Goal: Task Accomplishment & Management: Use online tool/utility

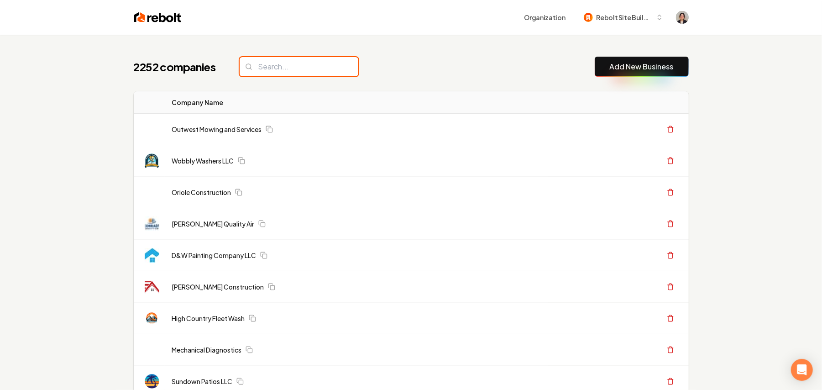
click at [324, 59] on input "search" at bounding box center [299, 66] width 119 height 19
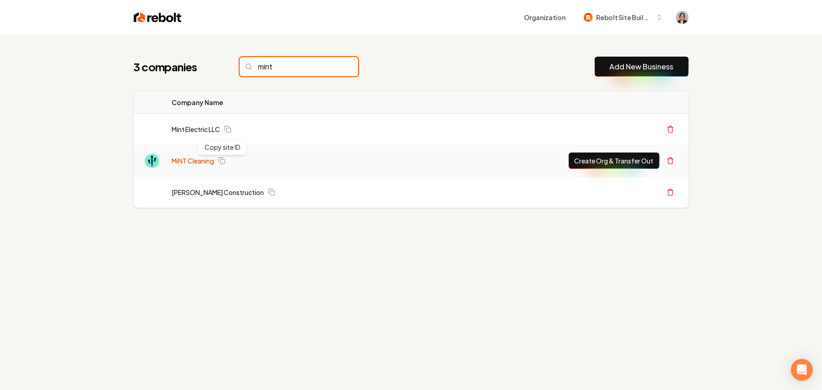
type input "mint"
click at [185, 163] on link "MiNT Cleaning" at bounding box center [193, 160] width 42 height 9
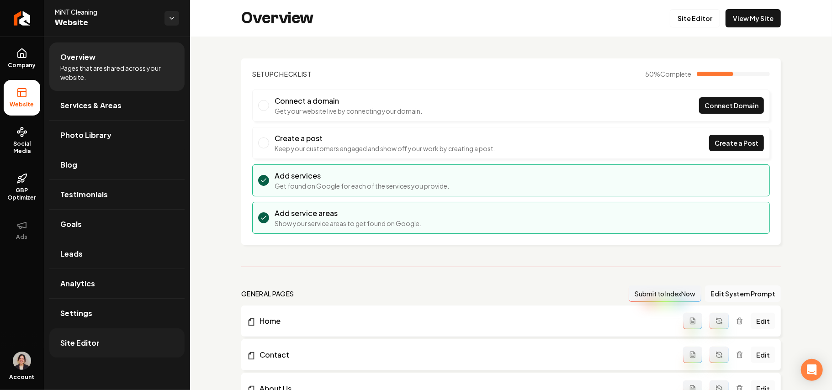
click at [140, 348] on link "Site Editor" at bounding box center [116, 342] width 135 height 29
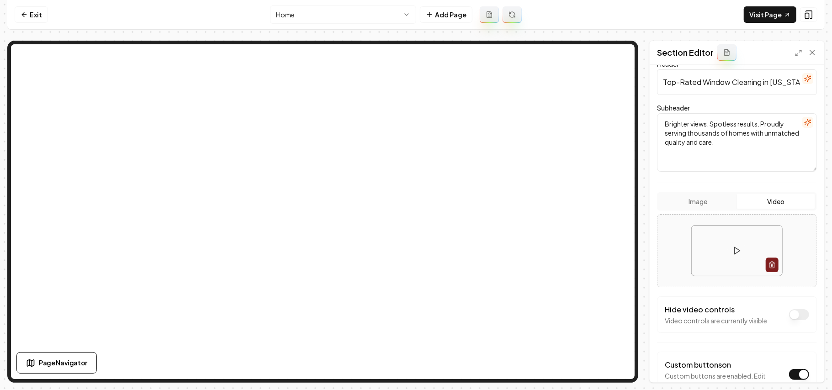
scroll to position [184, 0]
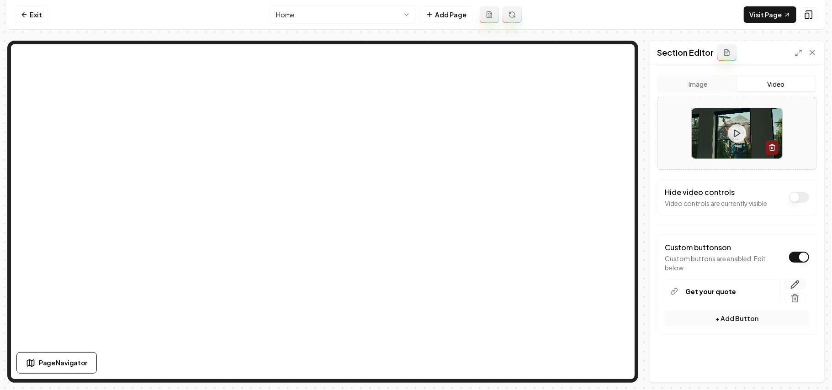
click at [791, 286] on icon "button" at bounding box center [795, 285] width 8 height 8
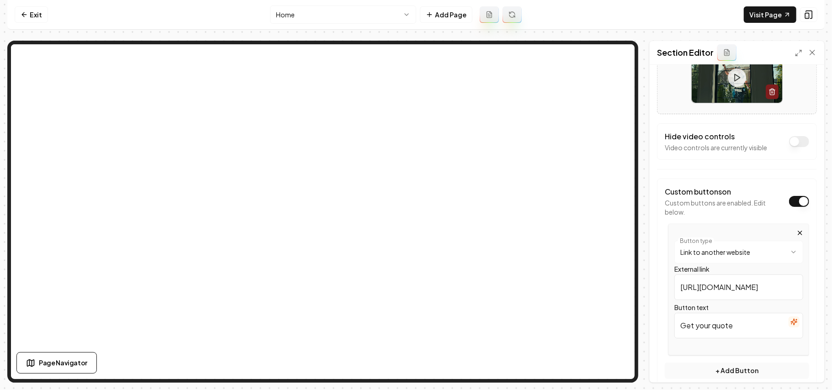
scroll to position [291, 0]
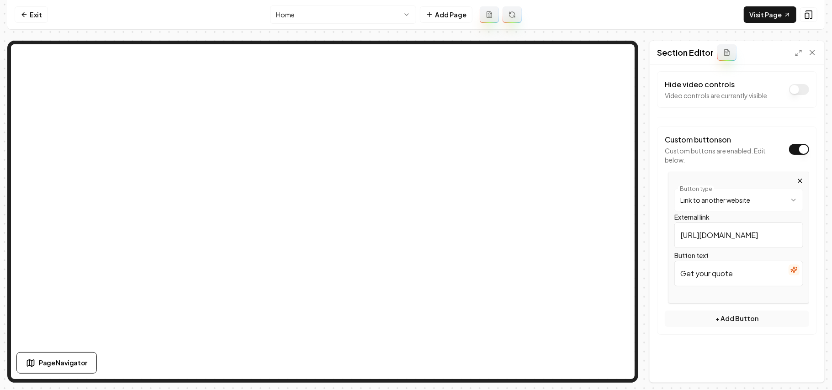
drag, startPoint x: 770, startPoint y: 237, endPoint x: 620, endPoint y: 236, distance: 150.3
click at [482, 176] on div "**********" at bounding box center [415, 212] width 817 height 342
drag, startPoint x: 782, startPoint y: 230, endPoint x: 616, endPoint y: 240, distance: 166.5
click at [441, 165] on div "**********" at bounding box center [415, 212] width 817 height 342
click at [768, 14] on link "Visit Page" at bounding box center [769, 14] width 53 height 16
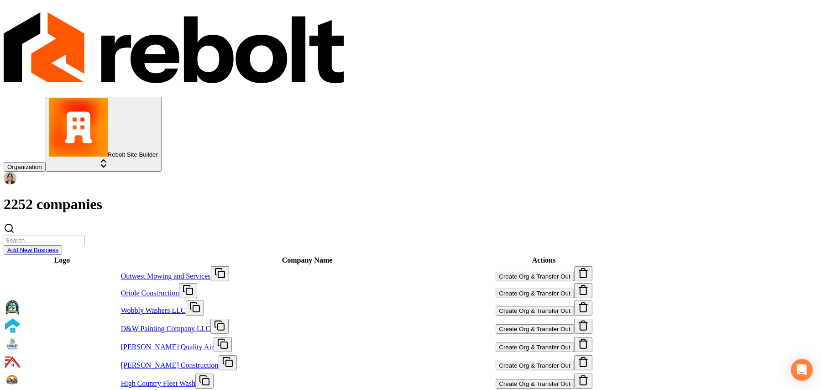
click at [58, 247] on link "Add New Business" at bounding box center [32, 250] width 51 height 7
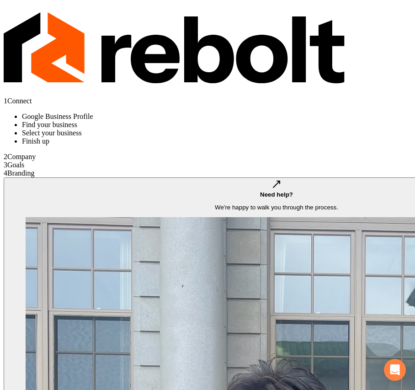
paste input "Brothers property maintenance LLC"
type input "Brothers property maintenance LLC"
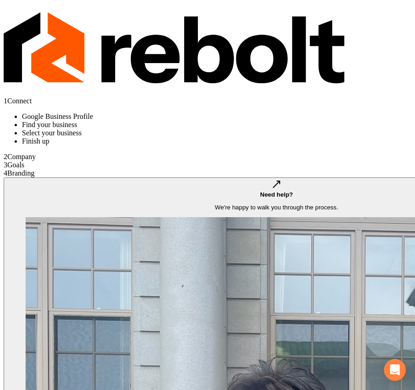
paste input "Orange County,"
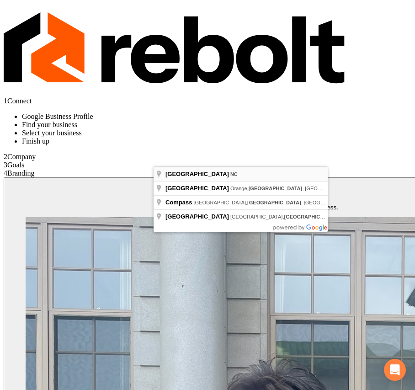
type input "Orange County, NC"
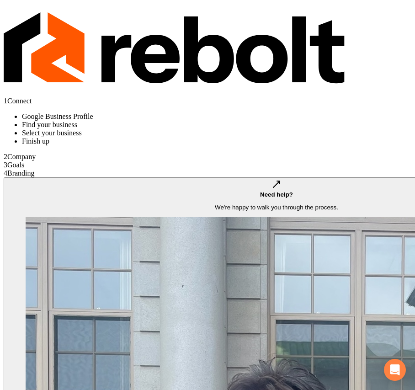
paste textarea "Welcome Here at Brothers Property Maintenance we strive to be your go to for al…"
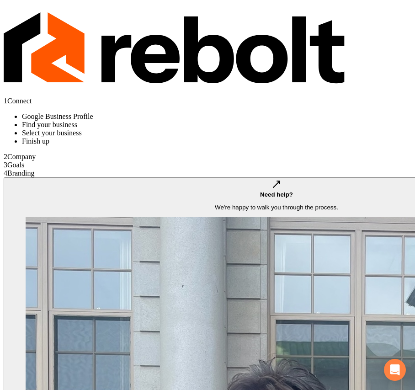
scroll to position [336, 0]
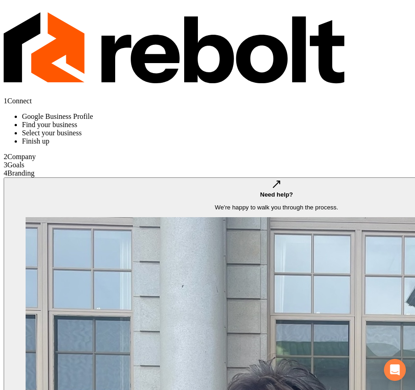
scroll to position [188, 0]
drag, startPoint x: 184, startPoint y: 159, endPoint x: 158, endPoint y: 174, distance: 30.1
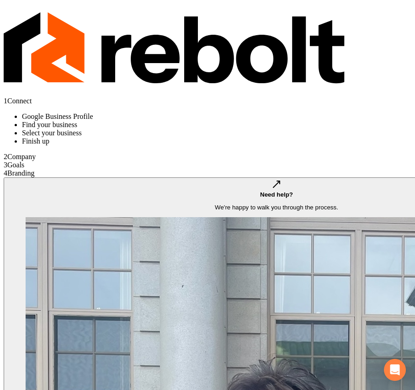
scroll to position [44, 0]
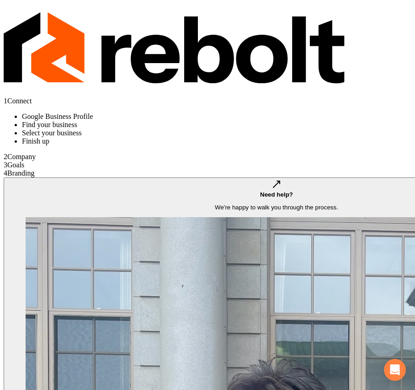
type textarea "Welcome Here at Brothers Property Maintenance we strive to be your go to for al…"
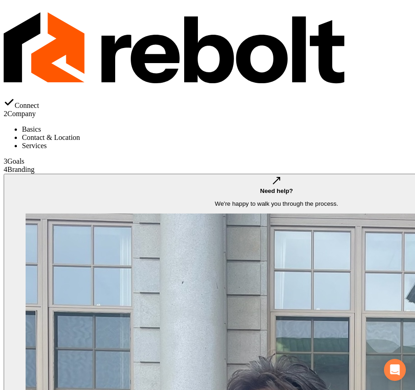
type input "Contractor"
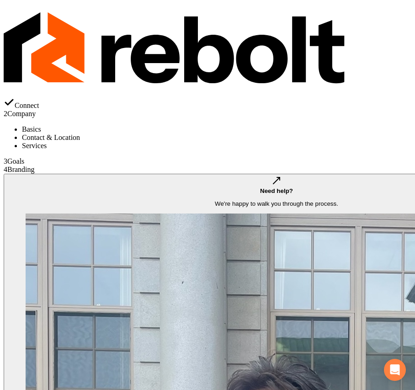
paste input "https://web.archive.org/web/20240326162634/mailto:brotherspropertymaintenancenc…"
drag, startPoint x: 166, startPoint y: 151, endPoint x: -38, endPoint y: 165, distance: 205.1
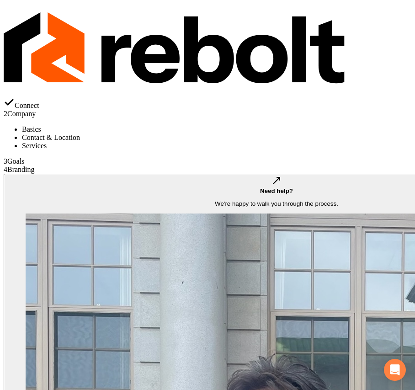
type input "brotherspropertymaintenancenc@gmail.com"
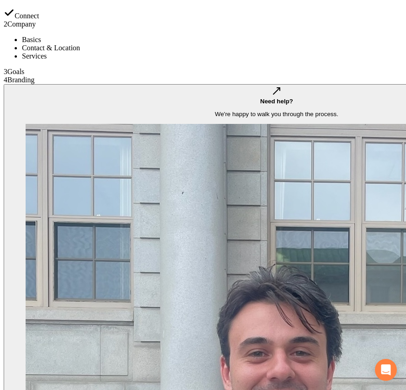
scroll to position [92, 0]
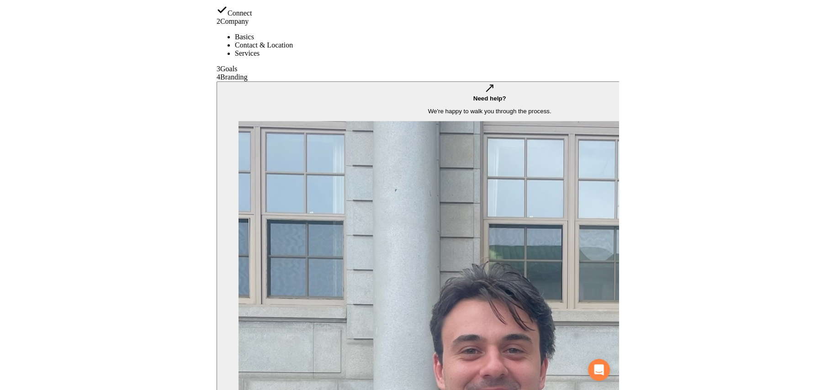
scroll to position [0, 0]
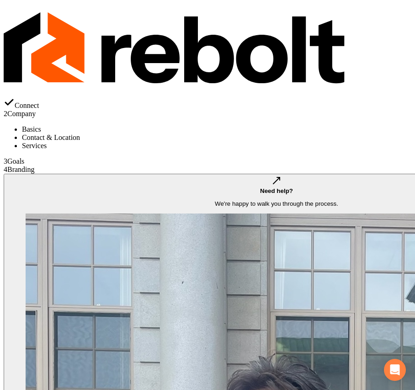
drag, startPoint x: 242, startPoint y: 95, endPoint x: -98, endPoint y: 108, distance: 339.6
paste input "336) 512-3934"
type input "(336) 512-3934"
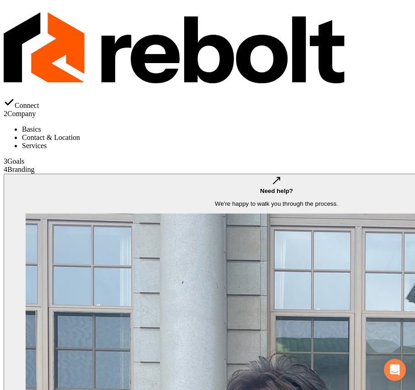
paste input "**********"
type input "**********"
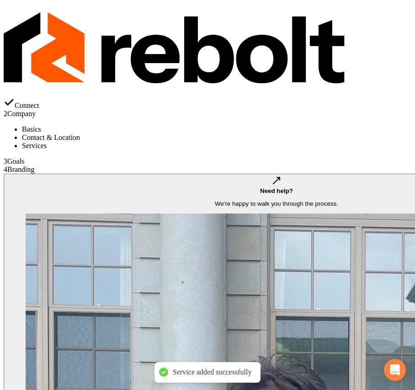
paste input "**********"
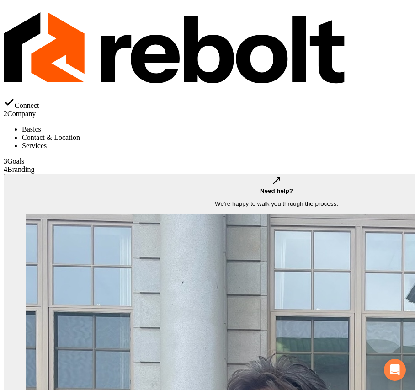
type input "**********"
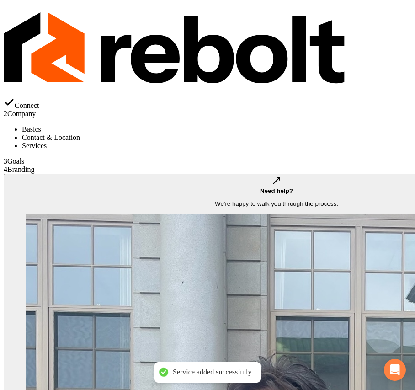
type input "**********"
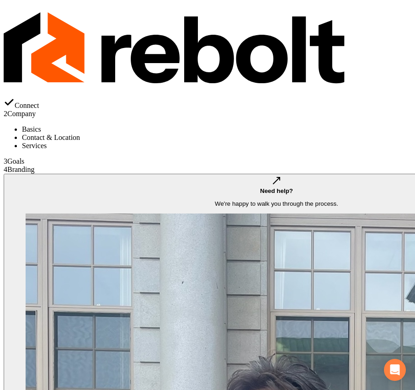
type input "**********"
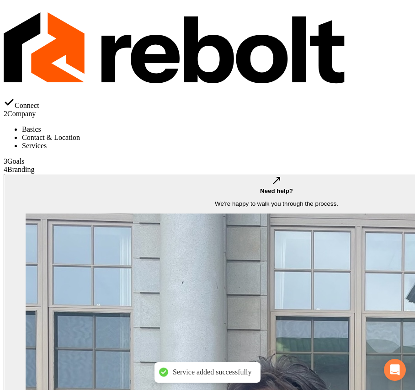
type input "**********"
type input "********"
type input "*"
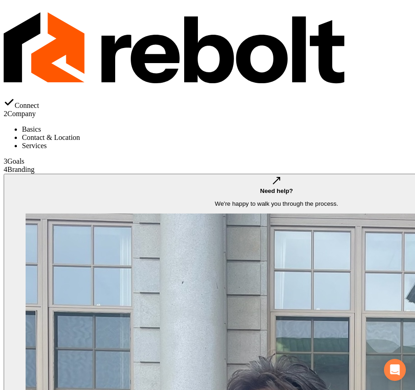
type input "**********"
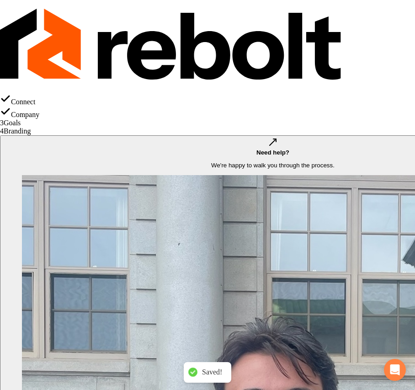
type input "Call us"
type input "(336) 512-3934"
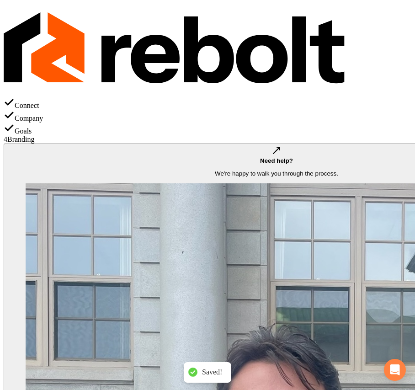
type input "#194d33"
type input "#70be00"
type input "**********"
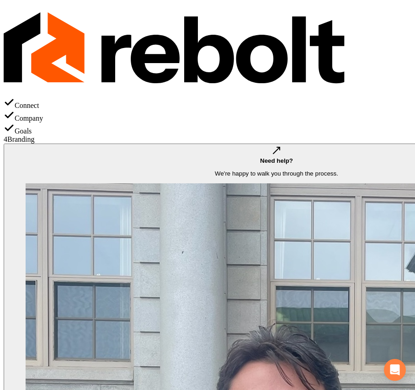
type input "#182145"
type input "#53eab7"
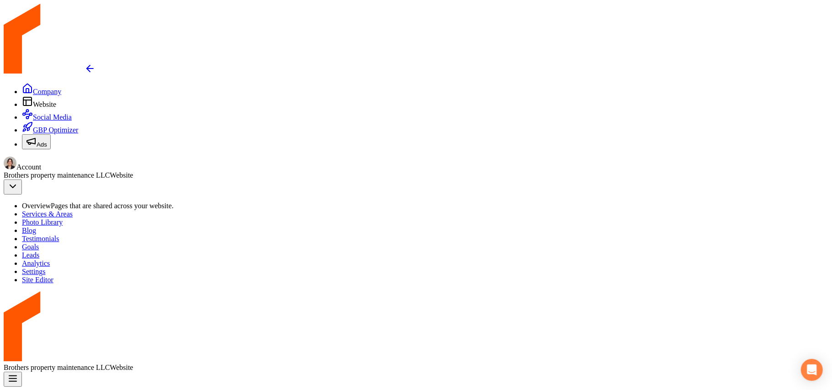
click at [4, 83] on ul "Company Website Social Media GBP Optimizer Ads" at bounding box center [416, 116] width 824 height 66
click at [22, 88] on link "Company" at bounding box center [41, 92] width 39 height 8
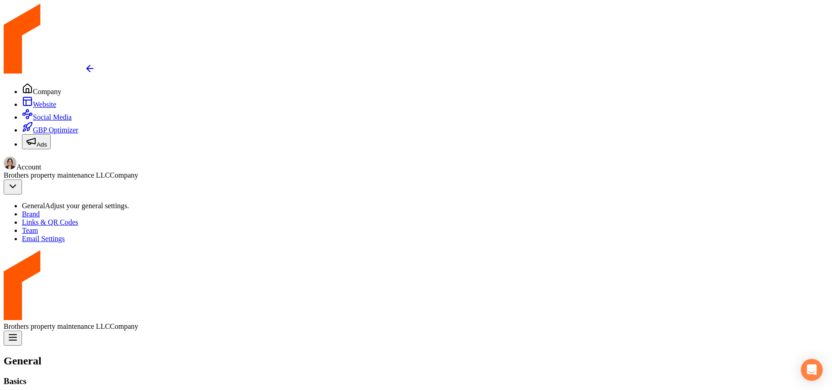
scroll to position [791, 0]
paste input "https://www.yelp.com/biz/brothers-property-maintenance-snow-camp"
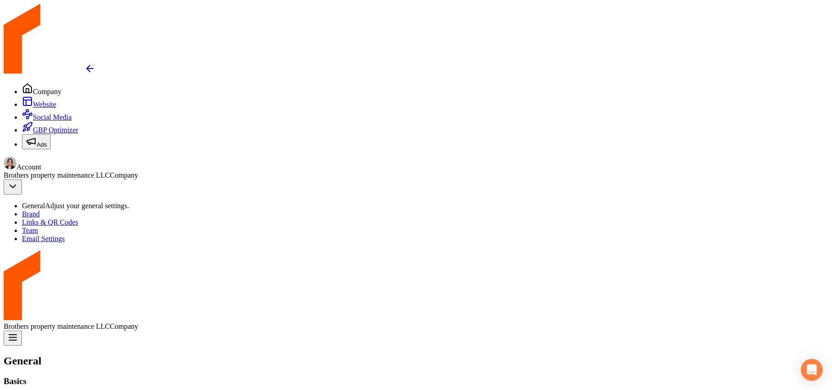
type input "https://www.yelp.com/biz/brothers-property-maintenance-snow-camp"
click at [40, 210] on link "Brand" at bounding box center [31, 214] width 18 height 8
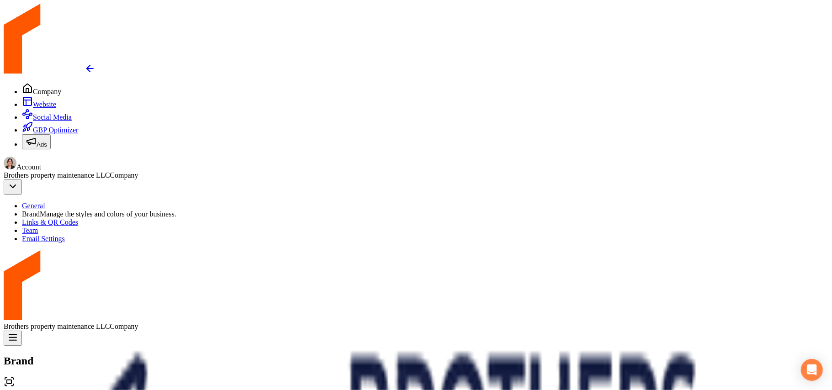
scroll to position [75, 0]
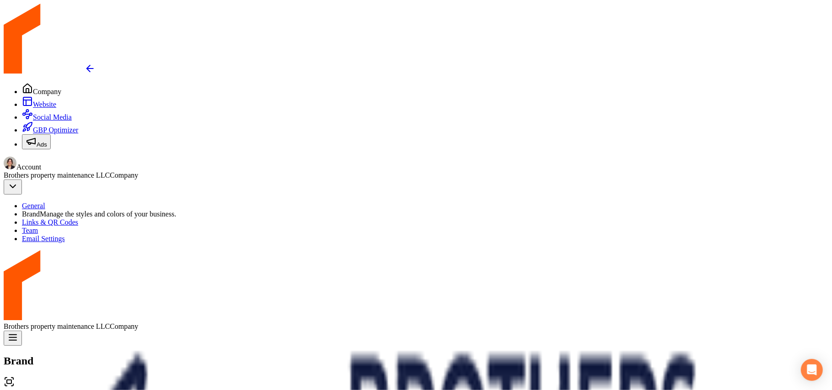
type input "#efe7e7"
type input "#cccedc"
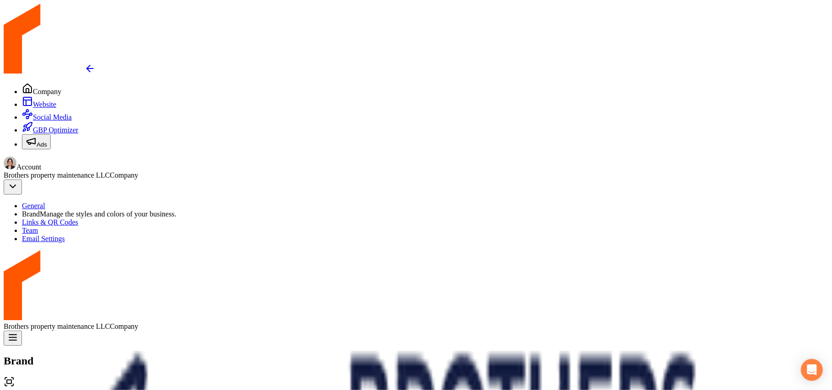
type input "#d0d2dc"
type input "#4d5167"
type input "#1a1b22"
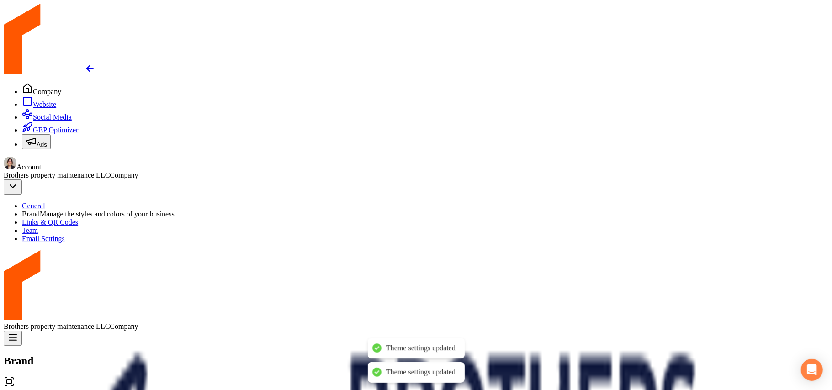
scroll to position [745, 0]
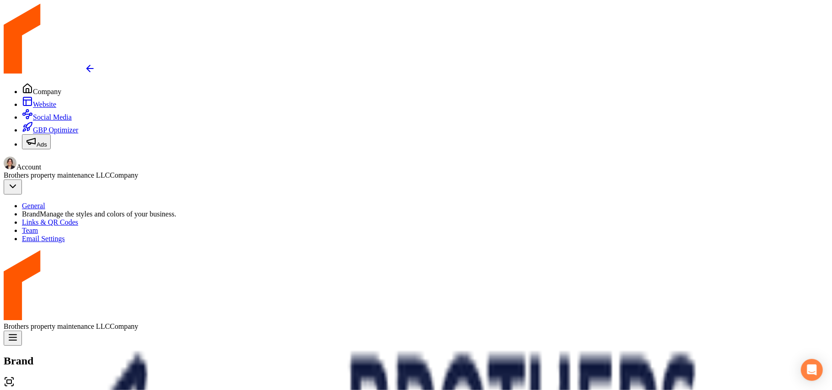
type input "#efe7e7"
type input "#cccedc"
type input "#d0d2dc"
type input "#4d5167"
type input "#1a1b22"
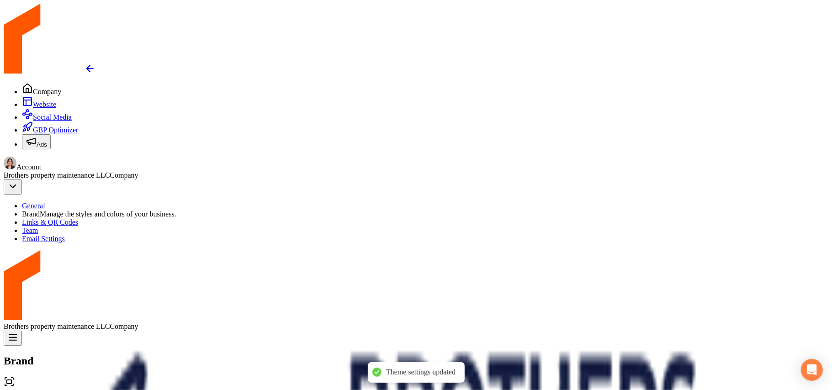
type input "#efe7e7"
type input "#cccedc"
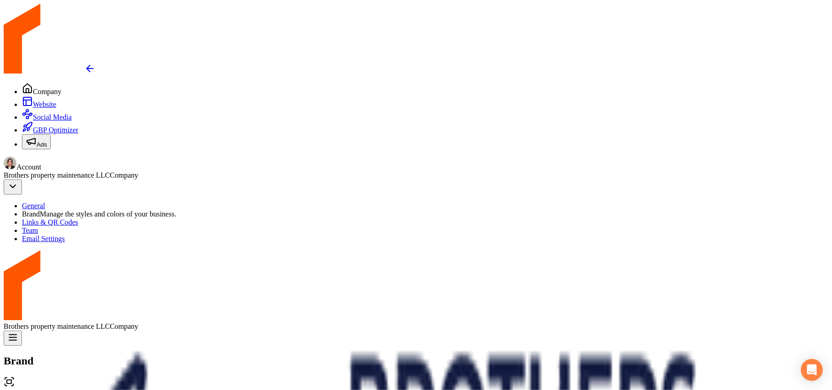
type input "#d0d2dc"
type input "#4d5167"
type input "#1a1b22"
click at [22, 96] on icon at bounding box center [27, 101] width 11 height 11
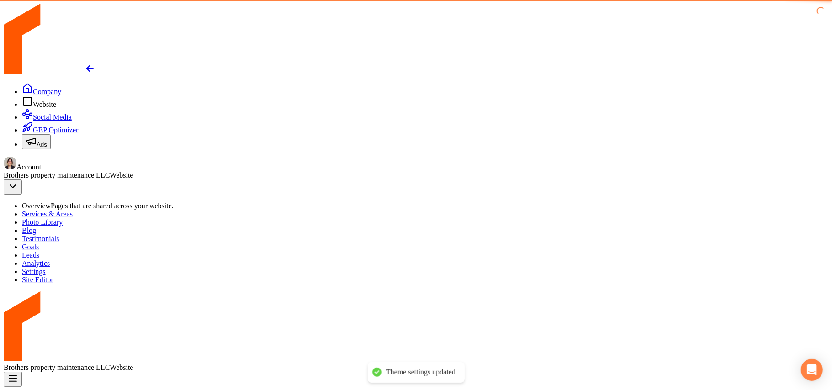
scroll to position [511, 0]
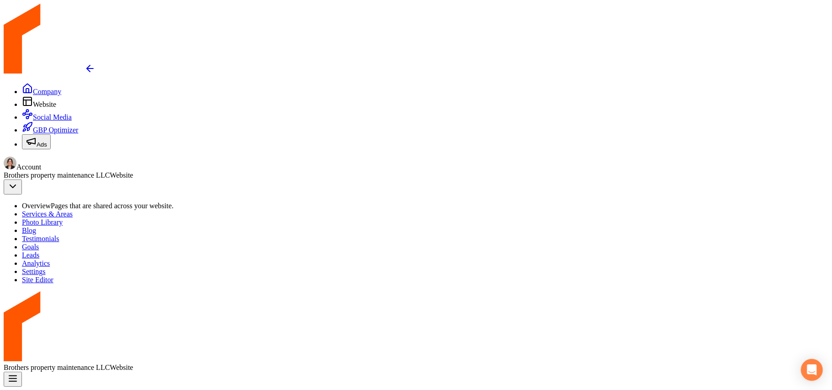
click at [63, 218] on span "Photo Library" at bounding box center [42, 222] width 41 height 8
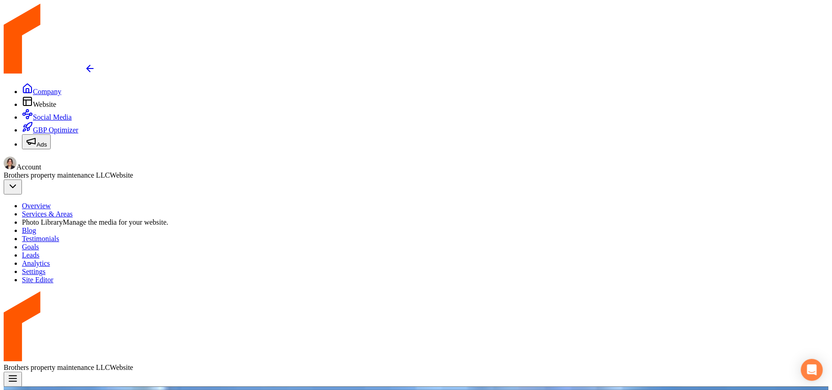
click at [51, 202] on link "Overview" at bounding box center [36, 206] width 29 height 8
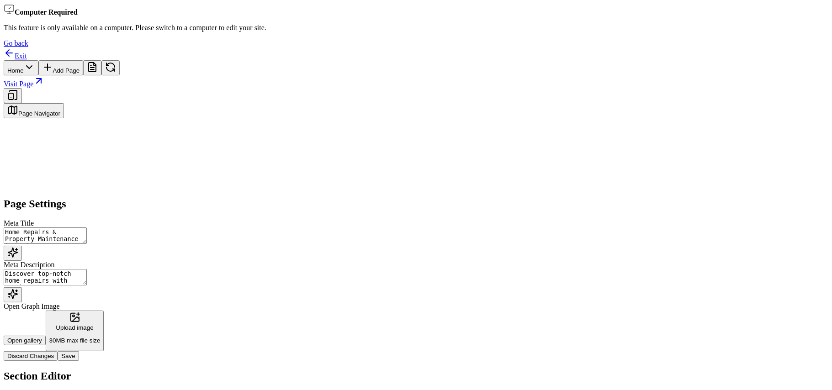
click at [27, 52] on link "Exit" at bounding box center [15, 56] width 23 height 8
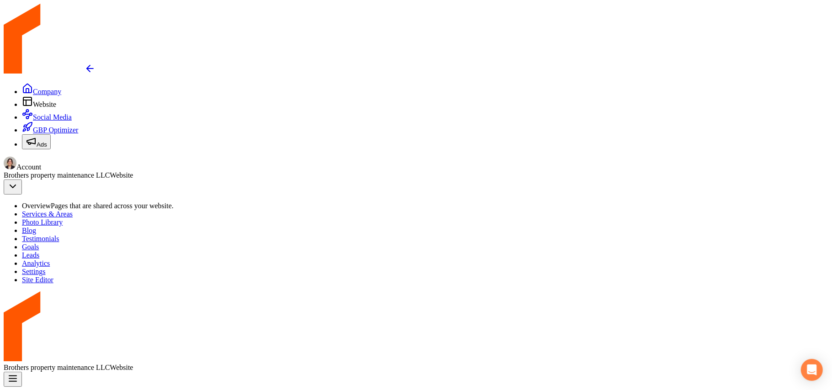
click at [73, 210] on span "Services & Areas" at bounding box center [47, 214] width 51 height 8
paste input "Mebane"
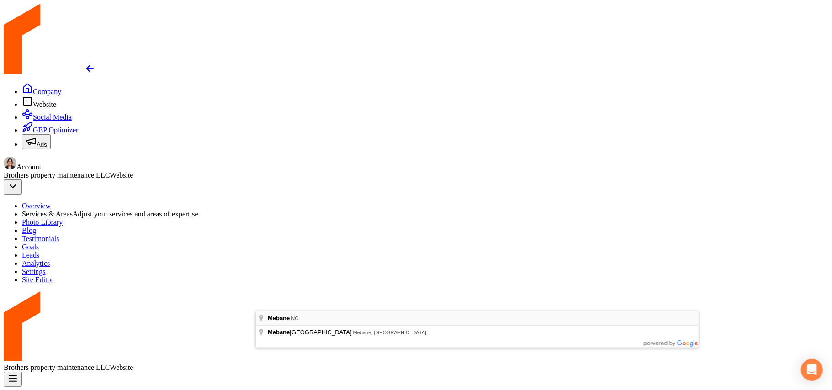
type input "Mebane, NC"
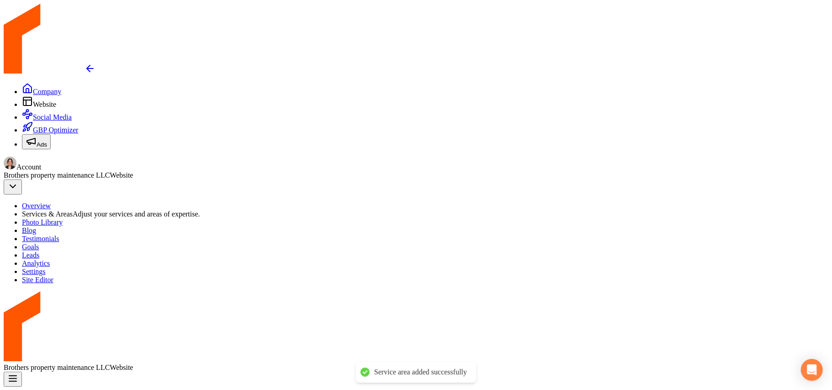
paste input "Chapel hill"
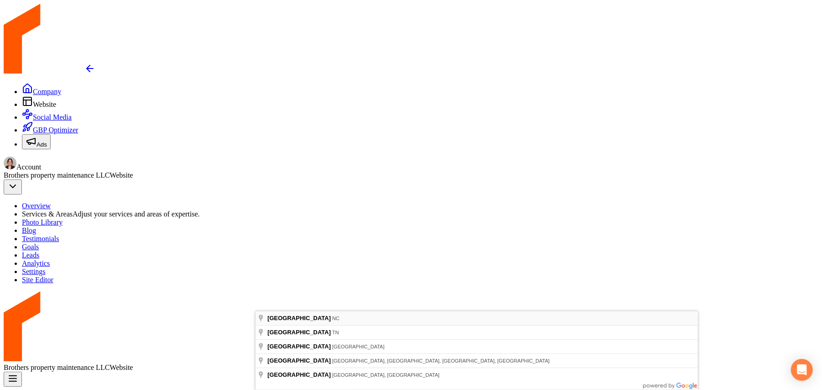
type input "Chapel Hill, NC"
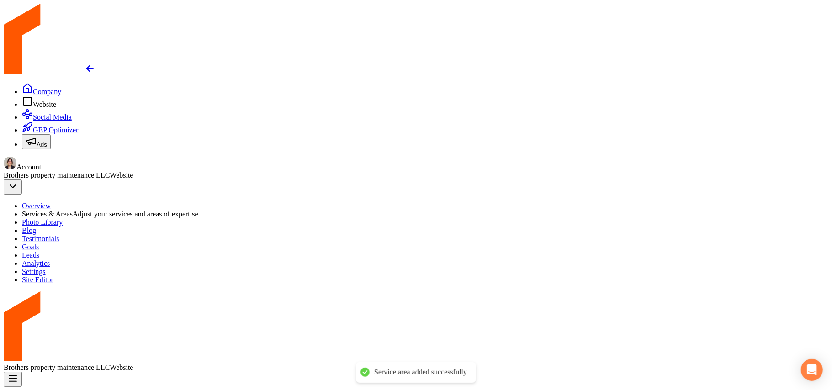
paste input "Durham"
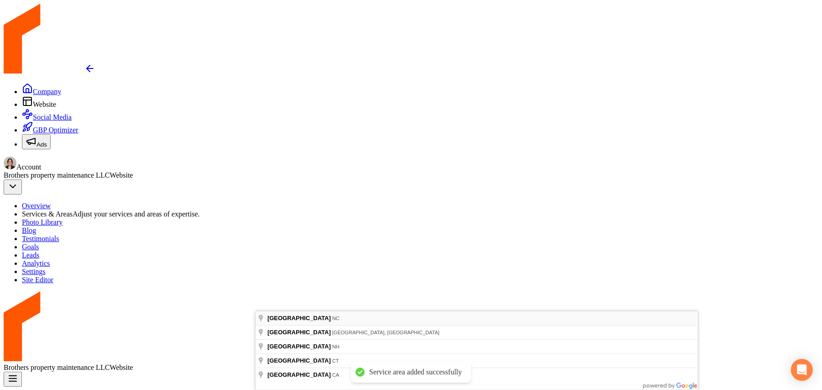
type input "Durham, NC"
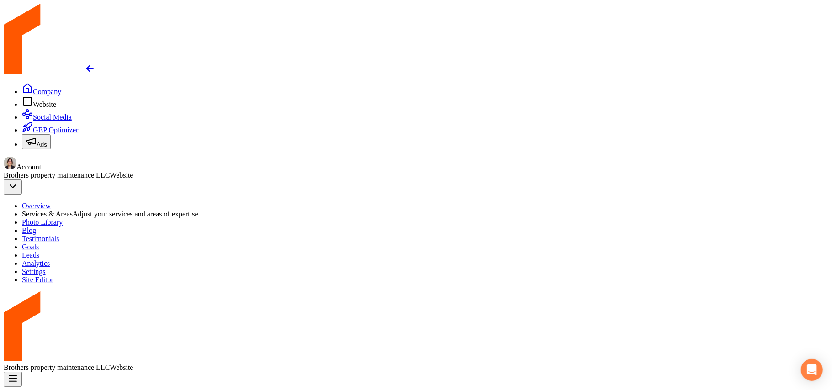
paste input "Raleigh"
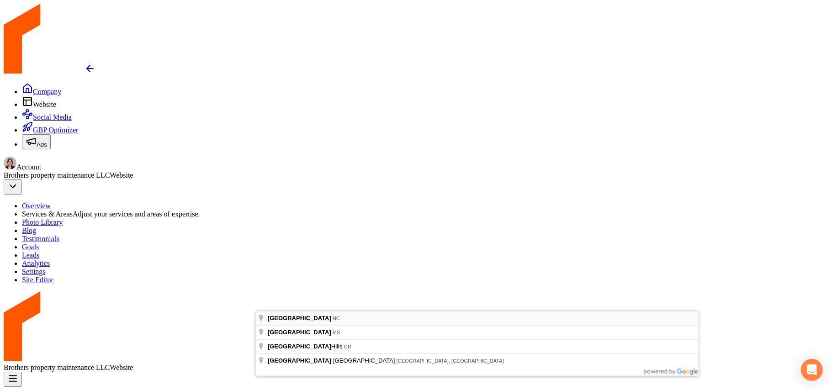
type input "Raleigh, NC"
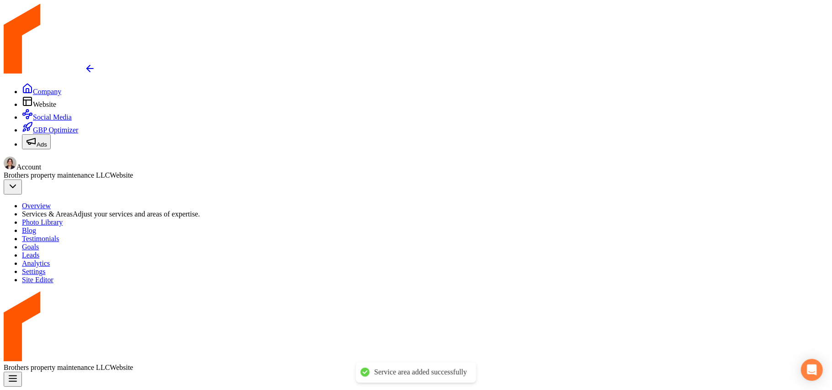
click at [53, 277] on link "Site Editor" at bounding box center [38, 280] width 32 height 8
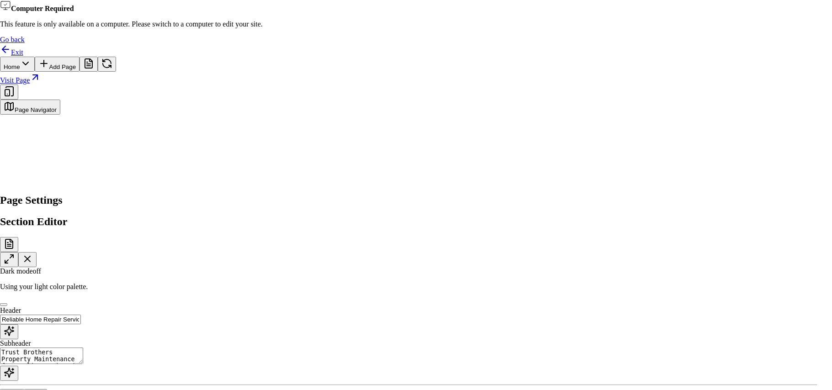
scroll to position [426, 0]
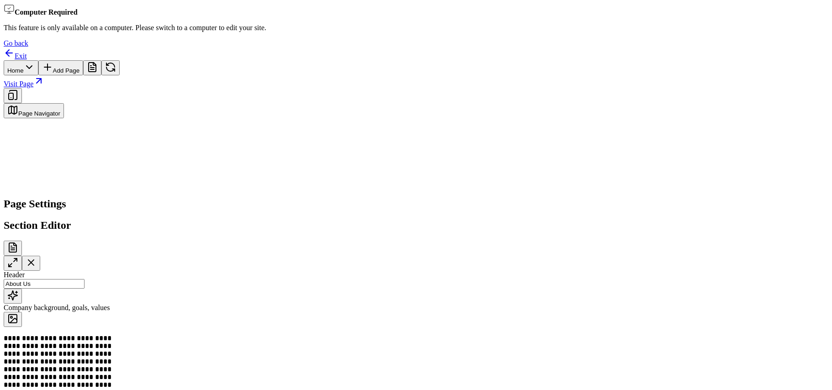
scroll to position [104, 0]
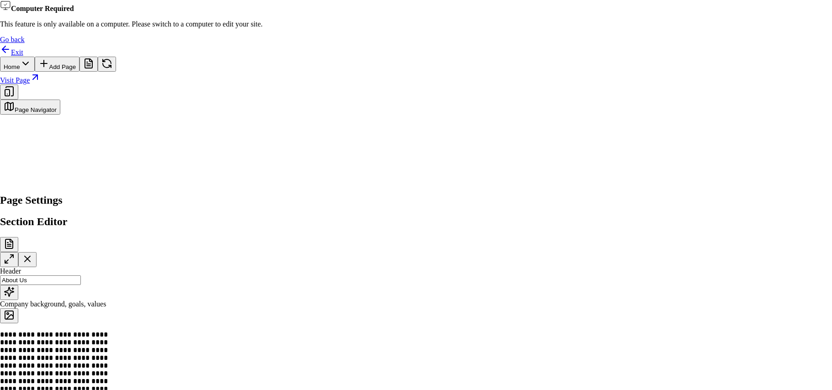
scroll to position [736, 0]
drag, startPoint x: 556, startPoint y: 65, endPoint x: 561, endPoint y: 293, distance: 228.4
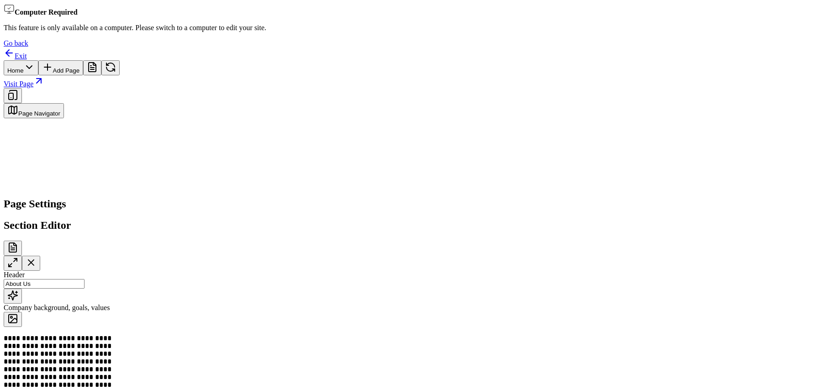
click at [301, 12] on html "**********" at bounding box center [416, 217] width 832 height 434
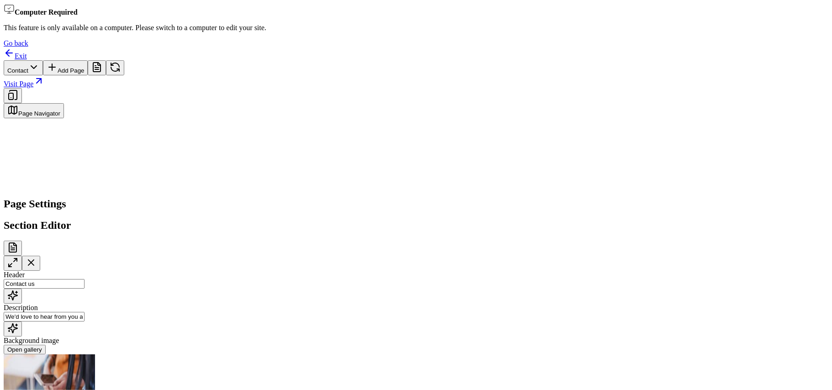
click at [46, 277] on button "Open gallery" at bounding box center [25, 350] width 42 height 10
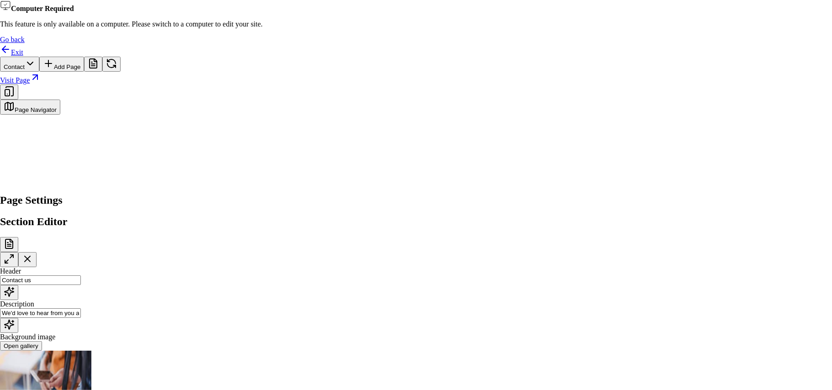
scroll to position [492, 0]
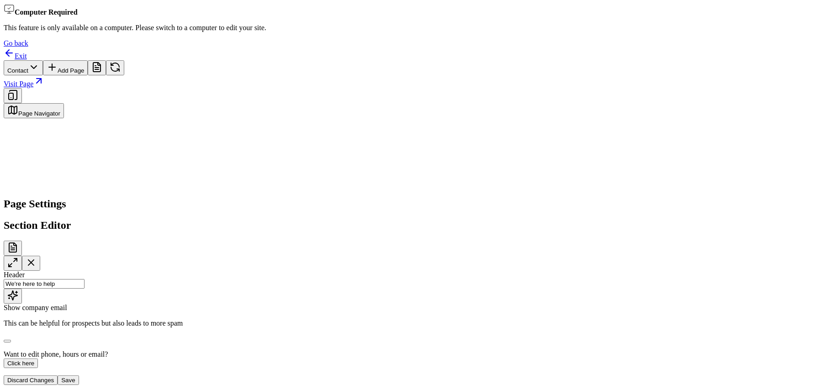
click at [617, 277] on div "Show company email This can be helpful for prospects but also leads to more spam" at bounding box center [412, 323] width 817 height 39
click at [11, 277] on button "Show company email" at bounding box center [7, 341] width 7 height 3
click at [79, 277] on button "Save" at bounding box center [68, 380] width 21 height 10
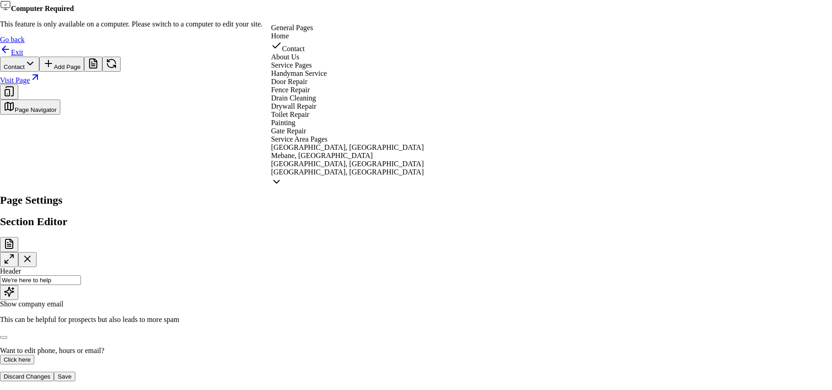
click at [295, 13] on html "Computer Required This feature is only available on a computer. Please switch t…" at bounding box center [416, 215] width 832 height 430
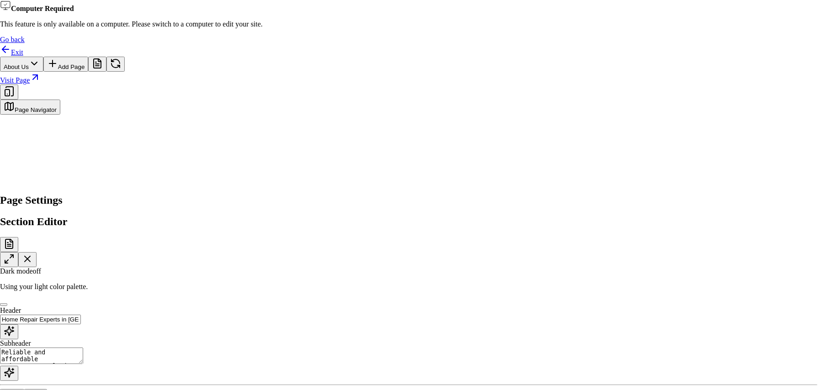
scroll to position [736, 0]
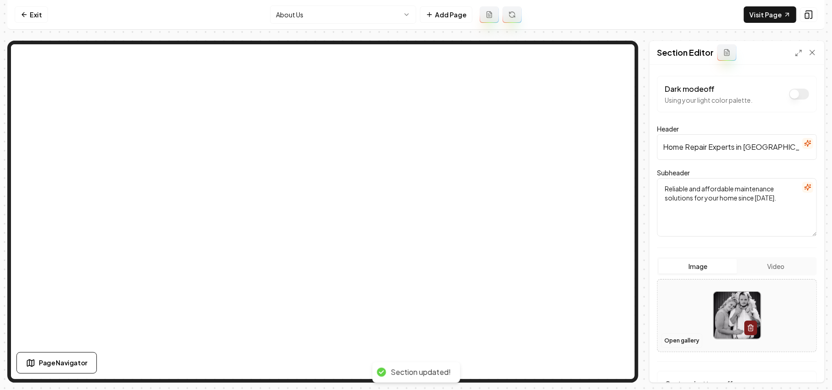
click at [680, 338] on button "Open gallery" at bounding box center [681, 340] width 41 height 15
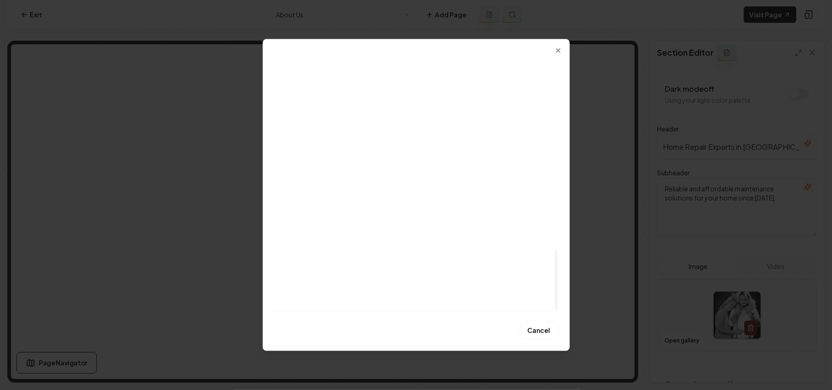
scroll to position [824, 0]
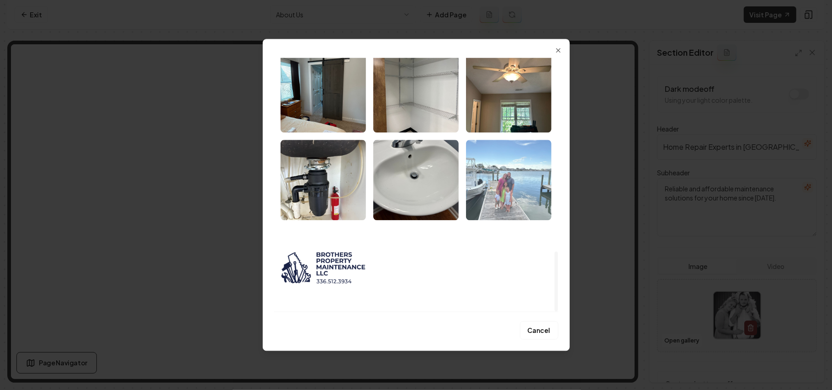
click at [514, 184] on img "Select image image_68bb19f65c7cd75eb8c620b2.jpeg" at bounding box center [508, 180] width 85 height 80
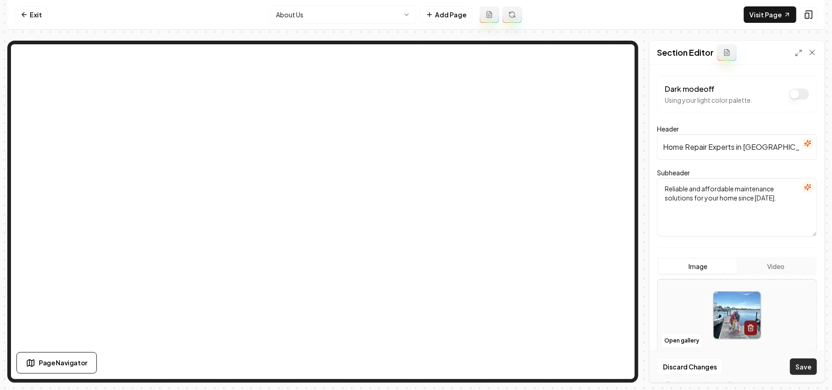
click at [807, 366] on button "Save" at bounding box center [803, 366] width 27 height 16
click at [292, 17] on html "Computer Required This feature is only available on a computer. Please switch t…" at bounding box center [416, 195] width 832 height 390
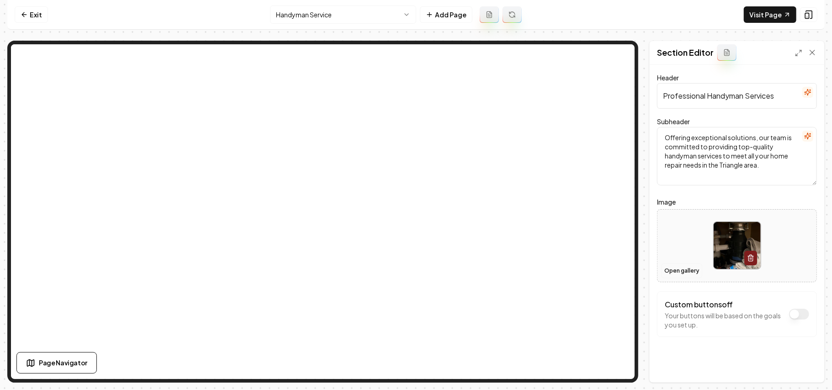
click at [669, 274] on button "Open gallery" at bounding box center [681, 271] width 41 height 15
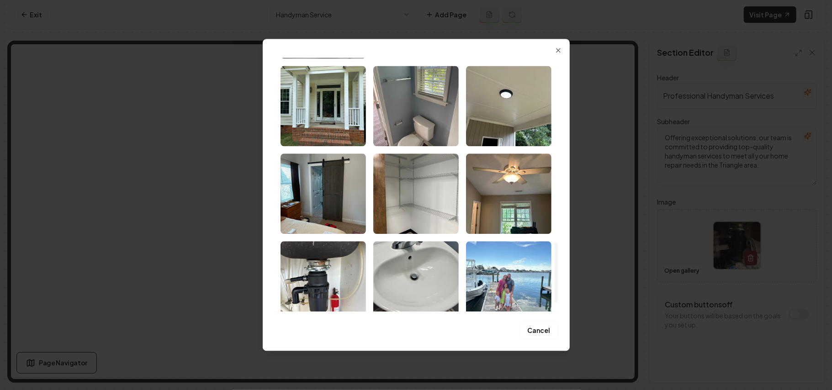
scroll to position [791, 0]
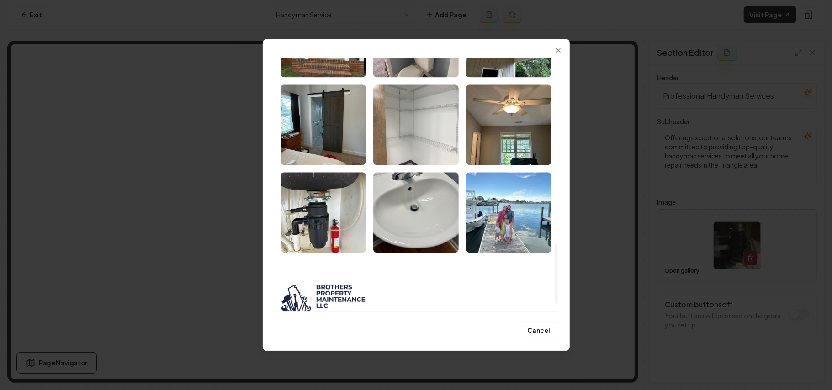
click at [435, 139] on img "Select image image_68bb19f75c7cd75eb8c622dd.jpeg" at bounding box center [415, 124] width 85 height 80
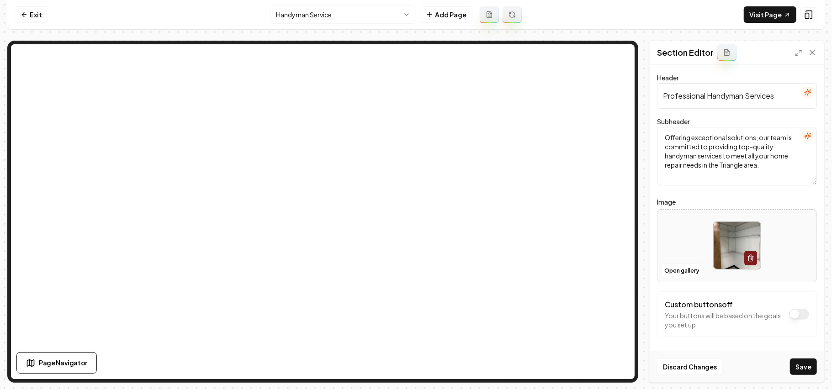
click at [807, 363] on button "Save" at bounding box center [803, 366] width 27 height 16
click at [306, 11] on html "Computer Required This feature is only available on a computer. Please switch t…" at bounding box center [416, 195] width 832 height 390
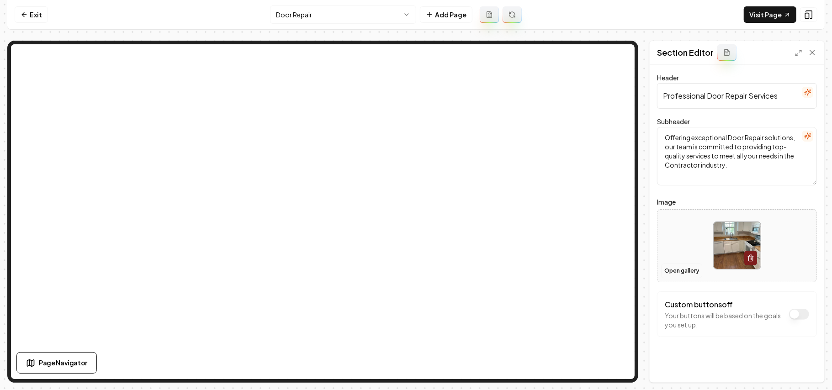
click at [683, 265] on button "Open gallery" at bounding box center [681, 271] width 41 height 15
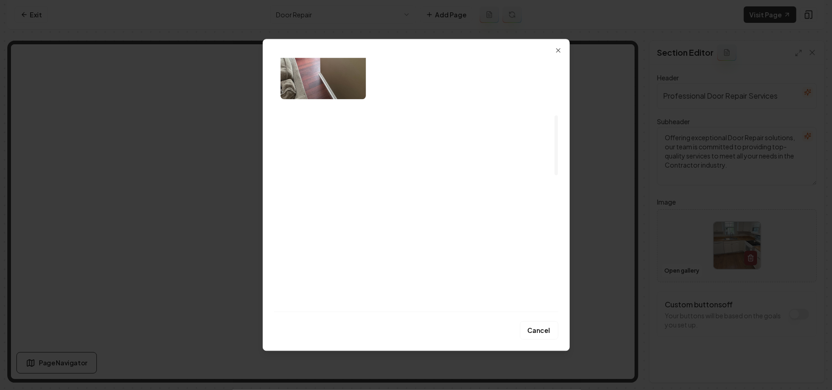
scroll to position [304, 0]
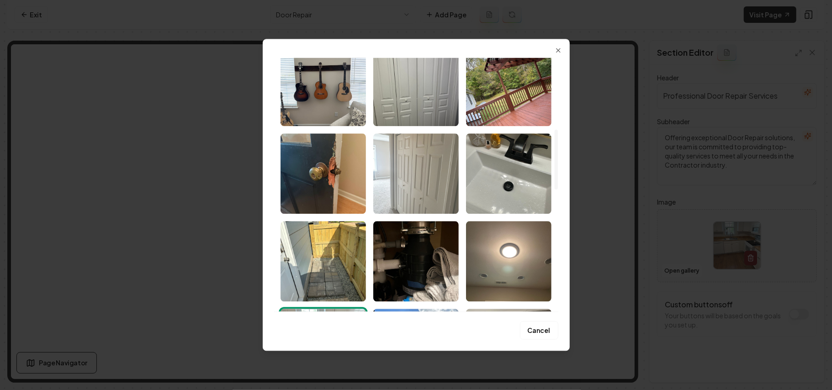
click at [413, 182] on img "Select image image_68bb19f75c7cd75eb8c624e8.jpeg" at bounding box center [415, 173] width 85 height 80
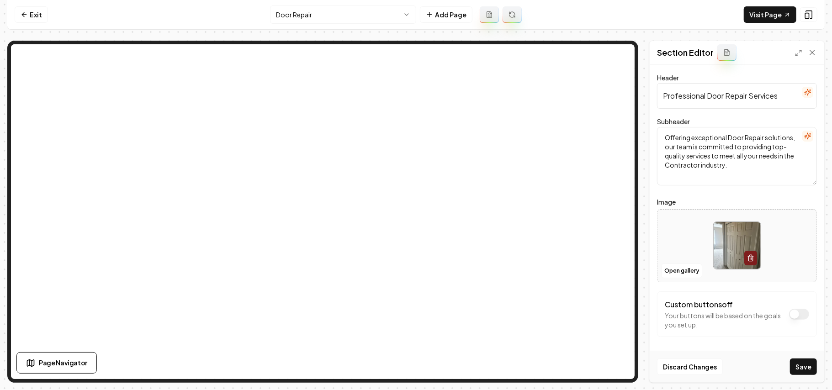
click at [794, 357] on div "Discard Changes Save" at bounding box center [736, 367] width 174 height 32
click at [794, 362] on button "Save" at bounding box center [803, 366] width 27 height 16
click at [300, 15] on html "Computer Required This feature is only available on a computer. Please switch t…" at bounding box center [416, 195] width 832 height 390
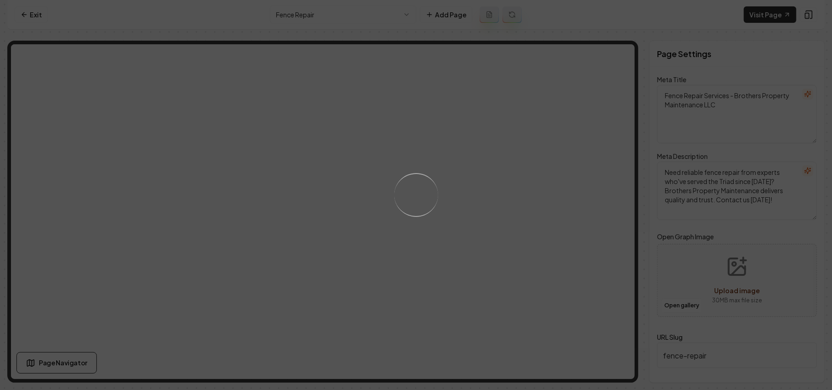
click at [547, 259] on div "Loading..." at bounding box center [416, 195] width 832 height 390
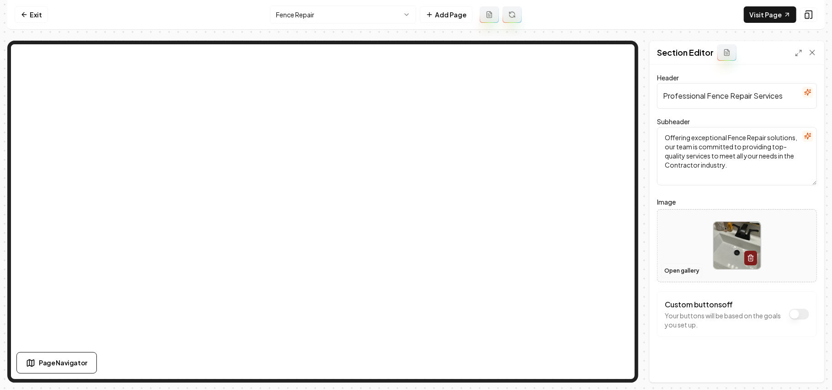
click at [667, 273] on button "Open gallery" at bounding box center [681, 271] width 41 height 15
click at [364, 13] on html "Computer Required This feature is only available on a computer. Please switch t…" at bounding box center [416, 195] width 832 height 390
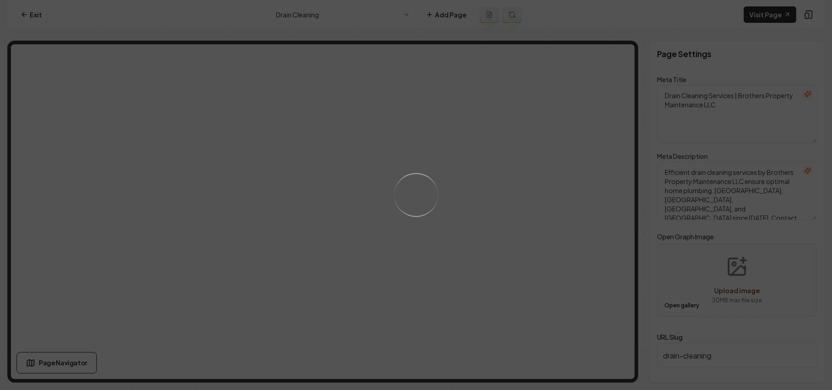
click at [570, 289] on div "Loading..." at bounding box center [416, 195] width 832 height 390
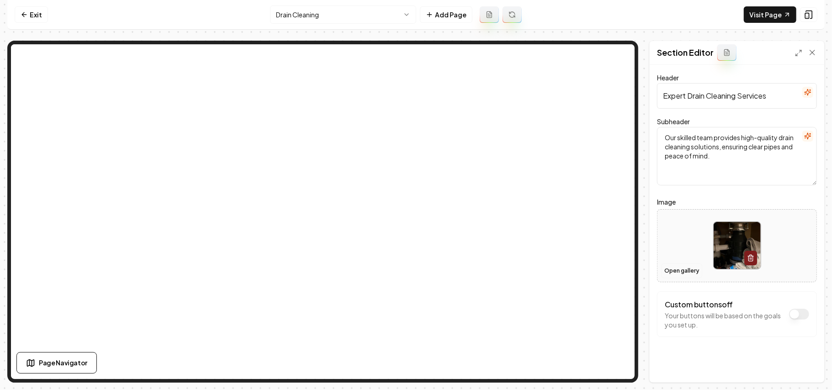
click at [667, 269] on button "Open gallery" at bounding box center [681, 271] width 41 height 15
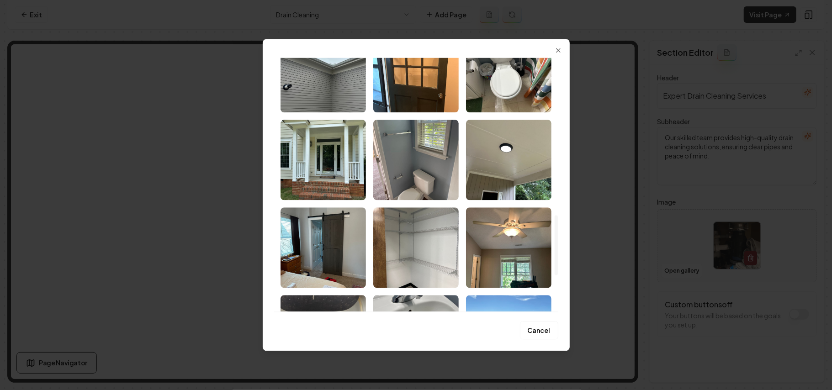
scroll to position [669, 0]
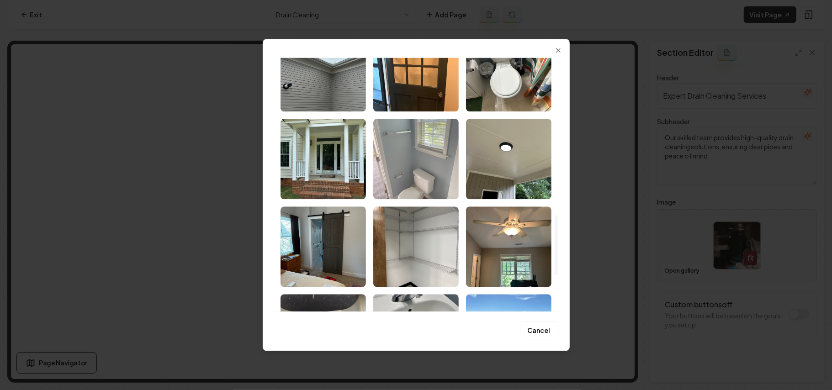
click at [422, 166] on img "Select image image_68bb19f75c7cd75eb8c62338.jpeg" at bounding box center [415, 159] width 85 height 80
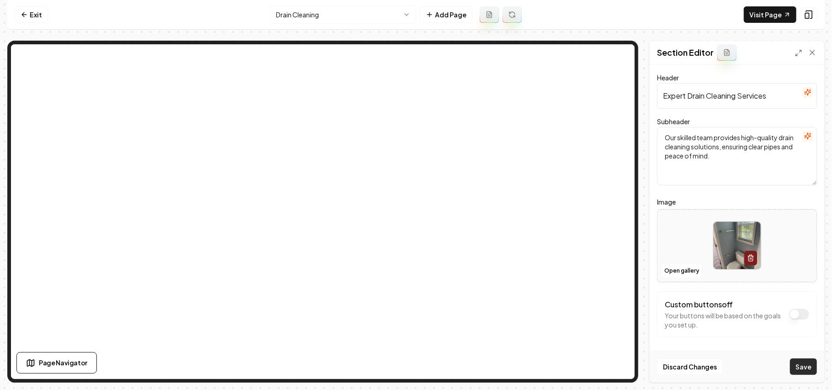
click at [801, 362] on button "Save" at bounding box center [803, 366] width 27 height 16
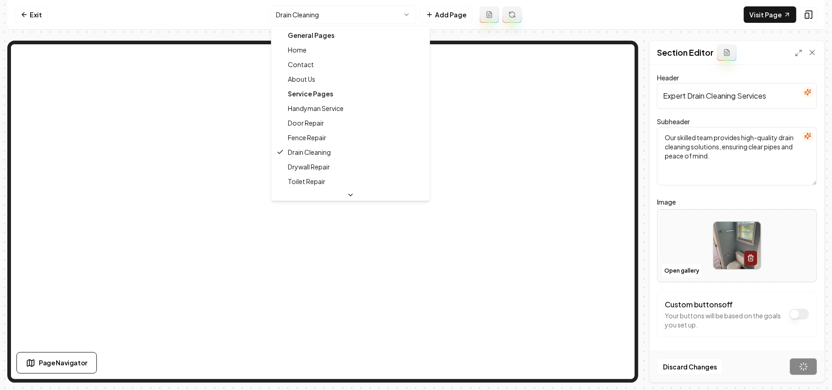
click at [318, 16] on html "Computer Required This feature is only available on a computer. Please switch t…" at bounding box center [416, 195] width 832 height 390
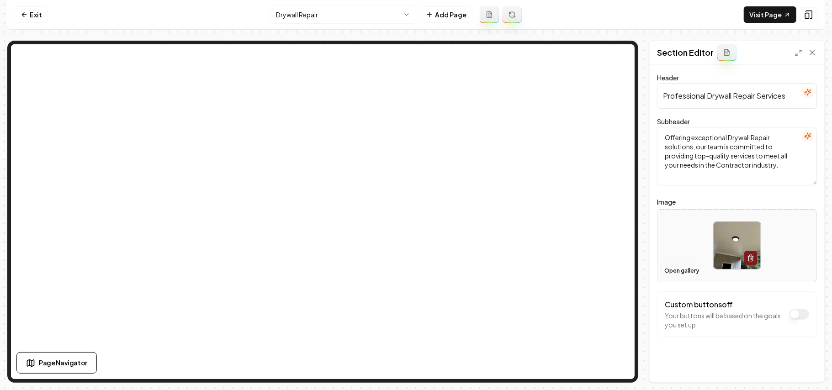
click at [681, 268] on button "Open gallery" at bounding box center [681, 271] width 41 height 15
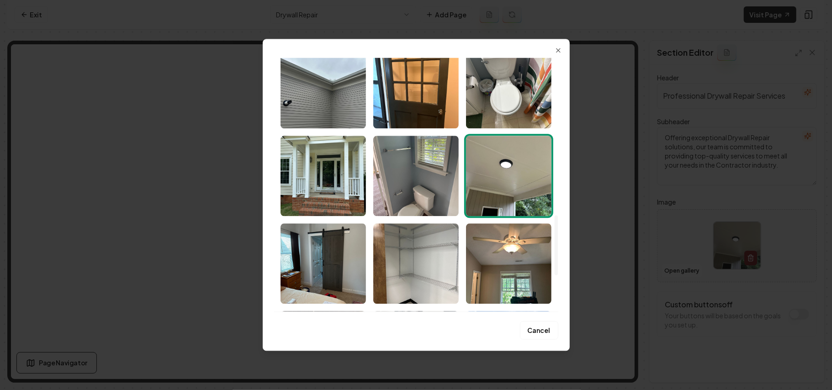
scroll to position [669, 0]
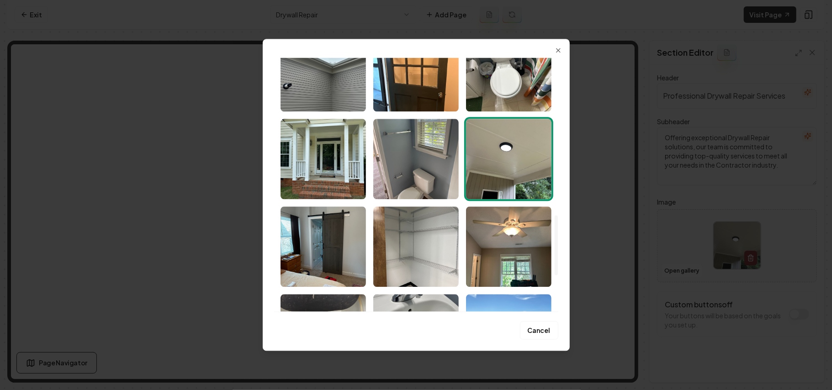
click at [497, 163] on img "Select image image_68bb19f75c7cd75eb8c622a6.jpeg" at bounding box center [508, 159] width 85 height 80
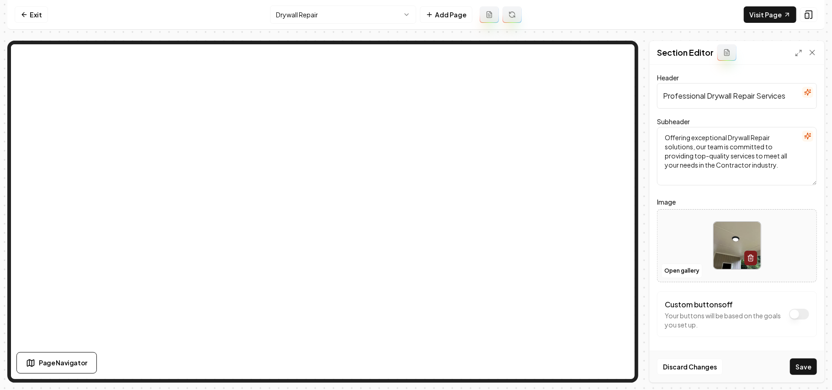
click at [371, 14] on html "Computer Required This feature is only available on a computer. Please switch t…" at bounding box center [416, 195] width 832 height 390
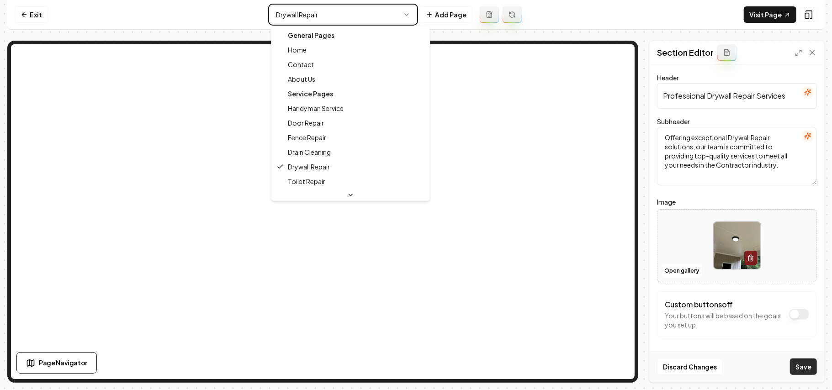
click at [806, 369] on html "Computer Required This feature is only available on a computer. Please switch t…" at bounding box center [416, 195] width 832 height 390
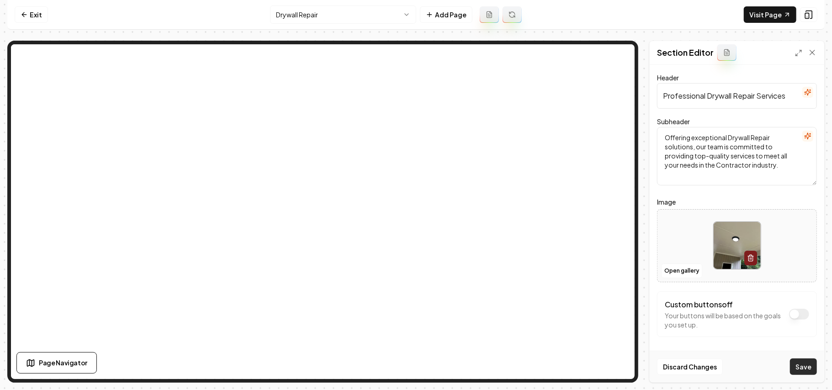
click at [806, 370] on button "Save" at bounding box center [803, 366] width 27 height 16
click at [287, 11] on html "Computer Required This feature is only available on a computer. Please switch t…" at bounding box center [416, 195] width 832 height 390
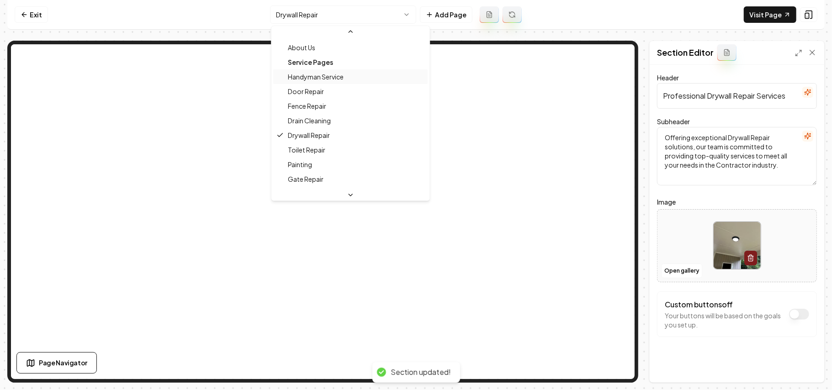
scroll to position [61, 0]
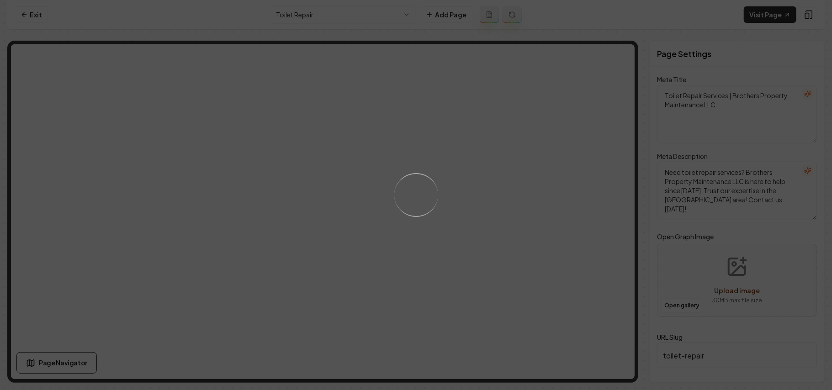
click at [538, 206] on div "Loading..." at bounding box center [416, 195] width 832 height 390
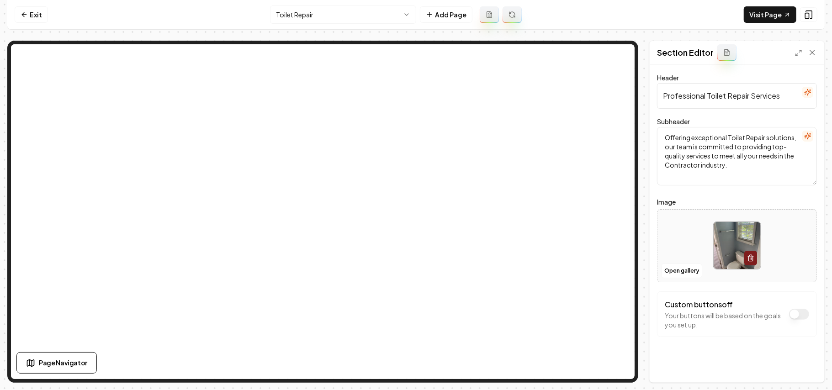
click at [695, 278] on div "Open gallery" at bounding box center [737, 245] width 160 height 73
click at [682, 269] on button "Open gallery" at bounding box center [681, 271] width 41 height 15
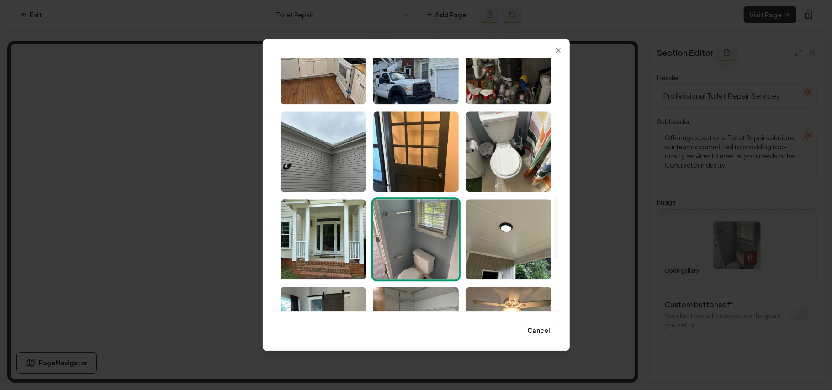
scroll to position [581, 0]
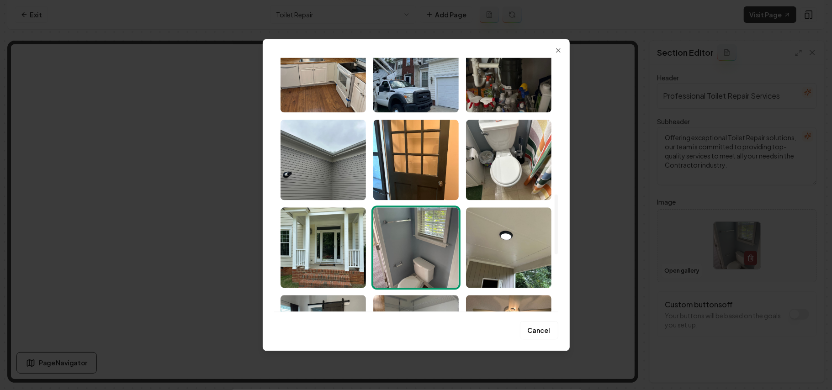
click at [437, 260] on img "Select image image_68bb19f75c7cd75eb8c62338.jpeg" at bounding box center [415, 247] width 85 height 80
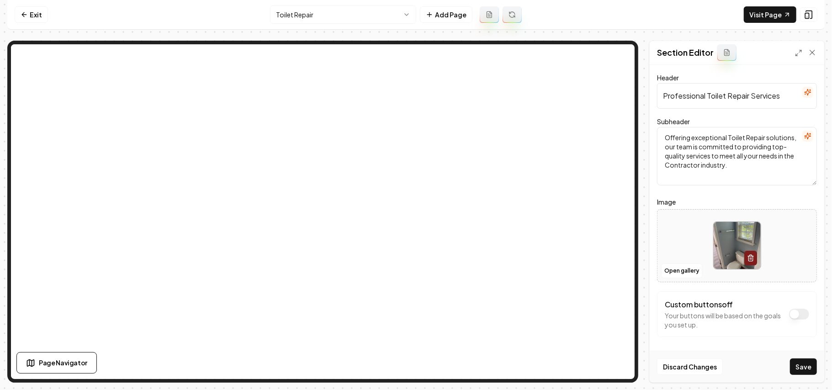
click at [802, 353] on div "Discard Changes Save" at bounding box center [736, 367] width 174 height 32
click at [803, 358] on div "Discard Changes Save" at bounding box center [736, 367] width 174 height 32
click at [804, 361] on button "Save" at bounding box center [803, 366] width 27 height 16
click at [285, 25] on nav "Exit Toilet Repair Add Page Visit Page" at bounding box center [415, 15] width 817 height 30
click at [295, 19] on html "Computer Required This feature is only available on a computer. Please switch t…" at bounding box center [416, 195] width 832 height 390
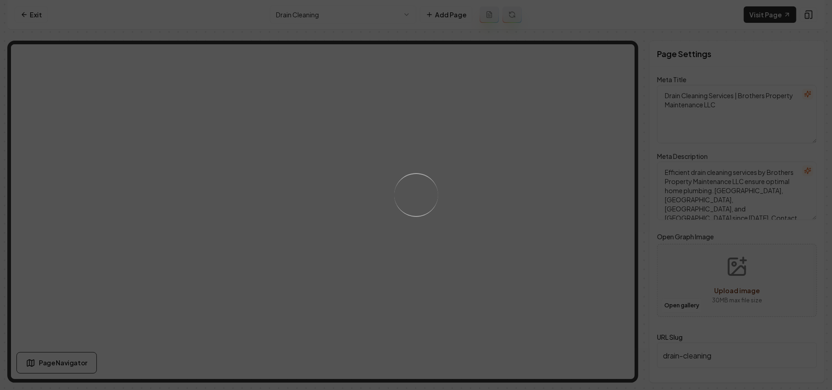
click at [514, 234] on div "Loading..." at bounding box center [416, 195] width 832 height 390
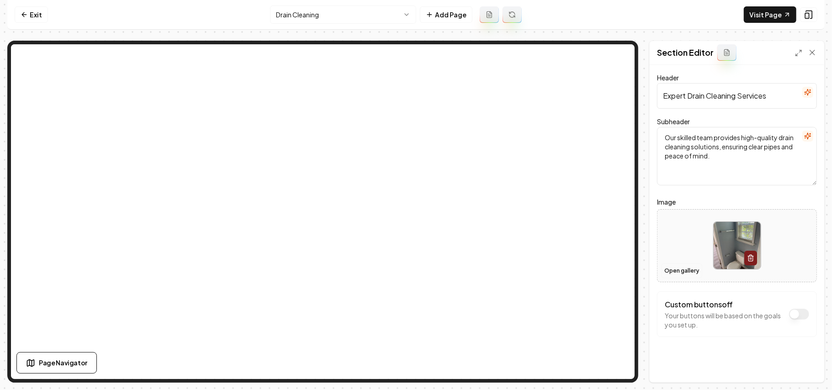
click at [666, 272] on button "Open gallery" at bounding box center [681, 271] width 41 height 15
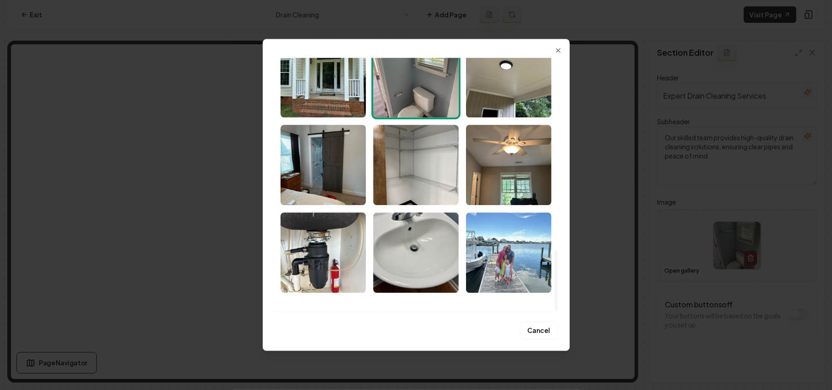
scroll to position [824, 0]
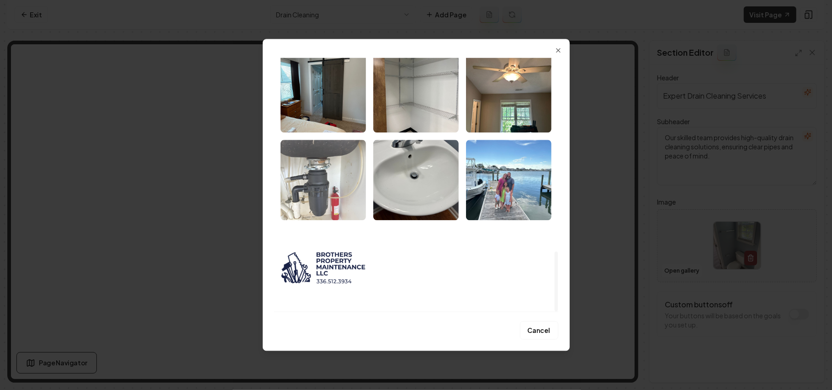
click at [322, 181] on img "Select image image_68bb19f65c7cd75eb8c621c7.jpeg" at bounding box center [322, 180] width 85 height 80
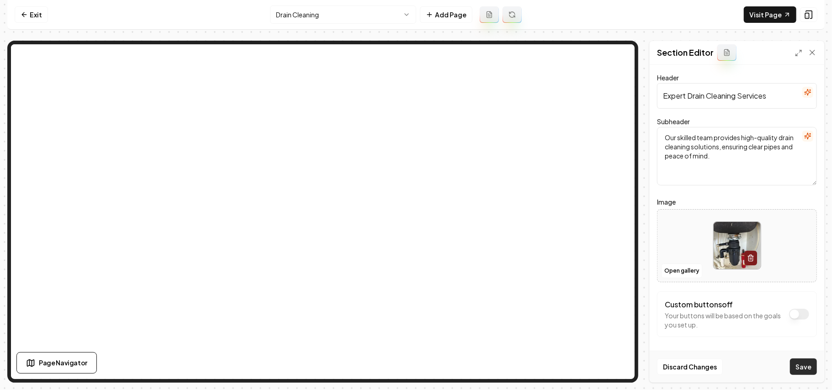
click at [807, 366] on button "Save" at bounding box center [803, 366] width 27 height 16
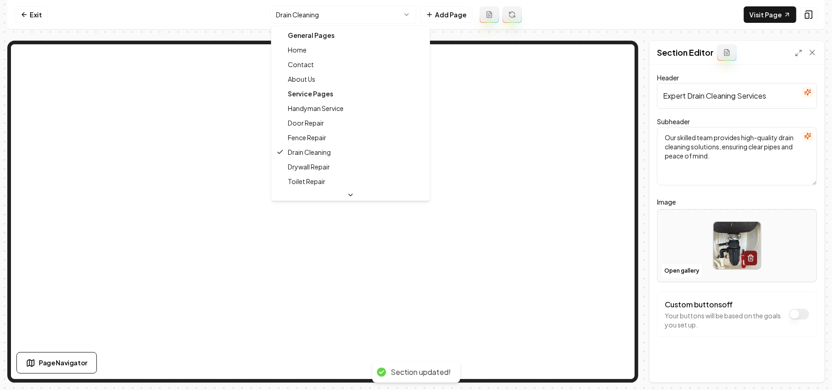
click at [337, 15] on html "Computer Required This feature is only available on a computer. Please switch t…" at bounding box center [416, 195] width 832 height 390
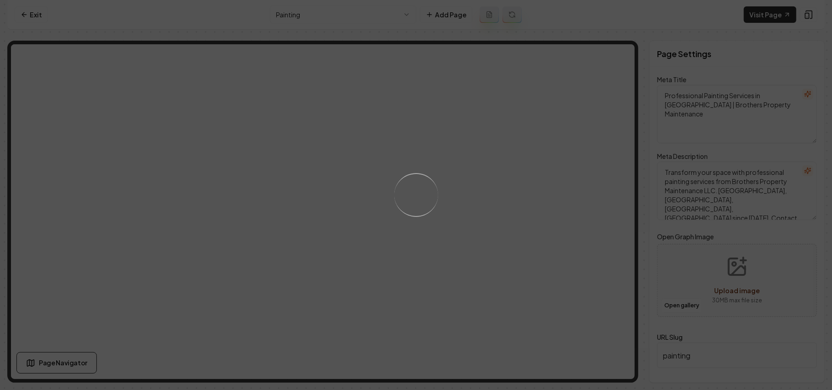
click at [527, 243] on div "Loading..." at bounding box center [416, 195] width 832 height 390
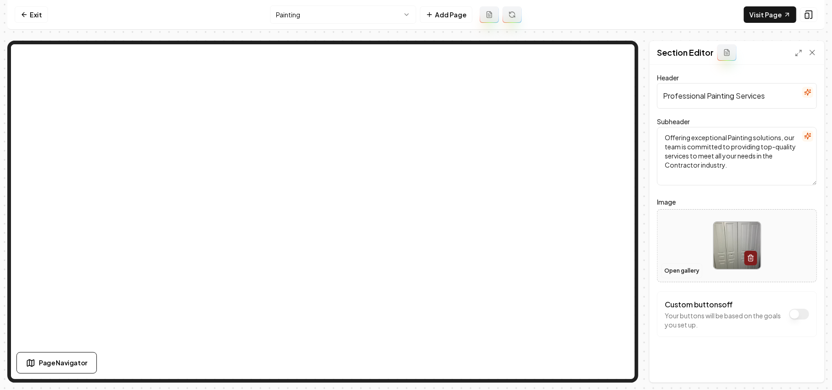
click at [676, 269] on button "Open gallery" at bounding box center [681, 271] width 41 height 15
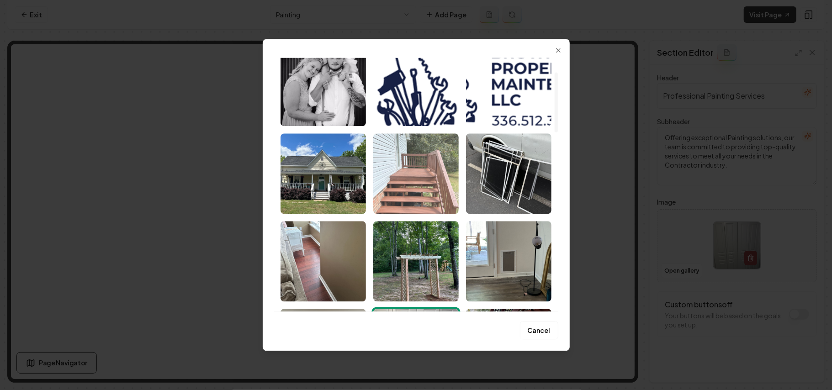
scroll to position [61, 0]
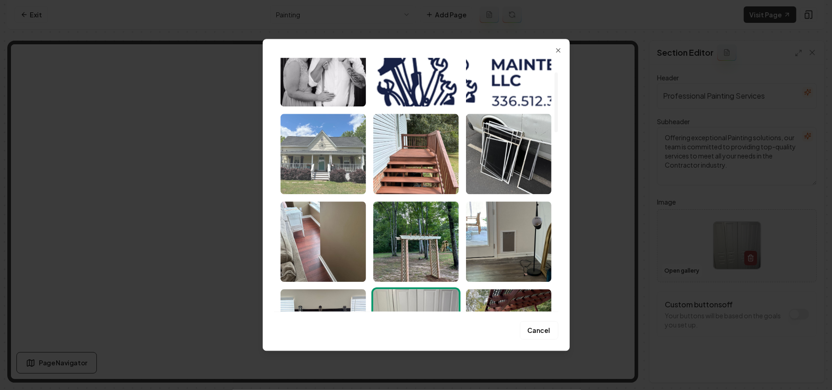
click at [322, 158] on img "Select image image_68bb19f95c7cd75eb8c63b43.jpeg" at bounding box center [322, 154] width 85 height 80
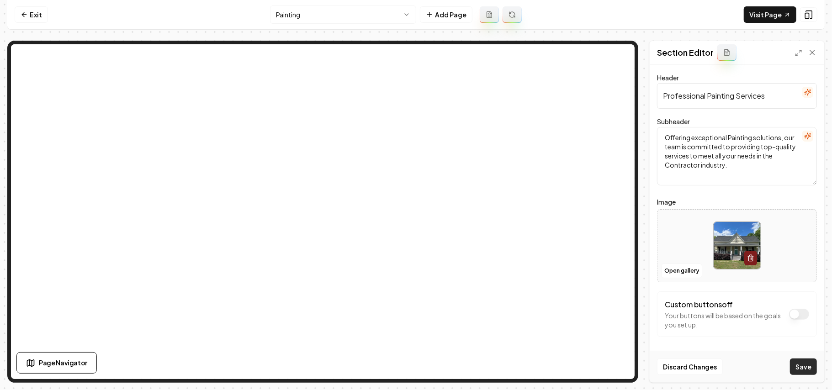
drag, startPoint x: 812, startPoint y: 366, endPoint x: 783, endPoint y: 337, distance: 41.7
click at [812, 366] on button "Save" at bounding box center [803, 366] width 27 height 16
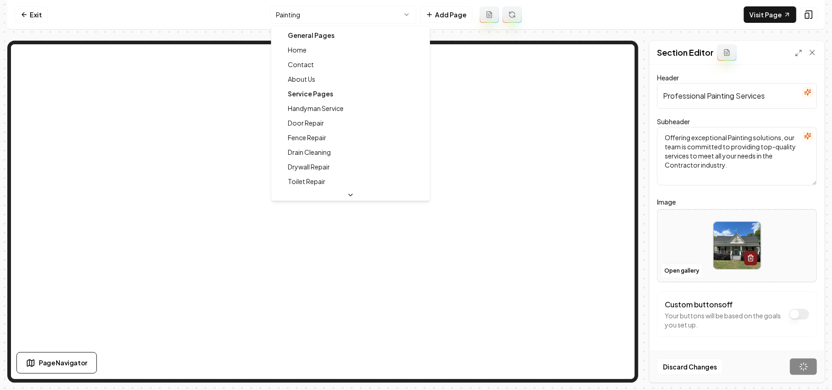
click at [300, 23] on html "Computer Required This feature is only available on a computer. Please switch t…" at bounding box center [416, 195] width 832 height 390
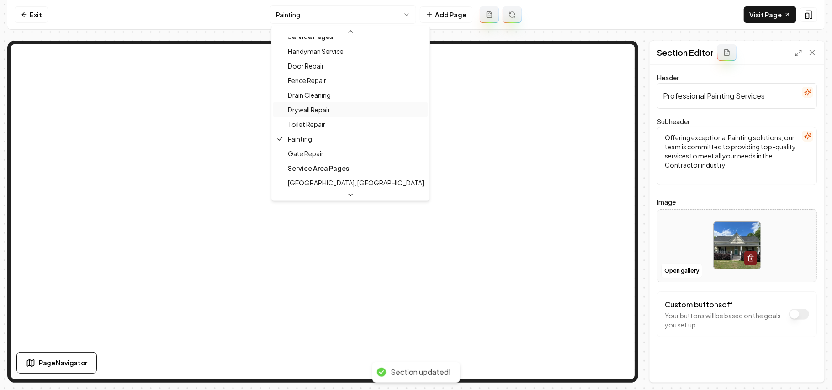
scroll to position [86, 0]
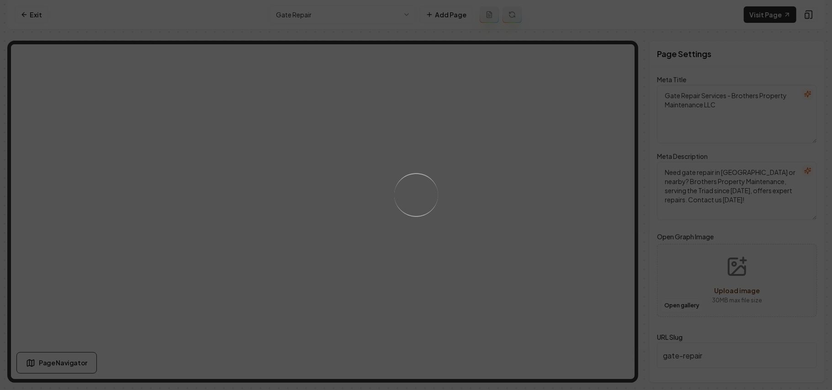
click at [556, 201] on div "Loading..." at bounding box center [416, 195] width 832 height 390
click at [567, 221] on div "Loading..." at bounding box center [416, 195] width 832 height 390
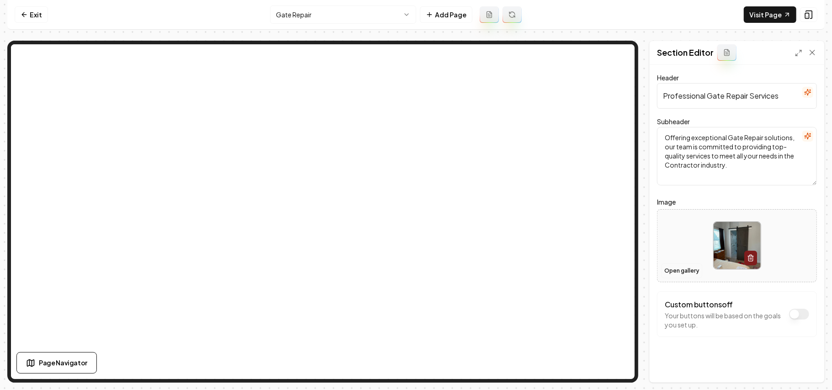
click at [674, 269] on button "Open gallery" at bounding box center [681, 271] width 41 height 15
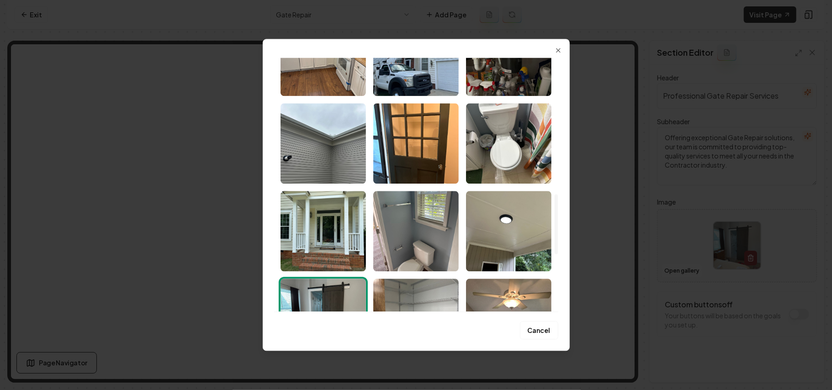
scroll to position [580, 0]
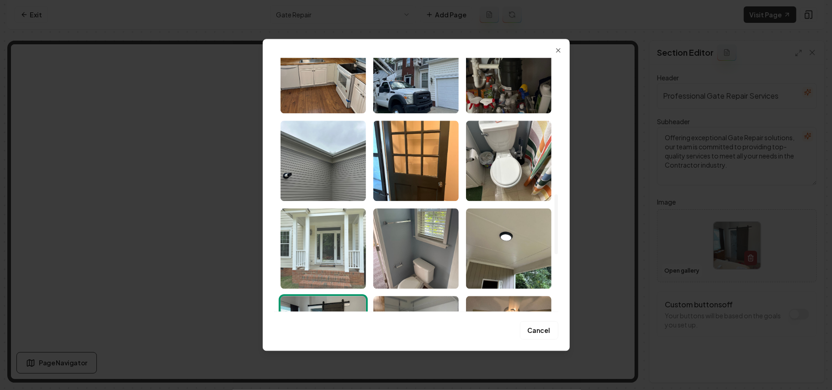
click at [323, 242] on img "Select image image_68bb19f75c7cd75eb8c62352.jpeg" at bounding box center [322, 248] width 85 height 80
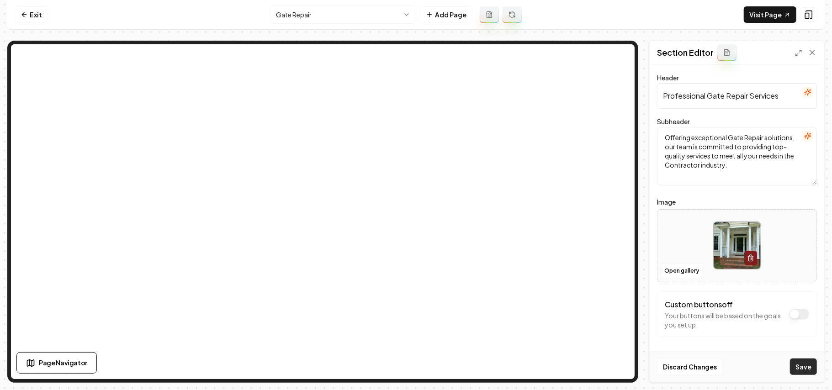
click at [812, 366] on button "Save" at bounding box center [803, 366] width 27 height 16
click at [666, 270] on button "Open gallery" at bounding box center [681, 271] width 41 height 15
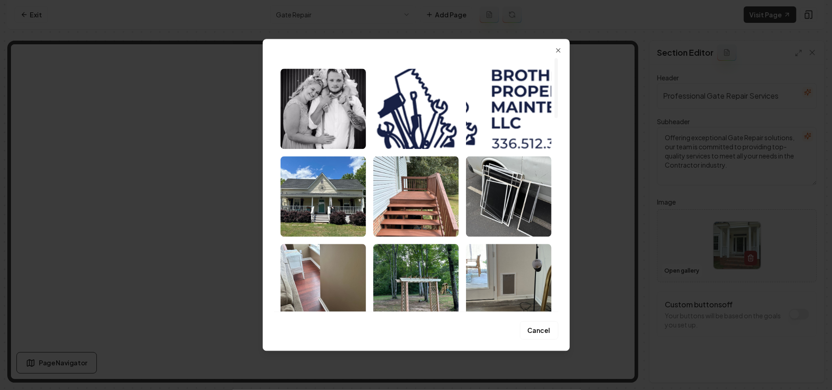
scroll to position [0, 0]
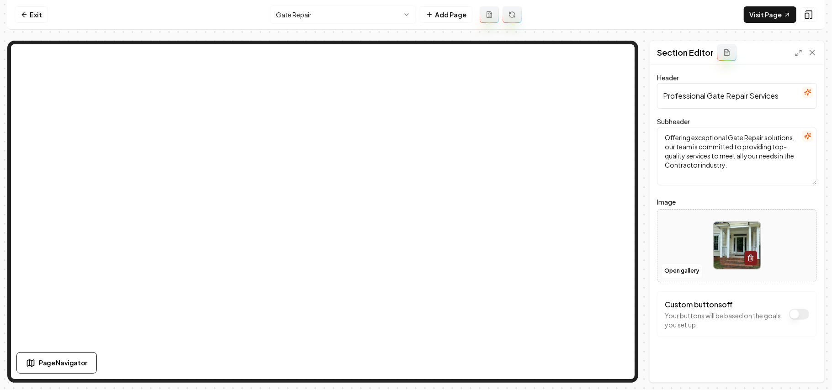
click at [773, 247] on div at bounding box center [736, 245] width 159 height 63
type input "**********"
click at [805, 371] on button "Save" at bounding box center [803, 366] width 27 height 16
click at [331, 15] on html "Computer Required This feature is only available on a computer. Please switch t…" at bounding box center [416, 195] width 832 height 390
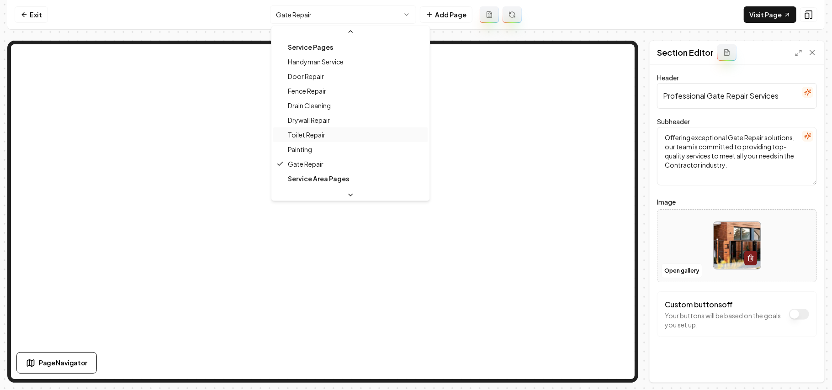
scroll to position [39, 0]
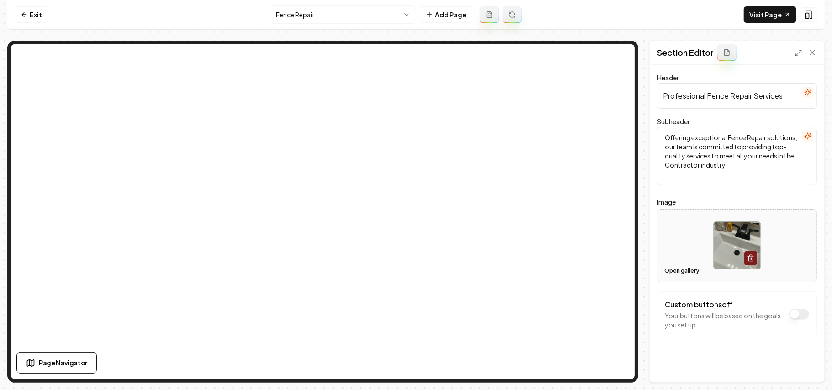
click at [675, 265] on button "Open gallery" at bounding box center [681, 271] width 41 height 15
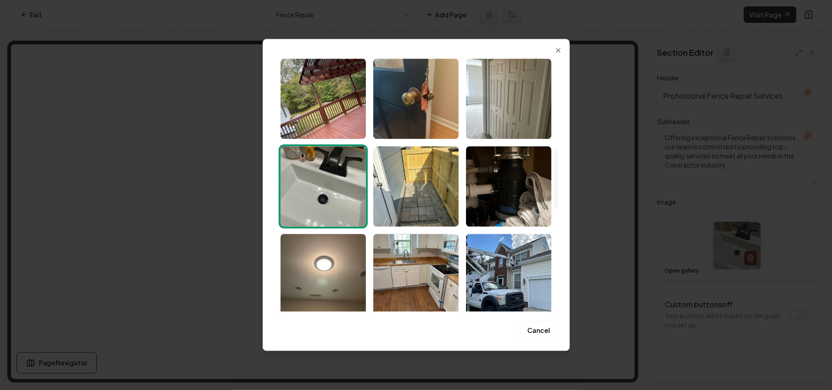
scroll to position [397, 0]
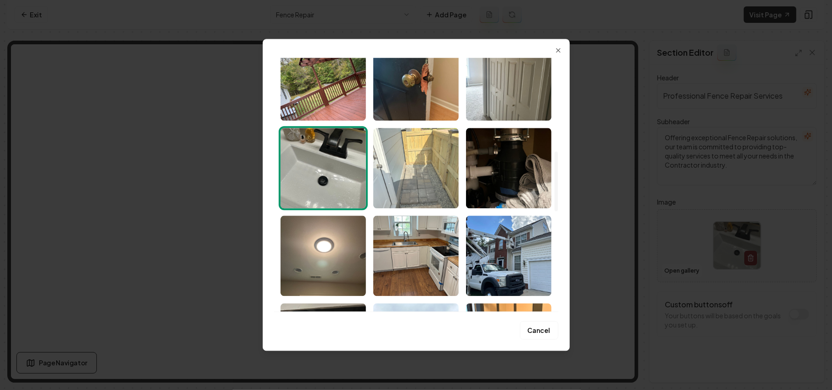
click at [428, 150] on img "Select image image_68bb19f75c7cd75eb8c62929.jpeg" at bounding box center [415, 168] width 85 height 80
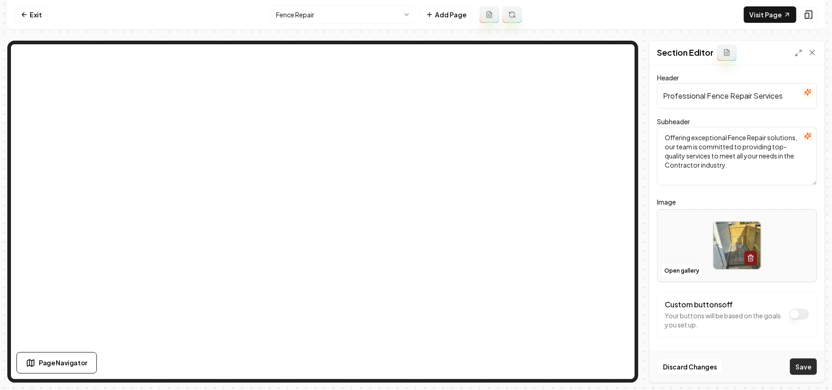
click at [804, 367] on button "Save" at bounding box center [803, 366] width 27 height 16
click at [357, 15] on html "Computer Required This feature is only available on a computer. Please switch t…" at bounding box center [416, 195] width 832 height 390
click at [298, 12] on html "Computer Required This feature is only available on a computer. Please switch t…" at bounding box center [416, 195] width 832 height 390
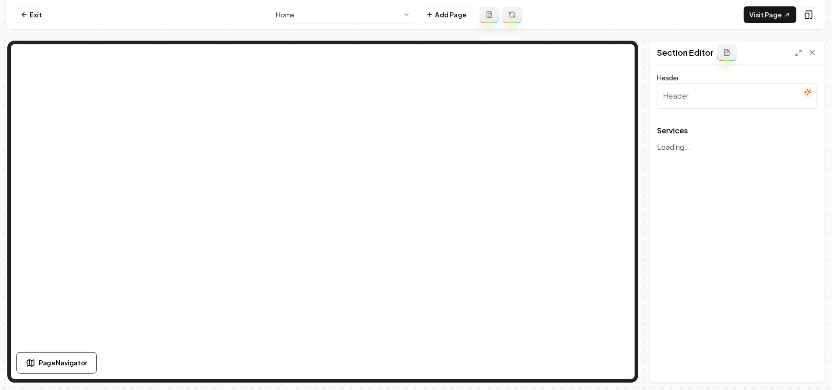
type input "Our Top Services"
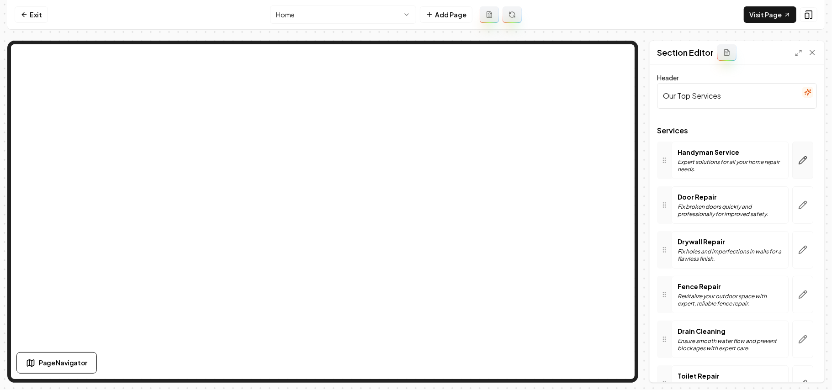
click at [798, 161] on icon "button" at bounding box center [802, 160] width 9 height 9
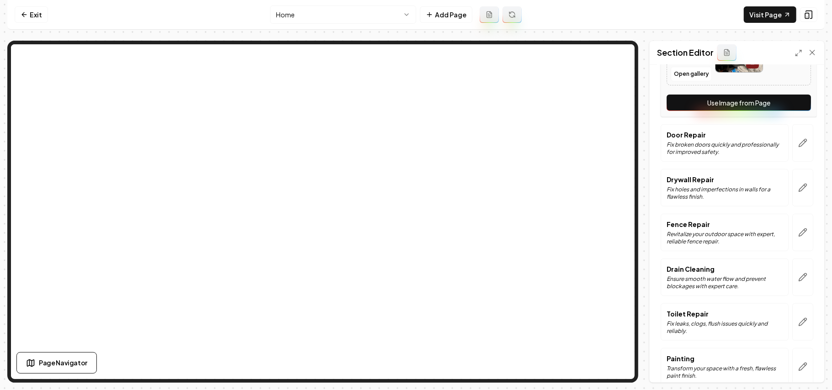
scroll to position [243, 0]
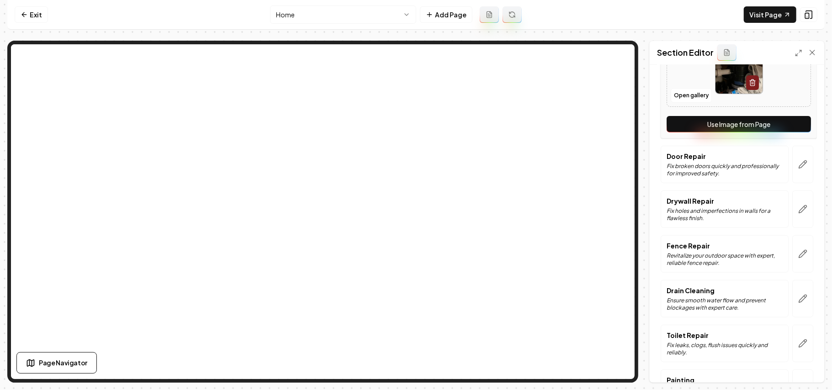
click at [791, 118] on button "Use Image from Page" at bounding box center [738, 124] width 144 height 16
click at [798, 169] on icon "button" at bounding box center [802, 164] width 9 height 9
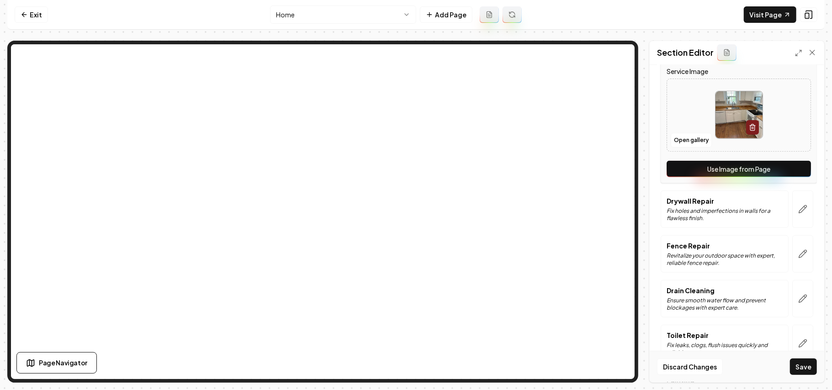
click at [793, 169] on button "Use Image from Page" at bounding box center [738, 169] width 144 height 16
click at [798, 214] on icon "button" at bounding box center [802, 209] width 9 height 9
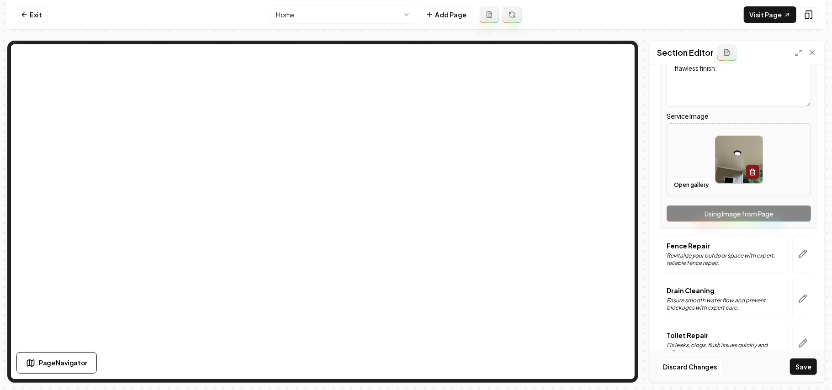
click at [792, 214] on div "Service Name Drywall Repair Short Blurb about this Service Fix holes and imperf…" at bounding box center [738, 108] width 156 height 240
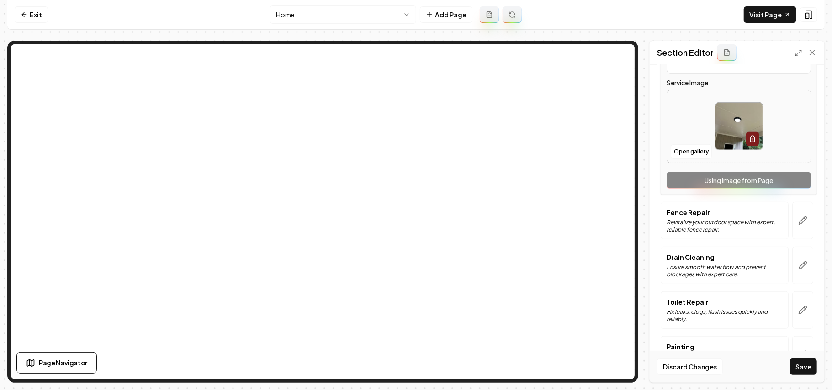
scroll to position [304, 0]
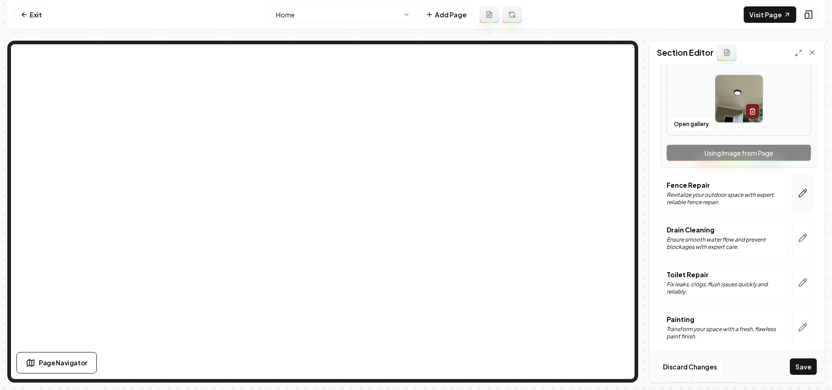
click at [794, 205] on button "button" at bounding box center [802, 192] width 21 height 37
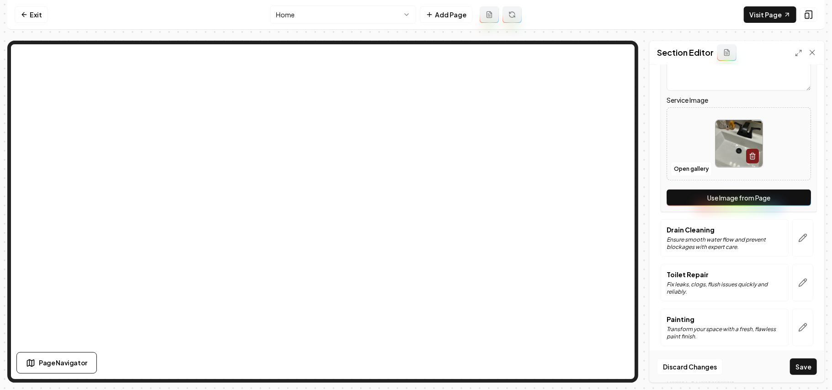
click at [794, 205] on button "Use Image from Page" at bounding box center [738, 198] width 144 height 16
click at [794, 231] on button "button" at bounding box center [802, 237] width 21 height 37
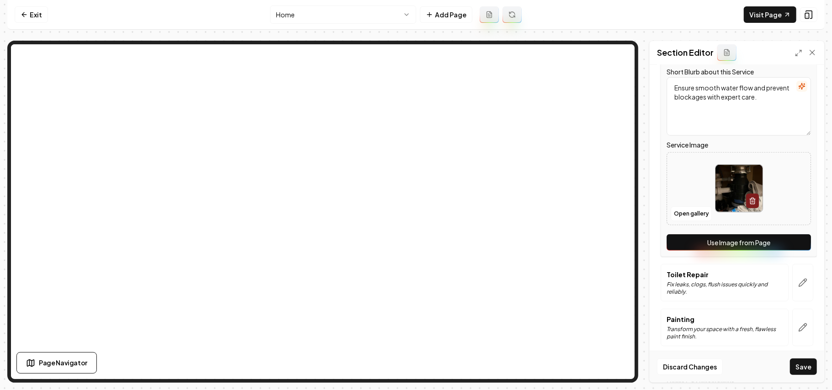
click at [792, 243] on button "Use Image from Page" at bounding box center [738, 242] width 144 height 16
click at [792, 285] on button "button" at bounding box center [802, 282] width 21 height 37
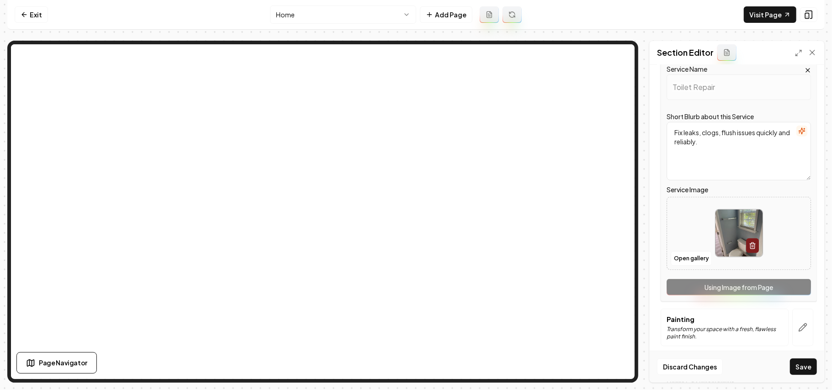
click at [788, 292] on div "Service Name Toilet Repair Short Blurb about this Service Fix leaks, clogs, flu…" at bounding box center [738, 181] width 156 height 240
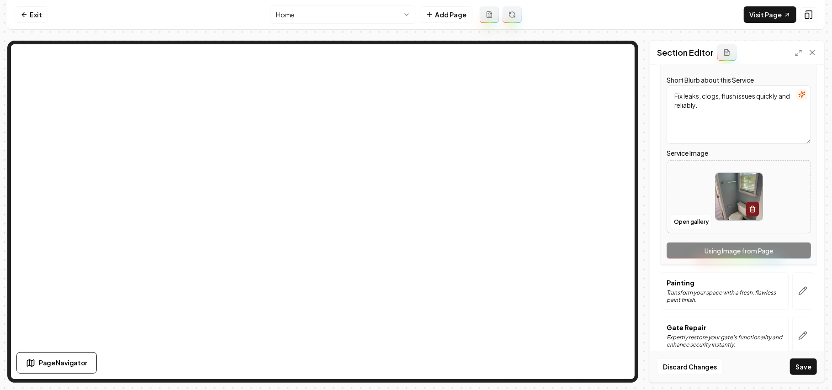
scroll to position [357, 0]
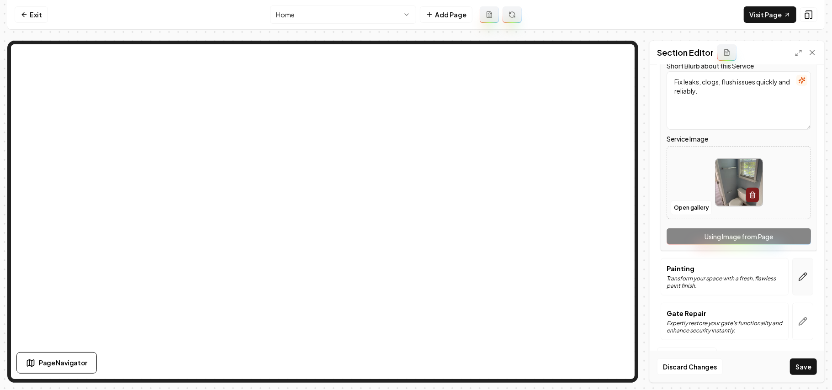
click at [792, 293] on button "button" at bounding box center [802, 276] width 21 height 37
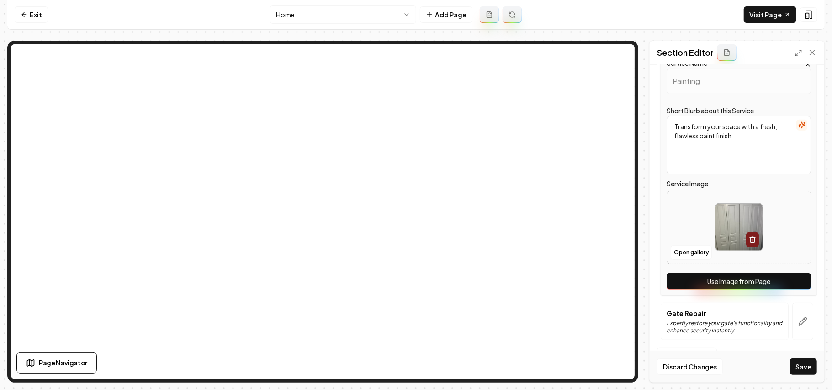
click at [797, 279] on button "Use Image from Page" at bounding box center [738, 281] width 144 height 16
click at [800, 311] on button "button" at bounding box center [802, 321] width 21 height 37
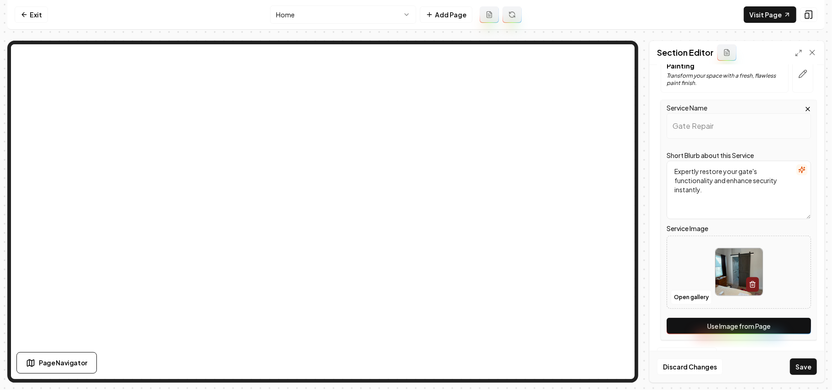
click at [791, 327] on button "Use Image from Page" at bounding box center [738, 326] width 144 height 16
click at [806, 364] on button "Save" at bounding box center [803, 366] width 27 height 16
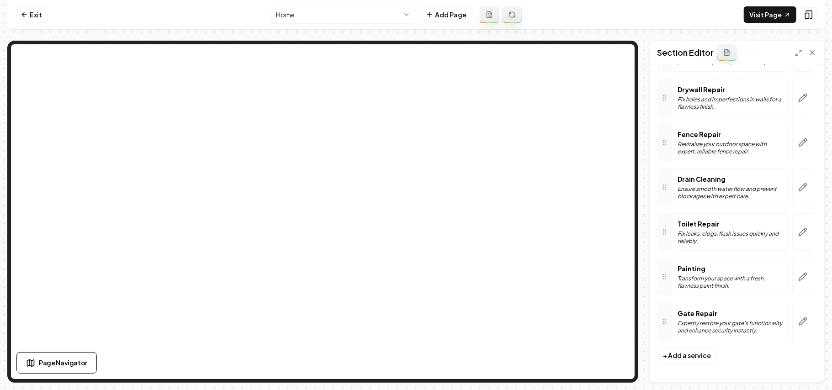
scroll to position [154, 0]
click at [763, 10] on link "Visit Page" at bounding box center [769, 14] width 53 height 16
click at [23, 10] on link "Exit" at bounding box center [31, 14] width 33 height 16
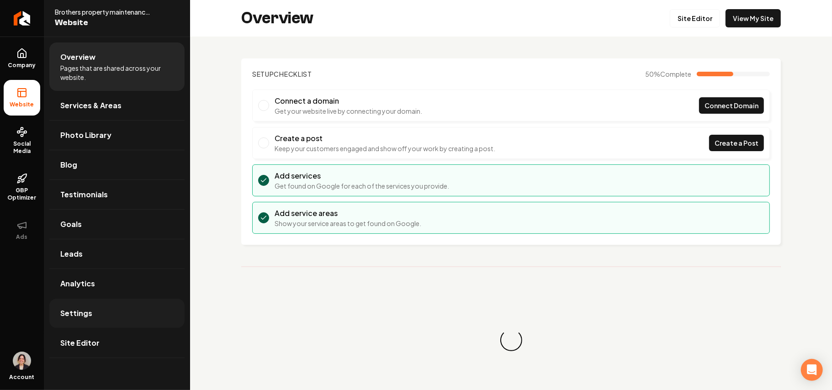
click at [118, 320] on link "Settings" at bounding box center [116, 313] width 135 height 29
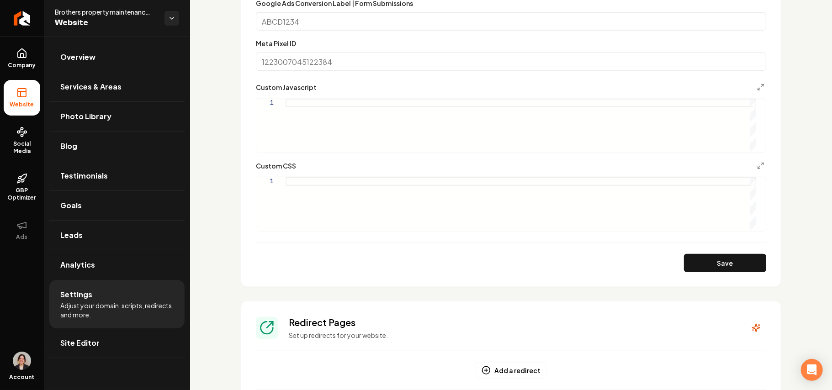
scroll to position [553, 0]
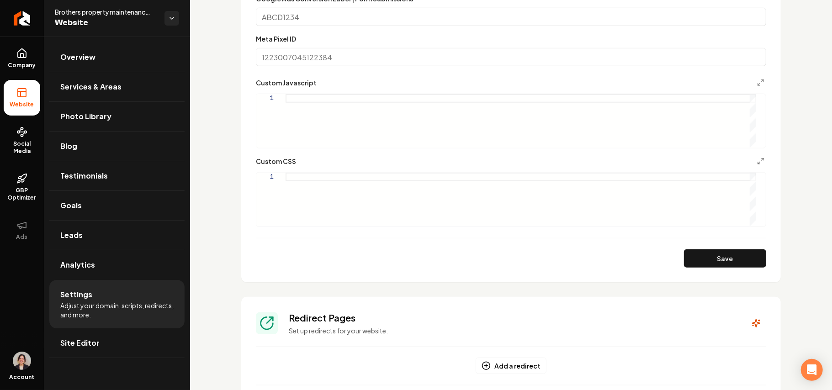
click at [364, 129] on div "Main content area" at bounding box center [520, 120] width 470 height 53
type textarea "**********"
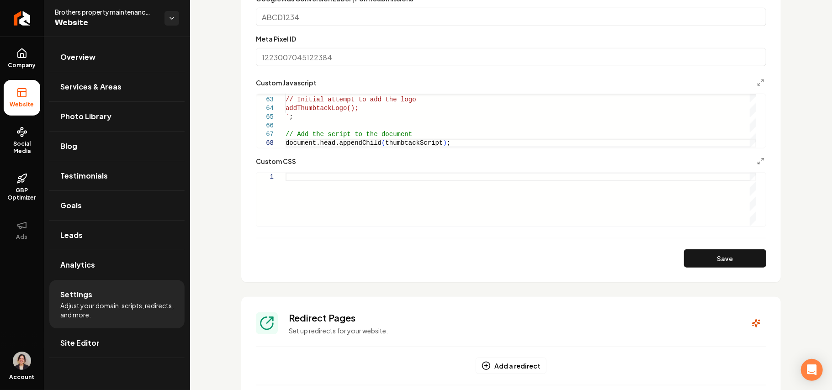
click at [693, 256] on button "Save" at bounding box center [725, 258] width 82 height 18
click at [757, 79] on icon "Main content area" at bounding box center [760, 82] width 7 height 7
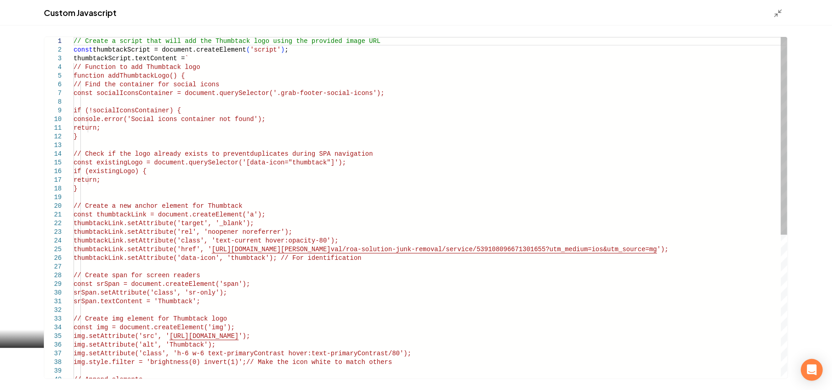
scroll to position [0, 0]
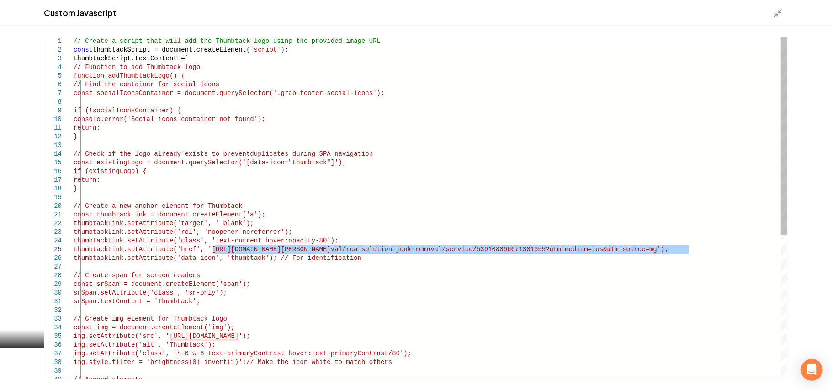
drag, startPoint x: 215, startPoint y: 249, endPoint x: 690, endPoint y: 248, distance: 475.0
click at [690, 248] on div "// Create a script that will add the Thumbtack log o using the provided image U…" at bounding box center [430, 332] width 713 height 590
type textarea "**********"
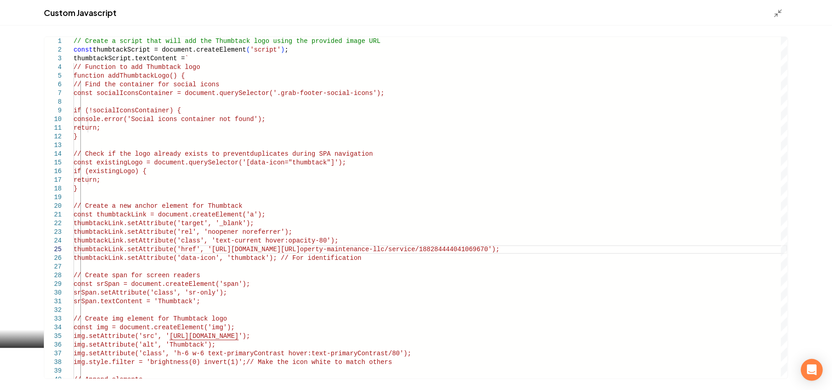
click at [780, 6] on div "Custom Javascript" at bounding box center [416, 13] width 832 height 26
click at [779, 11] on line "Main content area" at bounding box center [780, 11] width 3 height 3
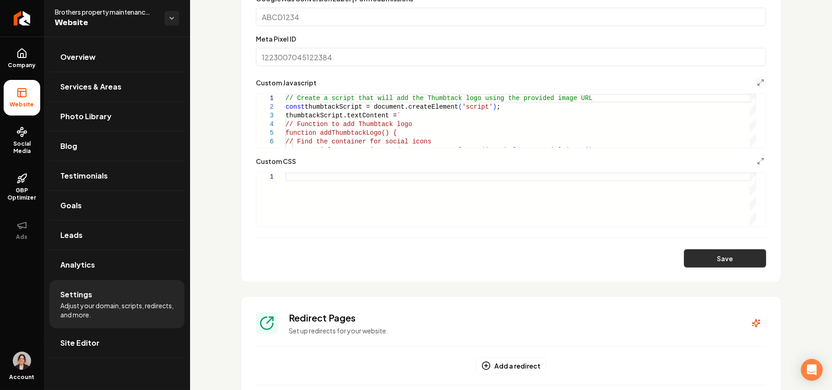
click at [702, 264] on button "Save" at bounding box center [725, 258] width 82 height 18
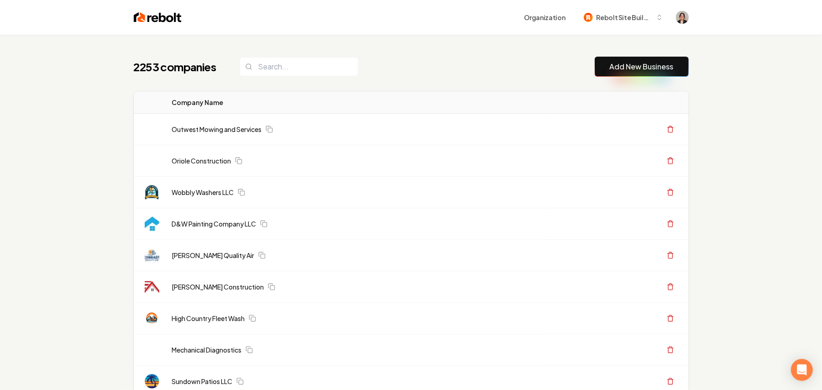
click at [595, 70] on button "Add New Business" at bounding box center [642, 67] width 94 height 20
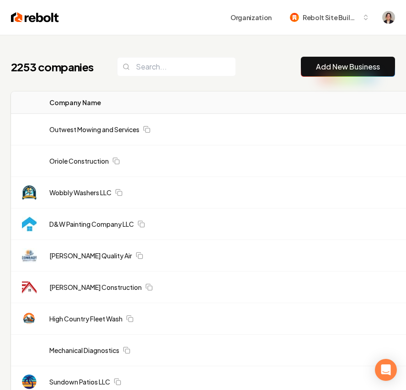
click at [360, 64] on link "Add New Business" at bounding box center [348, 66] width 64 height 11
click at [357, 71] on link "Add New Business" at bounding box center [348, 66] width 64 height 11
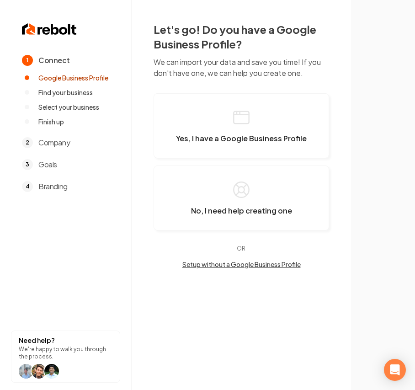
click at [276, 163] on div "Yes, I have a Google Business Profile No, I need help creating one OR Setup wit…" at bounding box center [240, 180] width 175 height 175
click at [260, 138] on span "Yes, I have a Google Business Profile" at bounding box center [241, 138] width 131 height 9
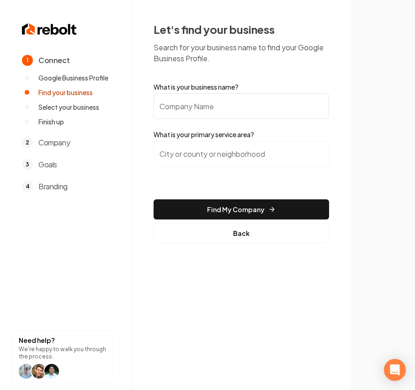
click at [203, 106] on input "What is your business name?" at bounding box center [240, 106] width 175 height 26
paste input "Brand New Again Cleaning LLC"
type input "Brand New Again Cleaning LLC"
click at [243, 152] on input "search" at bounding box center [240, 154] width 175 height 26
paste input "Newark"
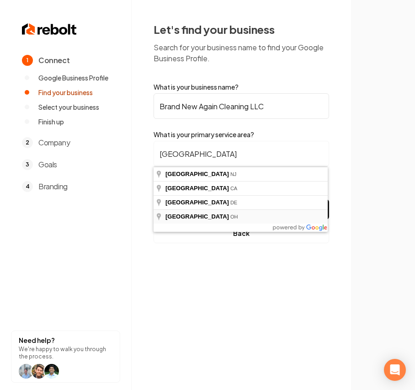
type input "[GEOGRAPHIC_DATA], [GEOGRAPHIC_DATA]"
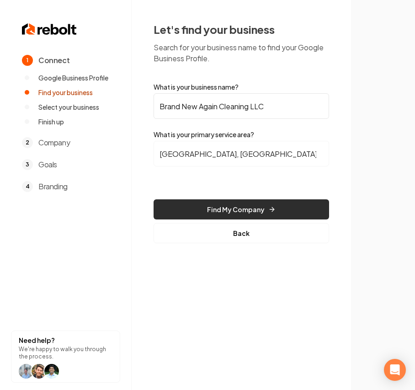
click at [219, 209] on button "Find My Company" at bounding box center [240, 209] width 175 height 20
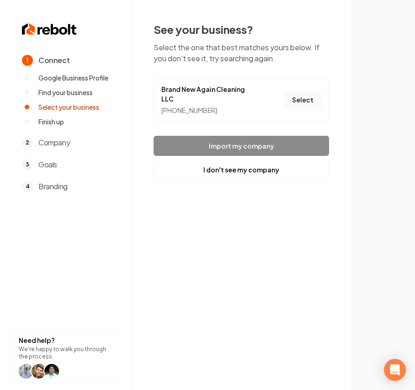
click at [305, 97] on button "Select" at bounding box center [302, 100] width 37 height 16
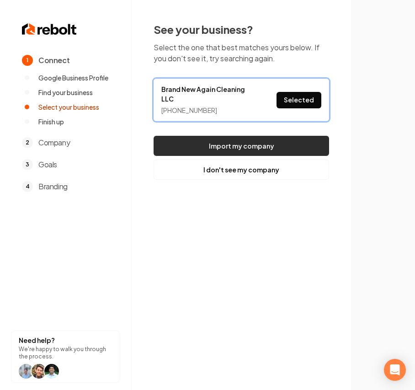
click at [269, 136] on button "Import my company" at bounding box center [240, 146] width 175 height 20
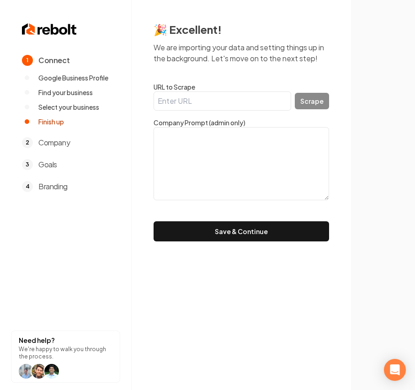
click at [264, 111] on form "URL to Scrape Scrape Company Prompt (admin only) Save & Continue" at bounding box center [240, 161] width 175 height 159
click at [262, 106] on input "URL to Scrape" at bounding box center [221, 100] width 137 height 19
click at [274, 160] on textarea at bounding box center [240, 163] width 175 height 73
paste textarea "From nicotine-stained apartments in Newark 🏚️ to move-out disasters in Pataskal…"
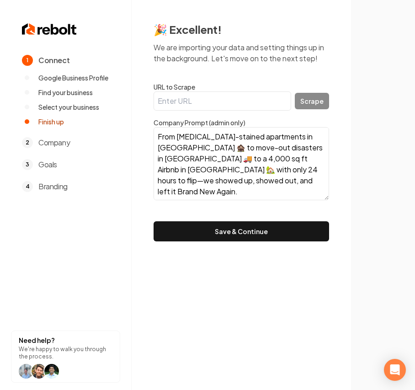
scroll to position [194, 0]
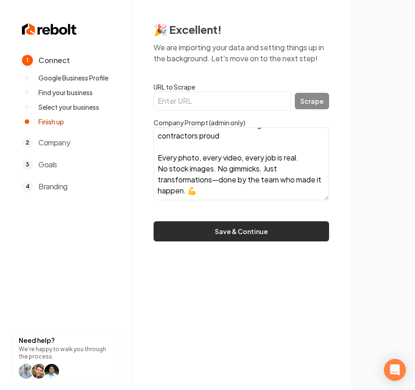
type textarea "From nicotine-stained apartments in Newark 🏚️ to move-out disasters in Pataskal…"
click at [230, 226] on button "Save & Continue" at bounding box center [240, 231] width 175 height 20
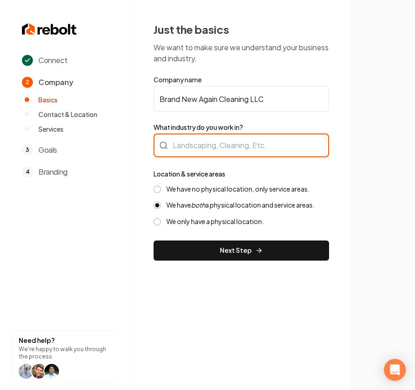
click at [175, 139] on div at bounding box center [240, 145] width 175 height 24
click at [248, 148] on div at bounding box center [240, 145] width 175 height 24
type input "Cleaning / Maid Service"
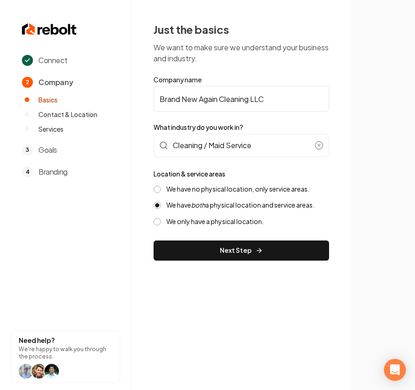
click at [260, 191] on label "We have no physical location, only service areas." at bounding box center [237, 188] width 143 height 9
click at [161, 191] on button "We have no physical location, only service areas." at bounding box center [156, 188] width 7 height 7
click at [214, 265] on div "Just the basics We want to make sure we understand your business and industry. …" at bounding box center [241, 141] width 219 height 282
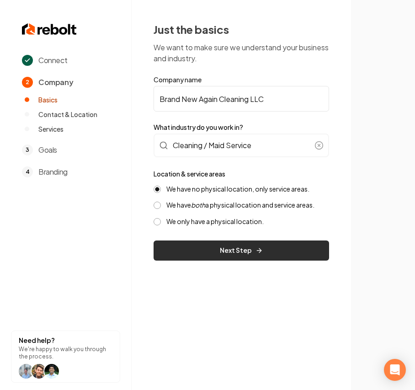
click at [205, 245] on button "Next Step" at bounding box center [240, 250] width 175 height 20
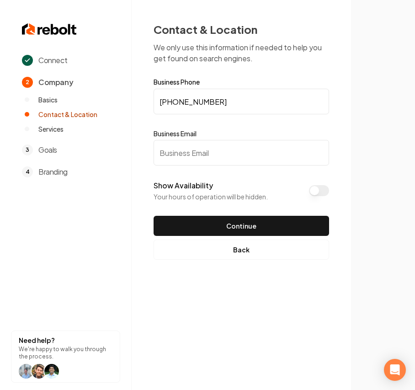
click at [299, 154] on input "Business Email" at bounding box center [240, 153] width 175 height 26
click at [217, 156] on input "test@" at bounding box center [240, 153] width 175 height 26
type input "[EMAIL_ADDRESS][DOMAIN_NAME]"
click at [316, 192] on button "Show Availability" at bounding box center [319, 190] width 20 height 11
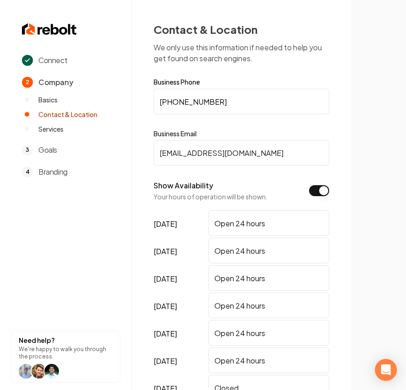
click at [316, 192] on button "Show Availability" at bounding box center [319, 190] width 20 height 11
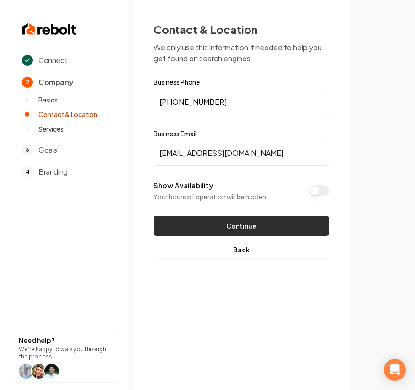
click at [278, 221] on button "Continue" at bounding box center [240, 226] width 175 height 20
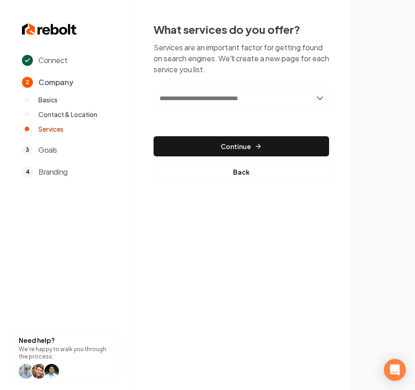
click at [196, 107] on input "text" at bounding box center [240, 98] width 175 height 21
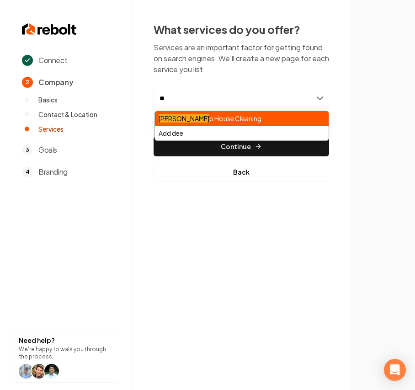
type input "*"
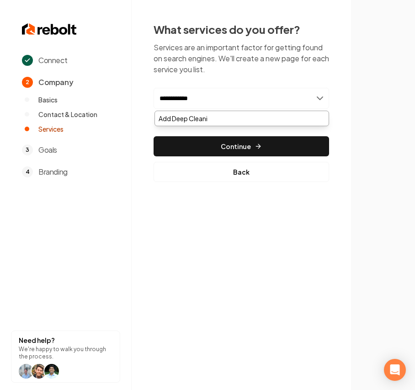
type input "**********"
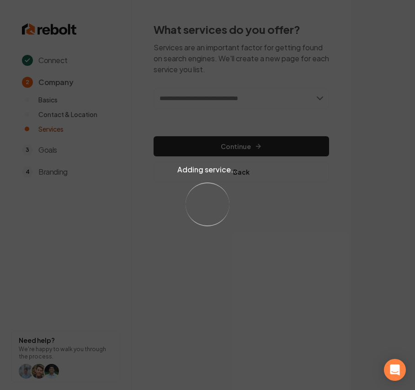
type input "*"
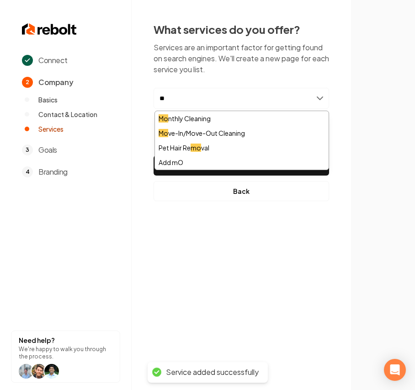
type input "*"
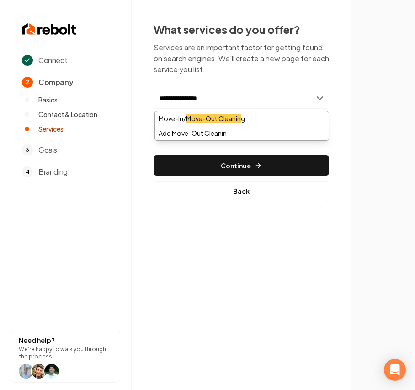
type input "**********"
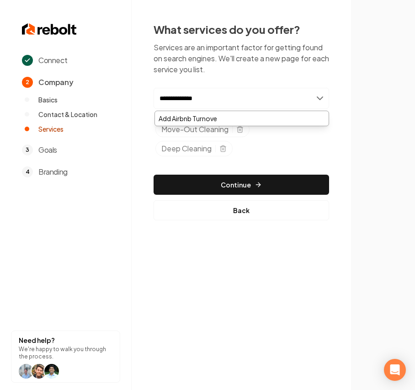
type input "**********"
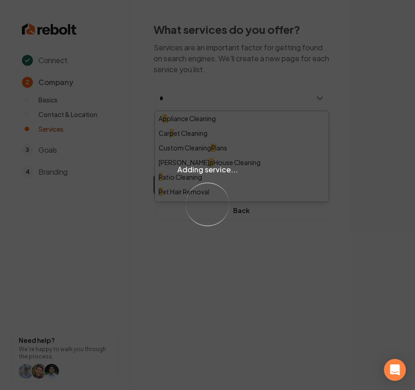
type input "**"
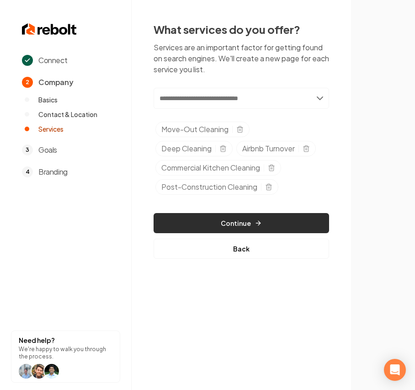
click at [208, 215] on button "Continue" at bounding box center [240, 223] width 175 height 20
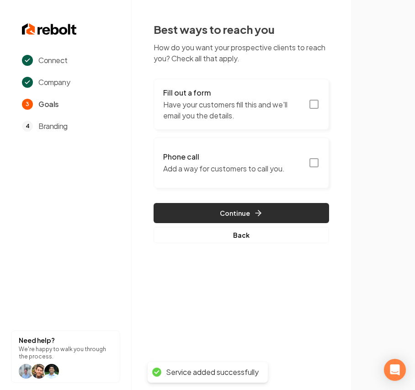
click at [211, 217] on button "Continue" at bounding box center [240, 213] width 175 height 20
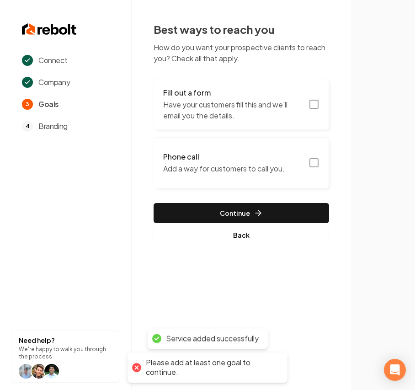
click at [216, 116] on p "Have your customers fill this and we'll email you the details." at bounding box center [233, 110] width 140 height 22
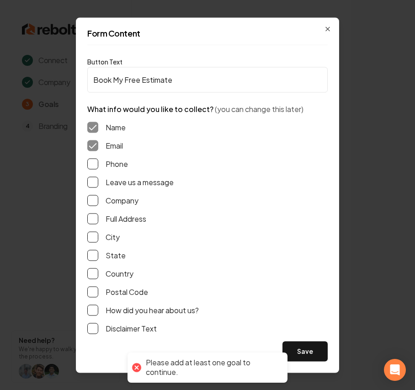
click at [105, 163] on label "Phone" at bounding box center [116, 163] width 22 height 11
click at [98, 163] on button "Phone" at bounding box center [92, 163] width 11 height 11
click at [113, 187] on div "Name Email Phone Leave us a message Company Full Address City State Country Pos…" at bounding box center [207, 227] width 240 height 227
click at [164, 187] on div "Name Email Phone Leave us a message Company Full Address City State Country Pos…" at bounding box center [207, 227] width 240 height 227
click at [164, 184] on label "Leave us a message" at bounding box center [139, 181] width 68 height 11
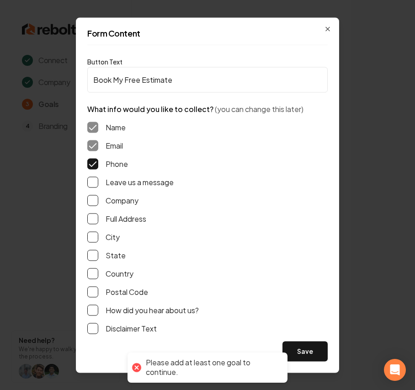
click at [98, 184] on button "Leave us a message" at bounding box center [92, 181] width 11 height 11
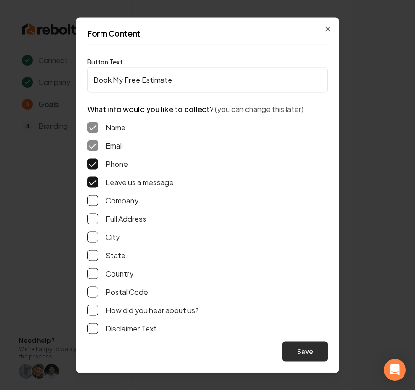
click at [308, 346] on button "Save" at bounding box center [304, 351] width 45 height 20
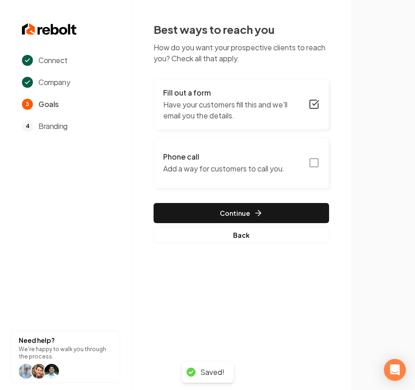
click at [209, 173] on p "Add a way for customers to call you." at bounding box center [223, 168] width 121 height 11
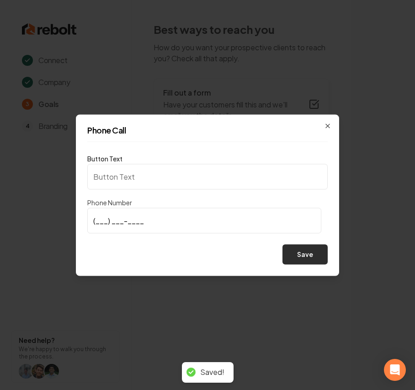
type input "Call us"
type input "[PHONE_NUMBER]"
click at [299, 247] on button "Save" at bounding box center [304, 254] width 45 height 20
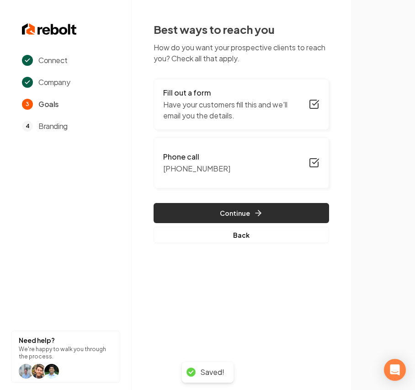
click at [234, 213] on button "Continue" at bounding box center [240, 213] width 175 height 20
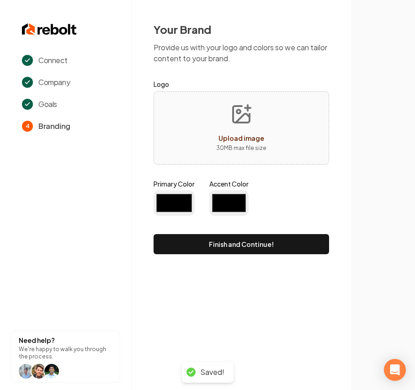
type input "#194d33"
type input "#70be00"
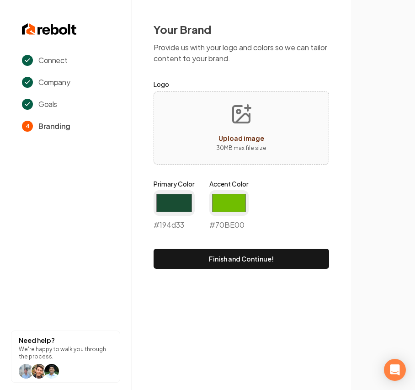
click at [231, 108] on icon "Upload image" at bounding box center [241, 114] width 22 height 22
type input "**********"
click at [162, 188] on div "Primary Color #194d33 #194d33" at bounding box center [173, 204] width 41 height 51
click at [172, 197] on input "#194d33" at bounding box center [173, 203] width 41 height 26
type input "#033d58"
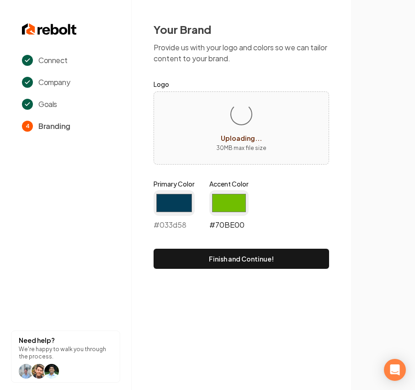
click at [242, 195] on input "#70be00" at bounding box center [228, 203] width 39 height 26
type input "#29a0ac"
click at [329, 184] on div "Your Brand Provide us with your logo and colors so we can tailor content to you…" at bounding box center [241, 145] width 219 height 290
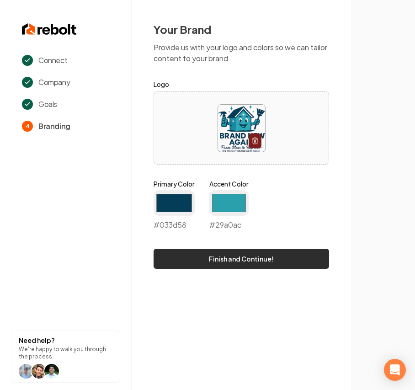
click at [208, 263] on button "Finish and Continue!" at bounding box center [240, 258] width 175 height 20
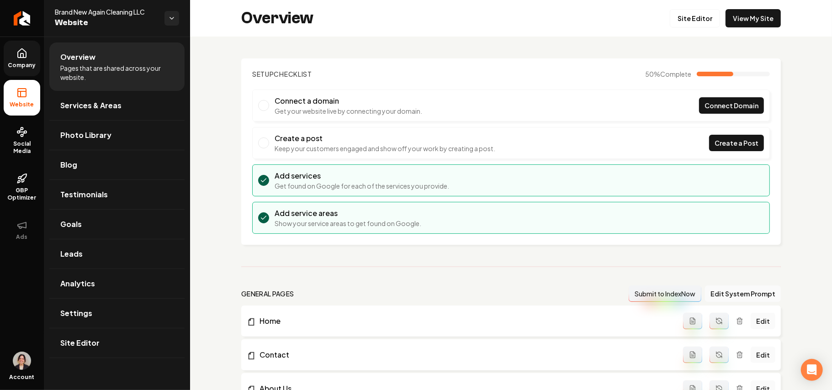
drag, startPoint x: 550, startPoint y: 2, endPoint x: 18, endPoint y: 47, distance: 534.0
click at [18, 47] on link "Company" at bounding box center [22, 59] width 37 height 36
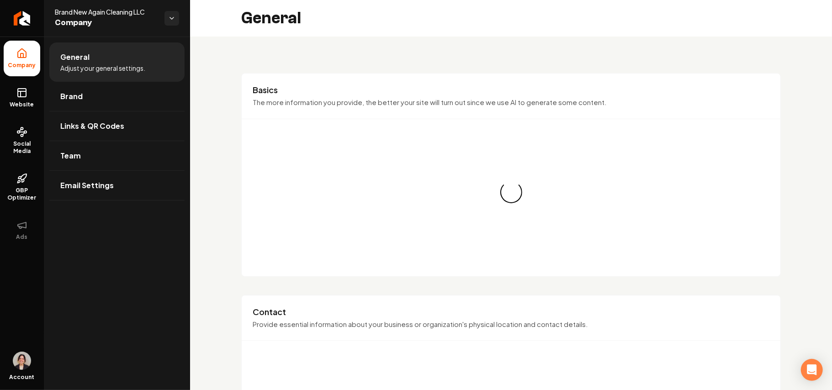
click at [17, 53] on icon at bounding box center [21, 53] width 11 height 11
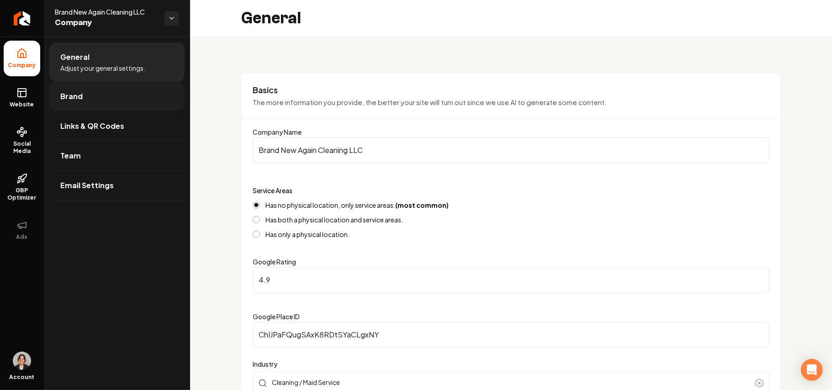
click at [80, 101] on span "Brand" at bounding box center [71, 96] width 22 height 11
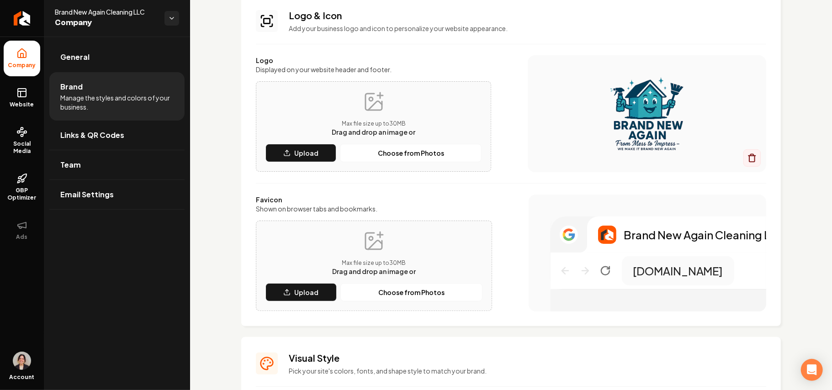
scroll to position [183, 0]
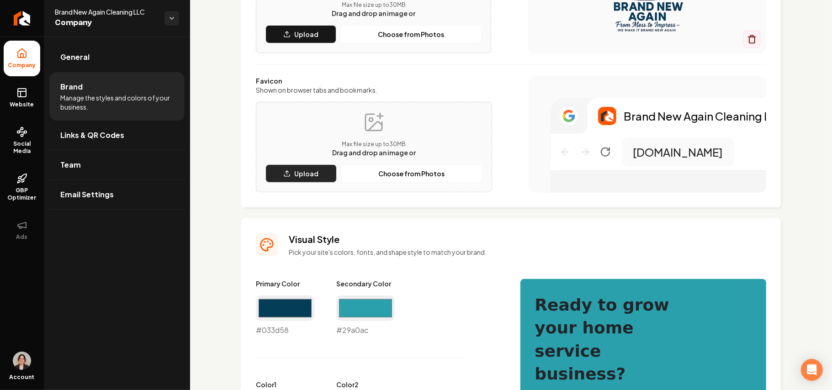
click at [327, 165] on button "Upload" at bounding box center [300, 173] width 71 height 18
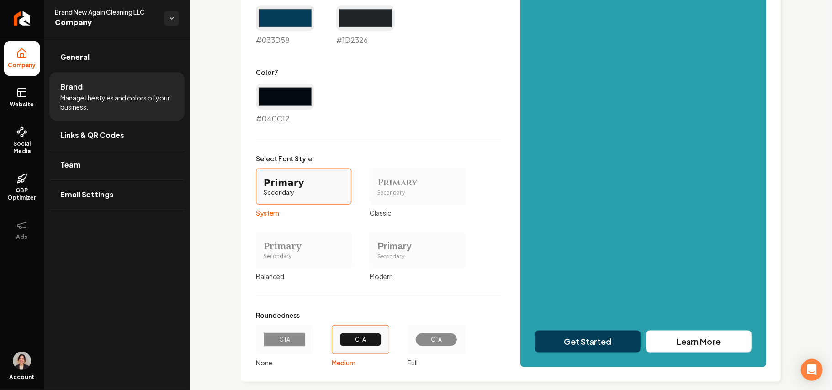
click at [388, 251] on div "Primary" at bounding box center [417, 246] width 80 height 13
click at [376, 251] on button "Primary Secondary Modern" at bounding box center [372, 249] width 7 height 7
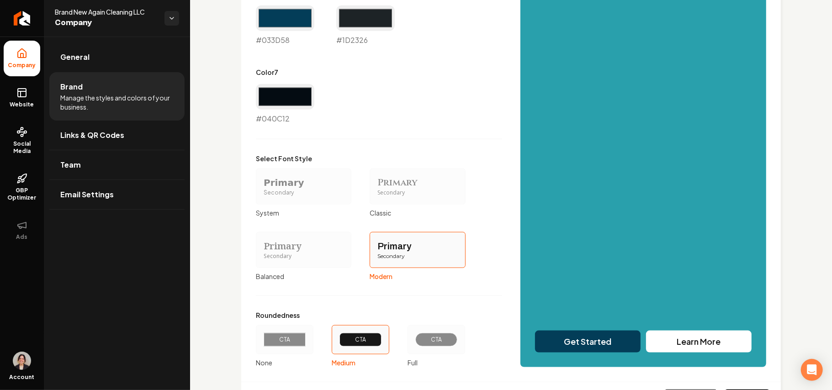
scroll to position [780, 0]
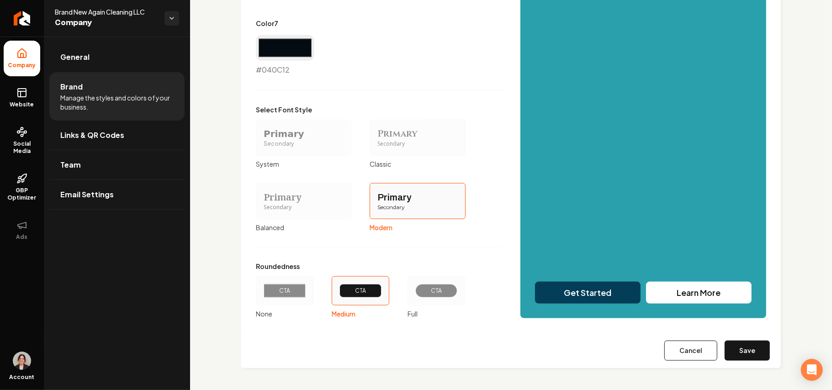
click at [414, 292] on div "CTA" at bounding box center [436, 290] width 26 height 7
click at [414, 292] on button "CTA Full" at bounding box center [410, 290] width 7 height 7
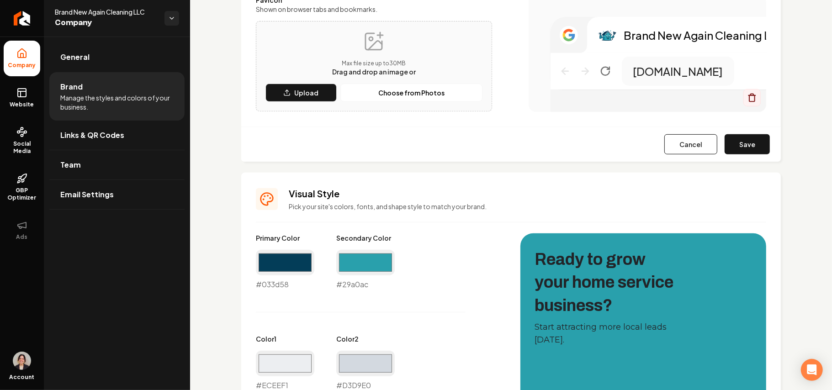
scroll to position [85, 0]
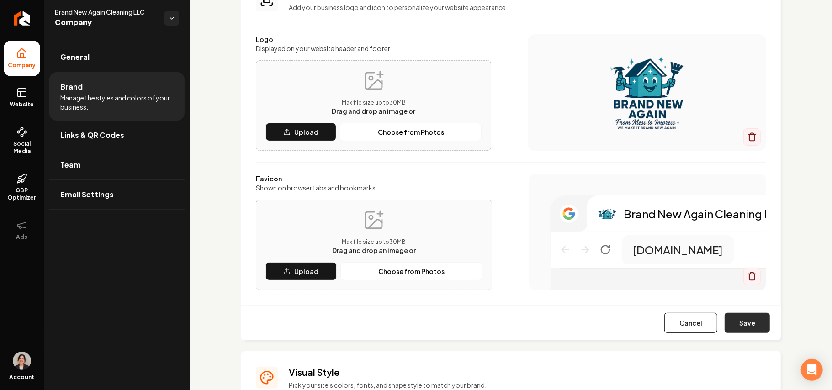
click at [414, 322] on button "Save" at bounding box center [746, 323] width 45 height 20
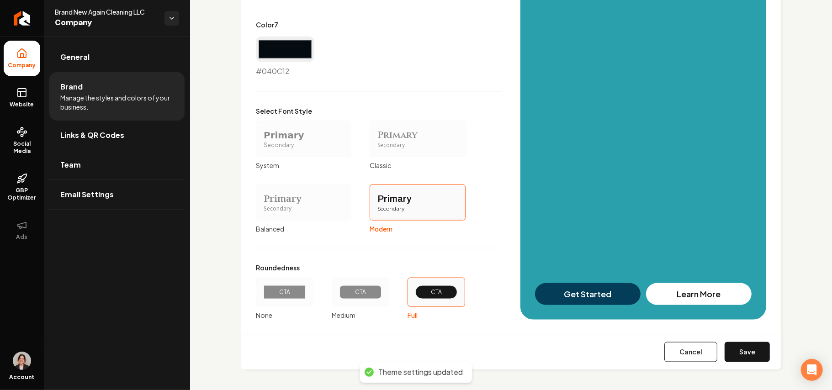
scroll to position [780, 0]
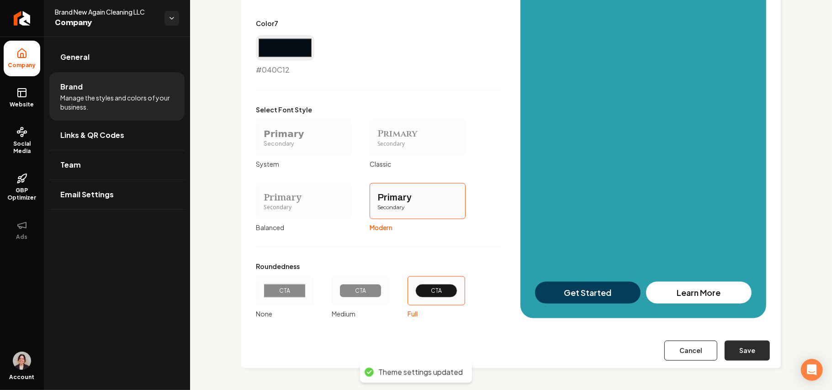
click at [414, 348] on button "Save" at bounding box center [746, 351] width 45 height 20
type input "#eceef1"
type input "#d3d9e0"
type input "#d0d7dc"
type input "#4a5b65"
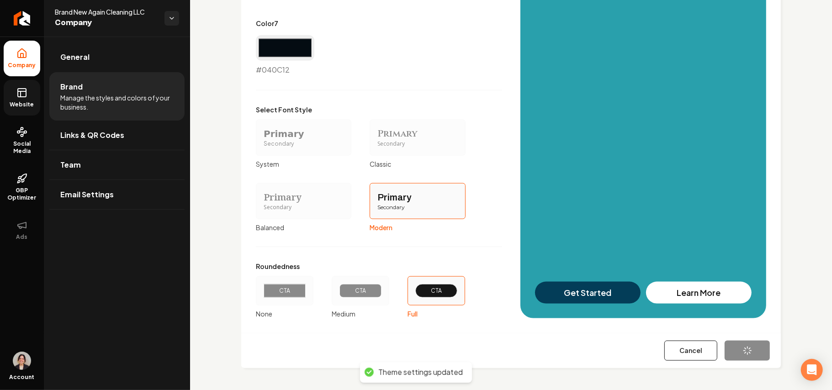
type input "#033d58"
type input "#1d2326"
type input "#040c12"
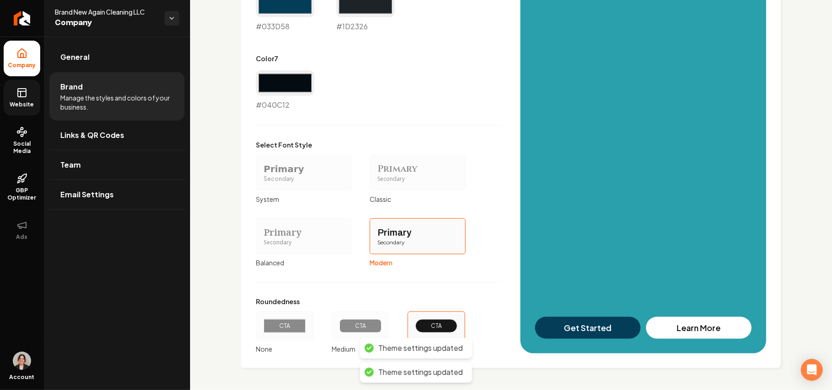
click at [21, 93] on icon at bounding box center [21, 92] width 11 height 11
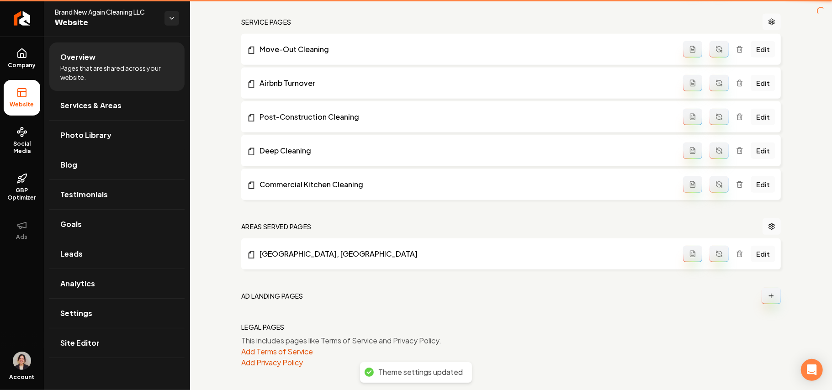
scroll to position [410, 0]
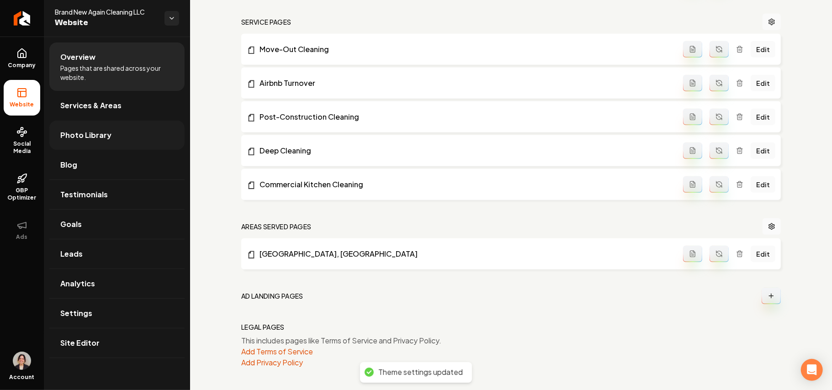
click at [107, 130] on span "Photo Library" at bounding box center [85, 135] width 51 height 11
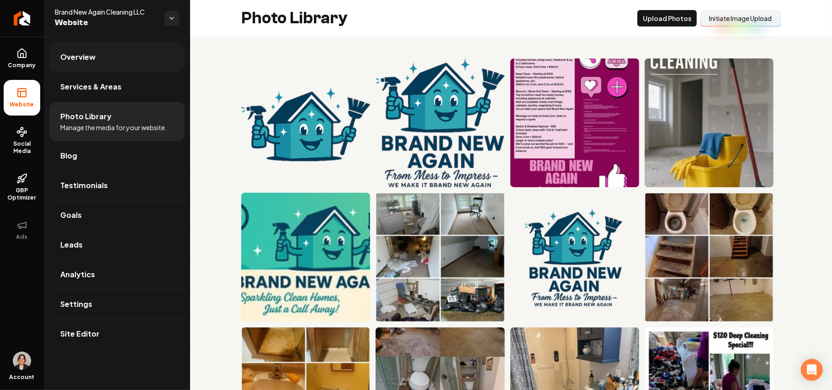
click at [92, 57] on span "Overview" at bounding box center [77, 57] width 35 height 11
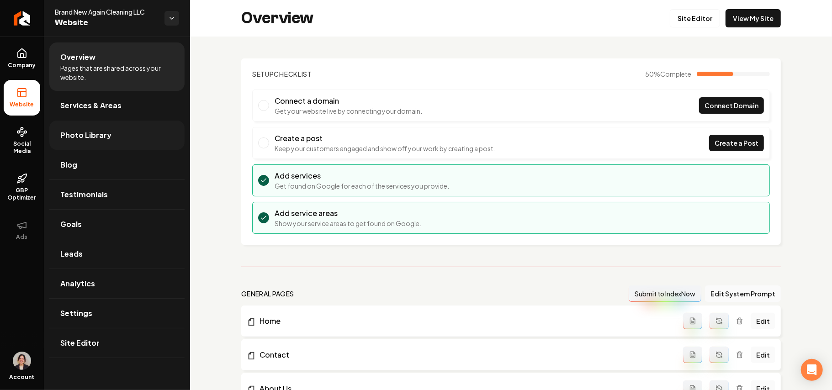
click at [79, 136] on span "Photo Library" at bounding box center [85, 135] width 51 height 11
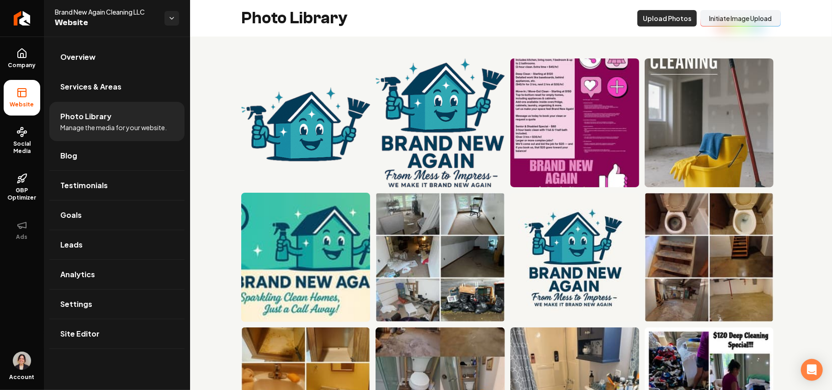
click at [414, 19] on button "Upload Photos" at bounding box center [666, 18] width 59 height 16
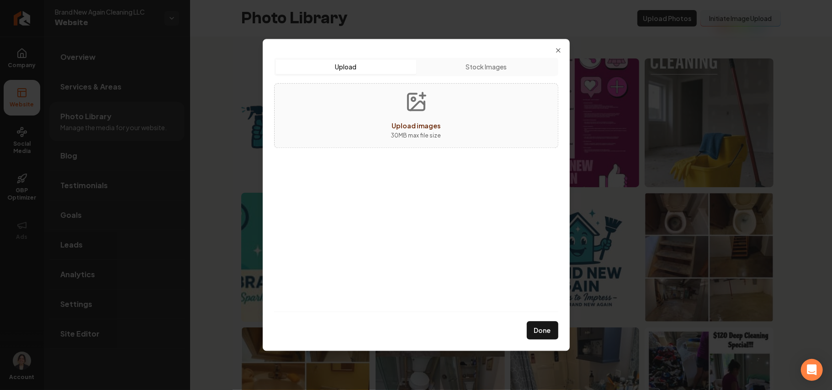
click at [409, 121] on div "Upload images" at bounding box center [415, 125] width 49 height 11
type input "**********"
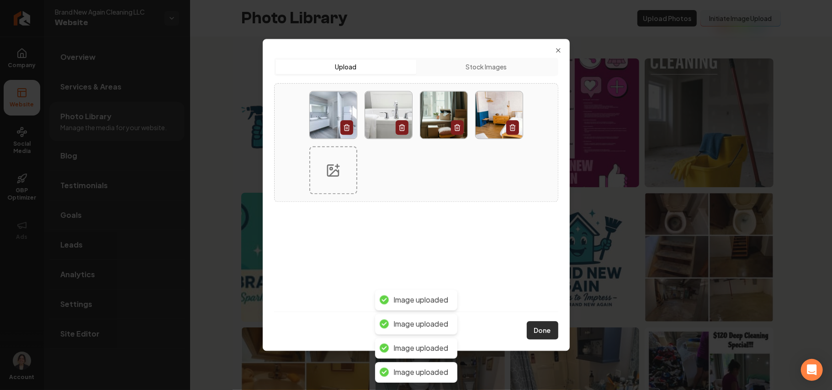
click at [414, 329] on button "Done" at bounding box center [543, 331] width 32 height 18
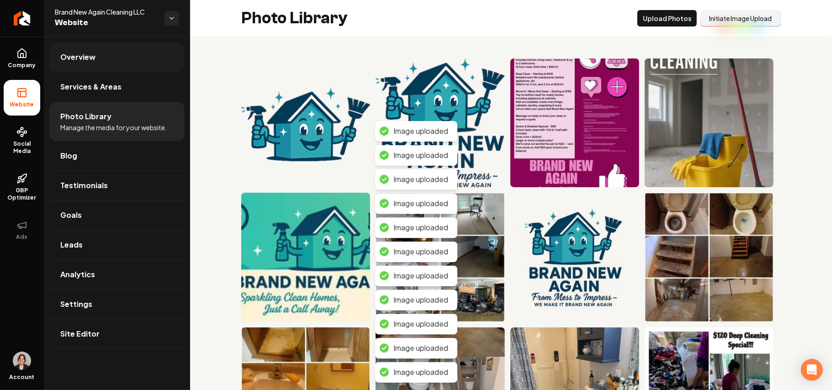
click at [103, 66] on link "Overview" at bounding box center [116, 56] width 135 height 29
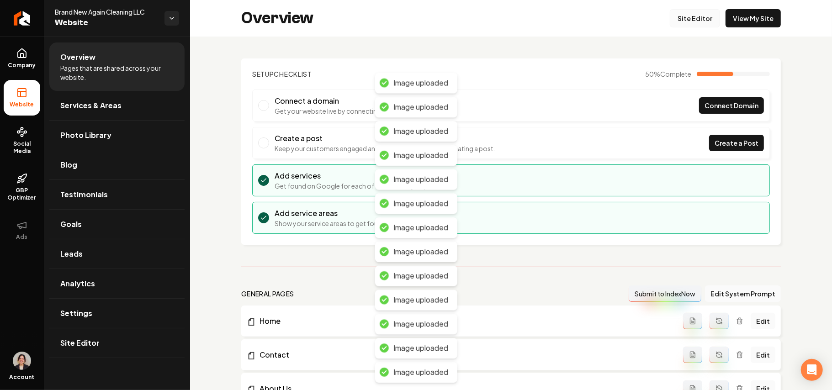
click at [414, 15] on link "Site Editor" at bounding box center [694, 18] width 50 height 18
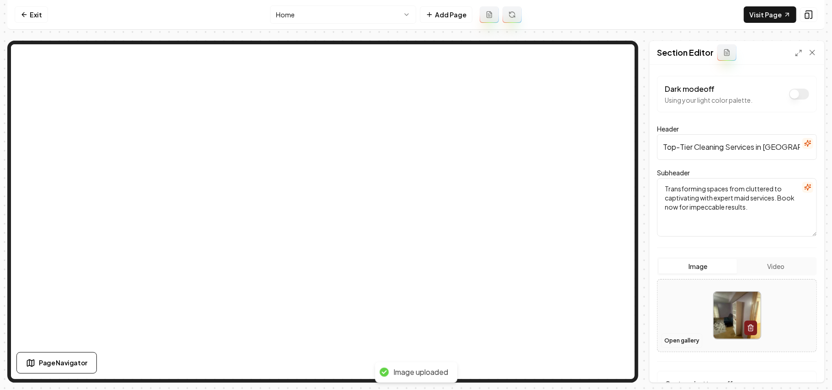
click at [414, 340] on button "Open gallery" at bounding box center [681, 340] width 41 height 15
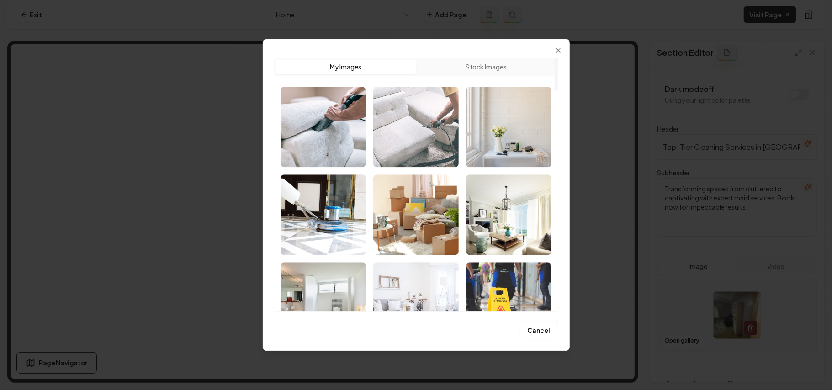
click at [414, 107] on img "Select image image_68bb1fe85c7cd75eb8e811a0.jpeg" at bounding box center [415, 127] width 85 height 80
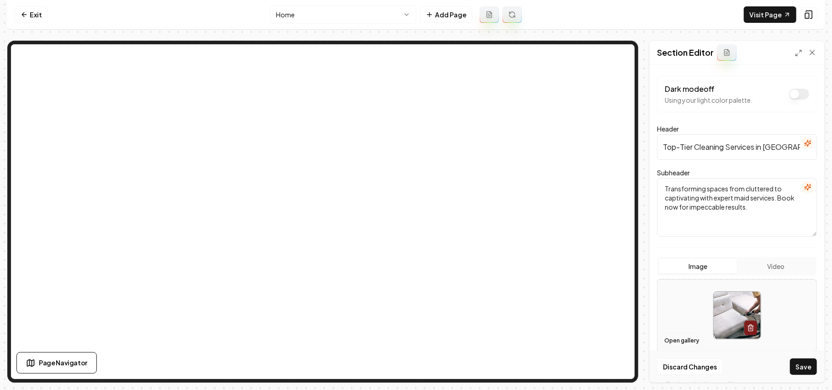
click at [414, 342] on button "Open gallery" at bounding box center [681, 340] width 41 height 15
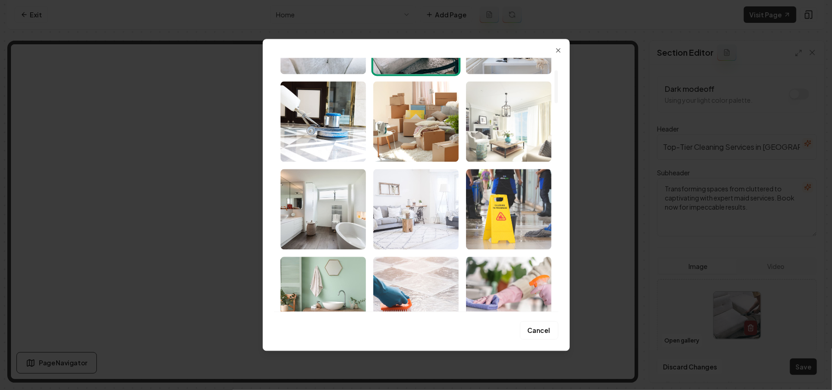
scroll to position [183, 0]
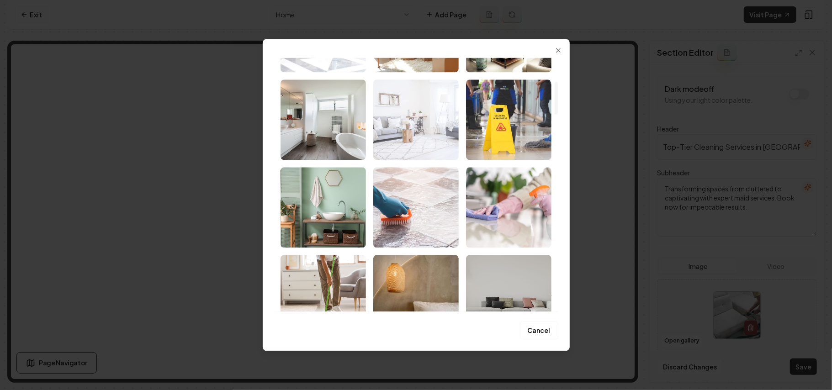
click at [414, 130] on img "Select image image_68bb1fe75c7cd75eb8e80a8d.jpeg" at bounding box center [415, 119] width 85 height 80
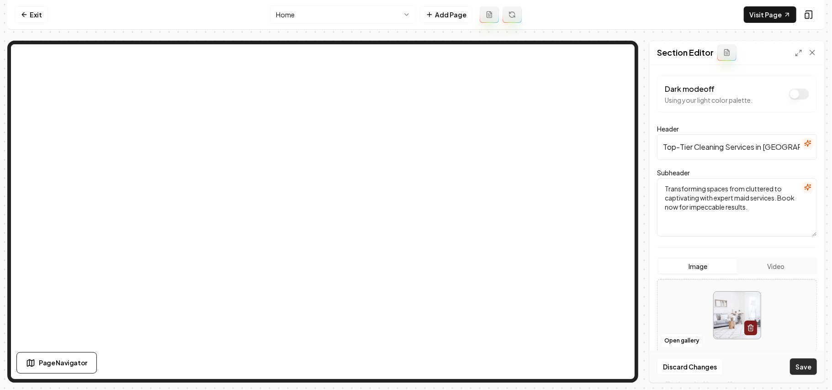
click at [414, 369] on button "Save" at bounding box center [803, 366] width 27 height 16
click at [414, 338] on button "Open gallery" at bounding box center [681, 340] width 41 height 15
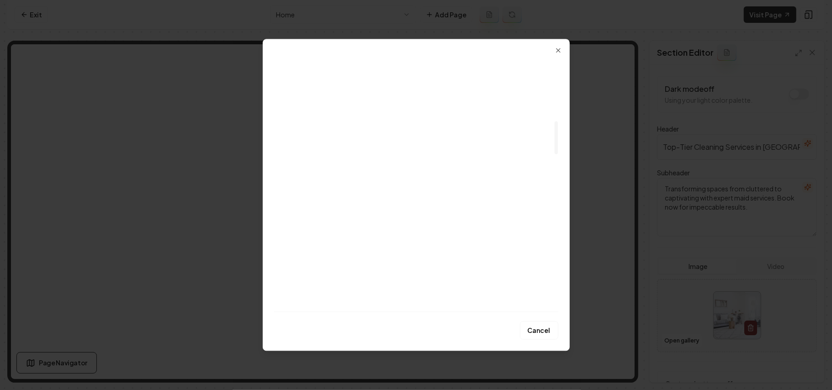
scroll to position [609, 0]
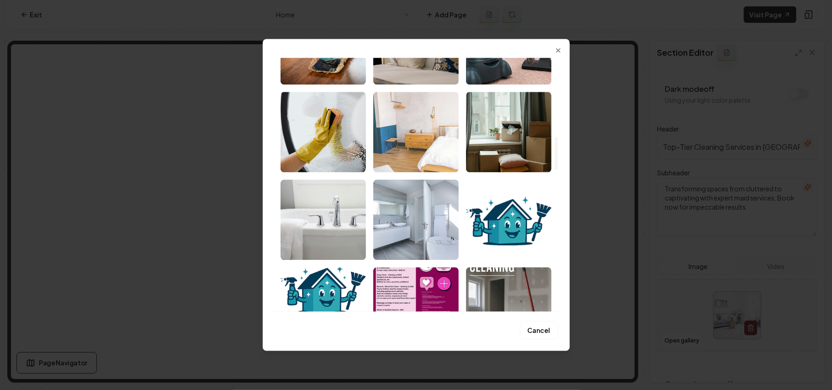
click at [404, 157] on img "Select image image_68bb1fe55c7cd75eb8e7fff2.jpg" at bounding box center [415, 132] width 85 height 80
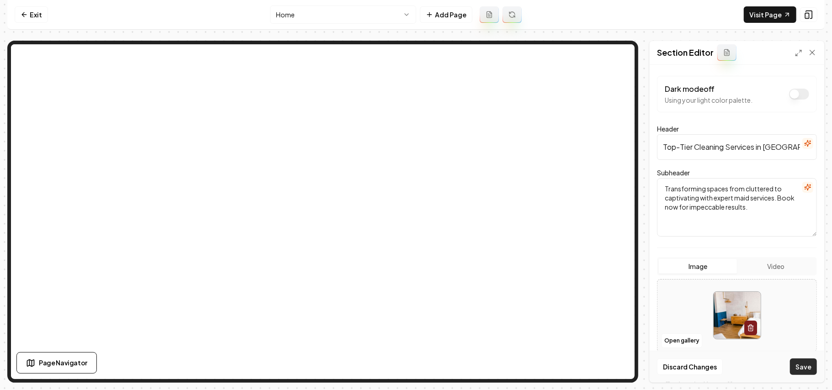
click at [414, 364] on button "Save" at bounding box center [803, 366] width 27 height 16
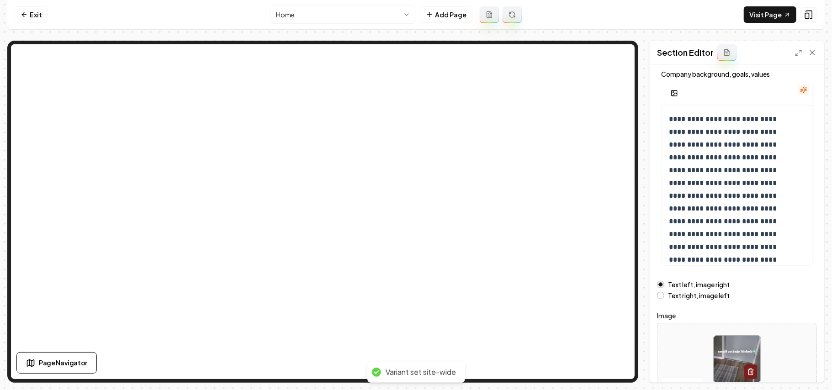
scroll to position [104, 0]
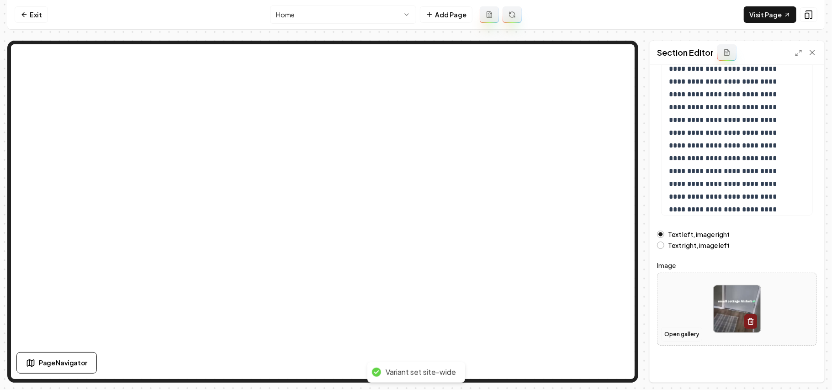
click at [414, 332] on button "Open gallery" at bounding box center [681, 334] width 41 height 15
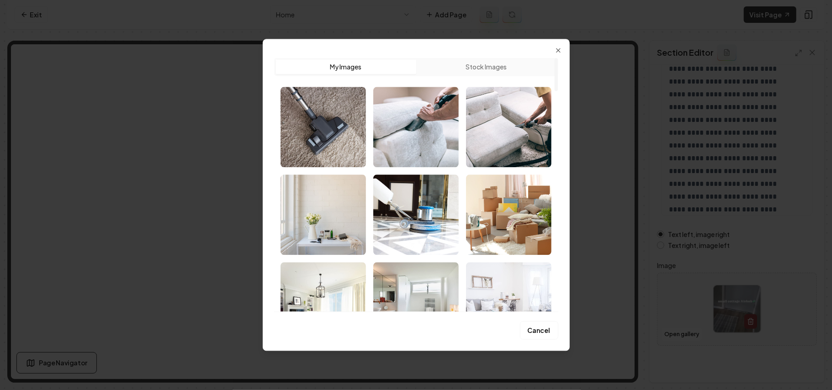
scroll to position [1701, 0]
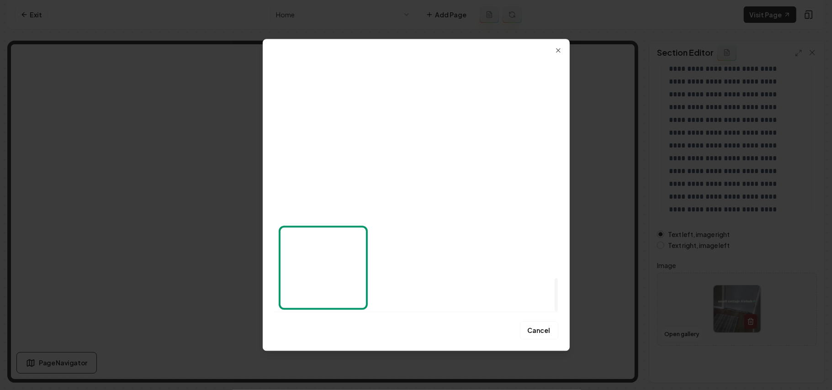
drag, startPoint x: 555, startPoint y: 74, endPoint x: 612, endPoint y: 331, distance: 263.3
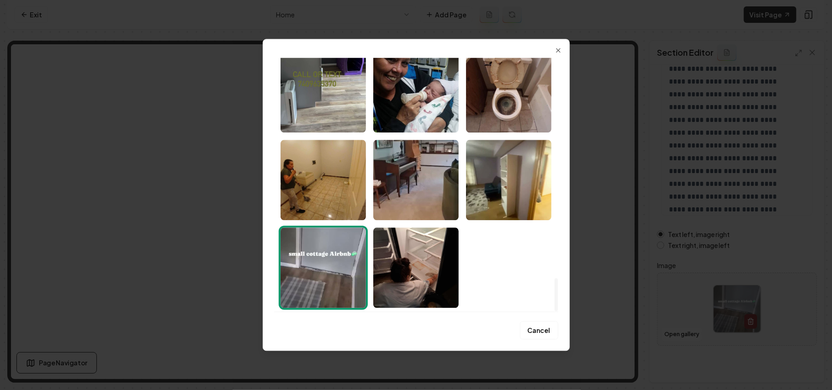
click at [414, 311] on div at bounding box center [555, 294] width 3 height 33
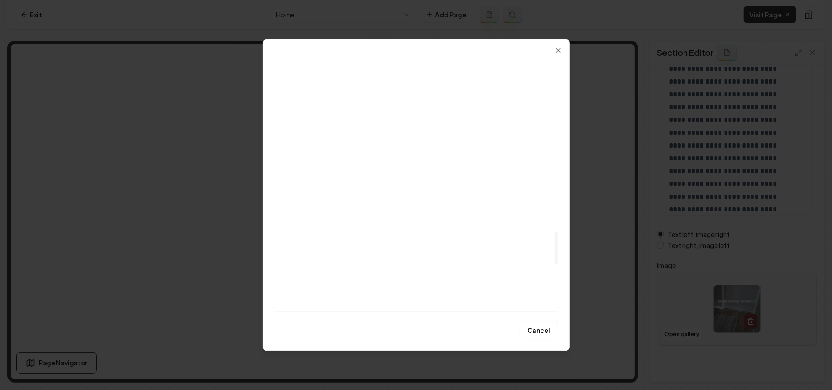
scroll to position [1335, 0]
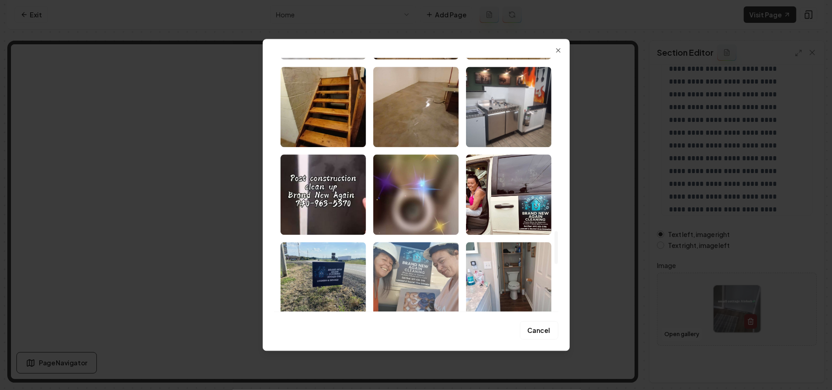
click at [414, 291] on img "Select image image_68bb1e685c7cd75eb8df0888.jpeg" at bounding box center [415, 282] width 85 height 80
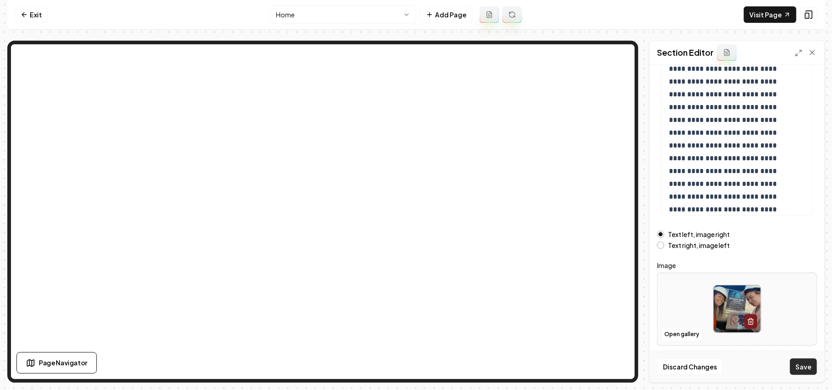
click at [414, 364] on button "Save" at bounding box center [803, 366] width 27 height 16
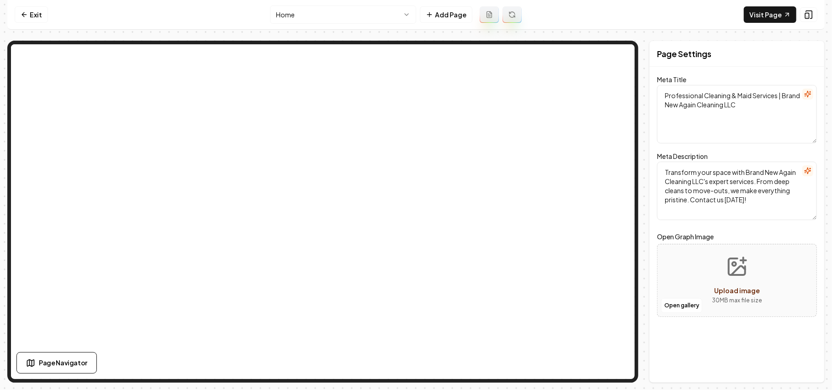
scroll to position [0, 0]
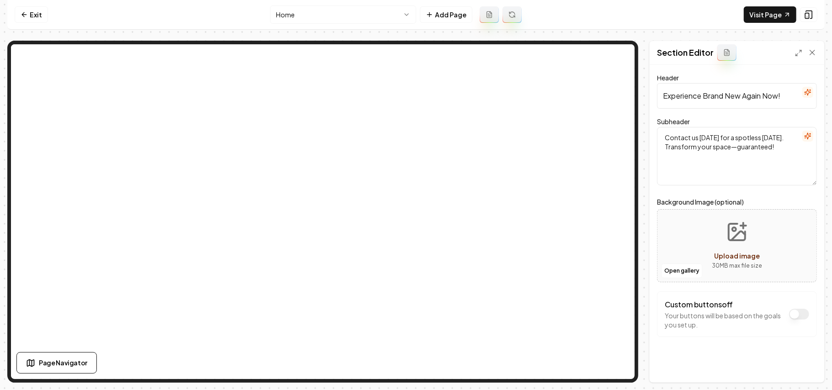
click at [308, 11] on html "Computer Required This feature is only available on a computer. Please switch t…" at bounding box center [416, 195] width 832 height 390
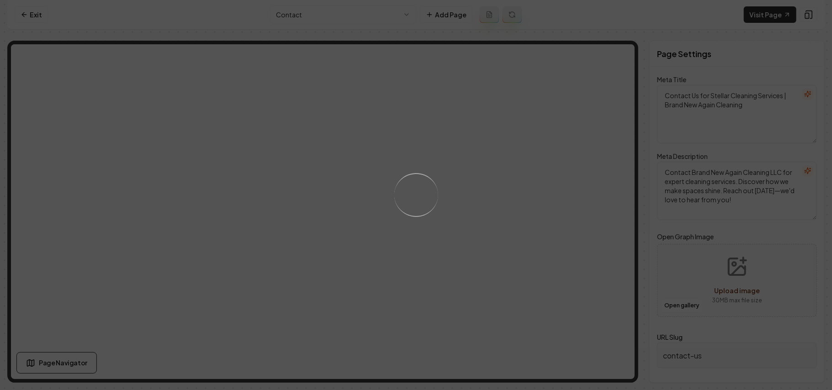
click at [414, 236] on div "Loading..." at bounding box center [416, 195] width 832 height 390
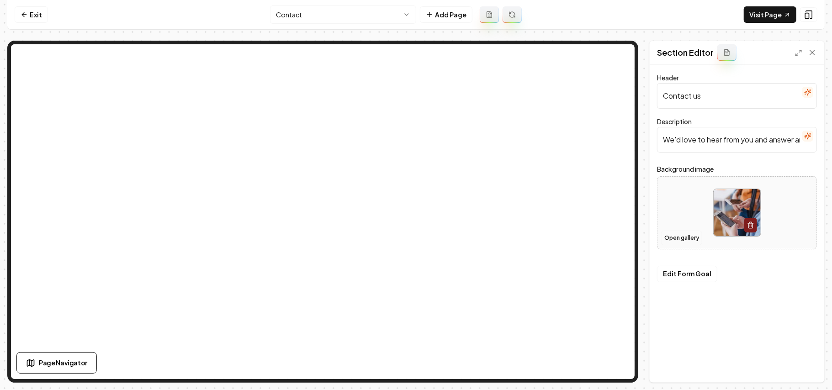
click at [414, 233] on button "Open gallery" at bounding box center [681, 238] width 41 height 15
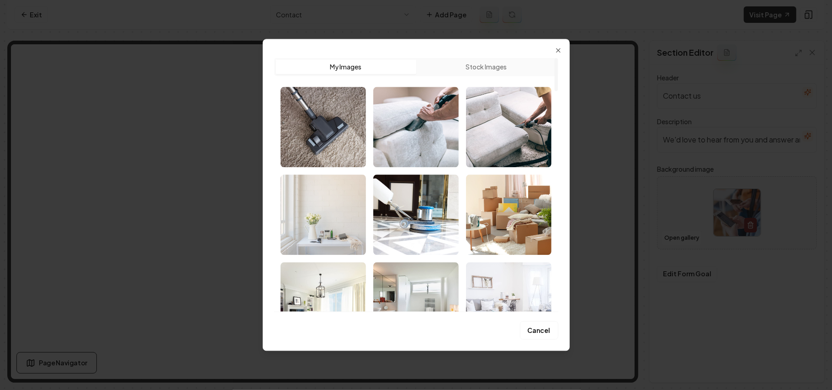
click at [351, 227] on img "Select image image_68bb1fe75c7cd75eb8e80d46.jpeg" at bounding box center [322, 214] width 85 height 80
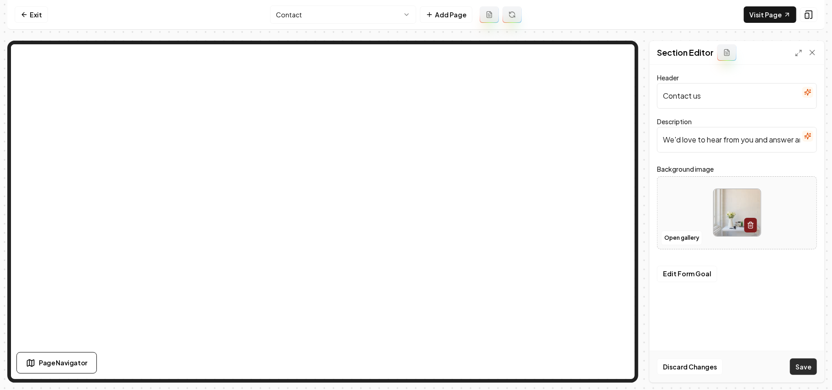
click at [414, 369] on button "Save" at bounding box center [803, 366] width 27 height 16
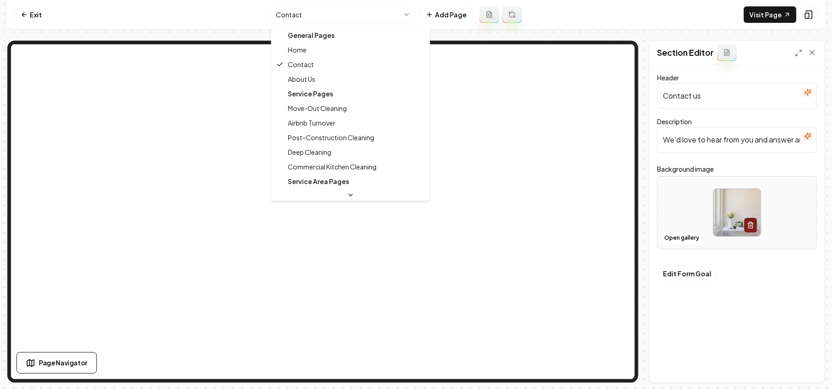
click at [369, 17] on html "Computer Required This feature is only available on a computer. Please switch t…" at bounding box center [416, 195] width 832 height 390
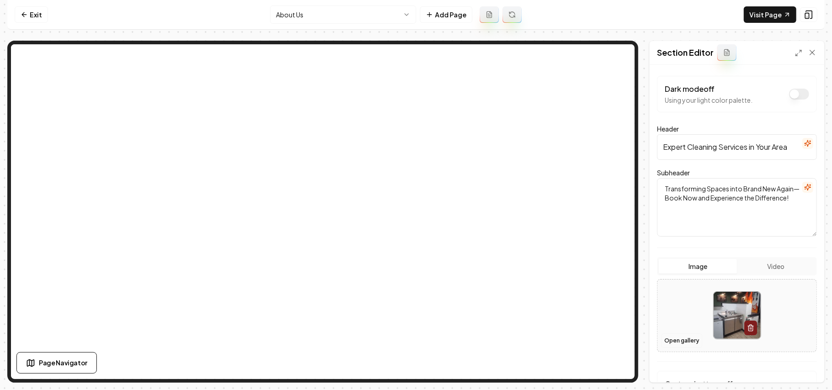
click at [414, 338] on button "Open gallery" at bounding box center [681, 340] width 41 height 15
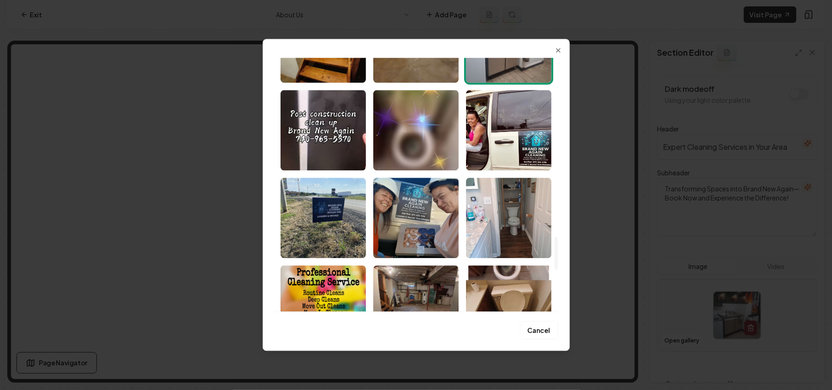
scroll to position [1400, 0]
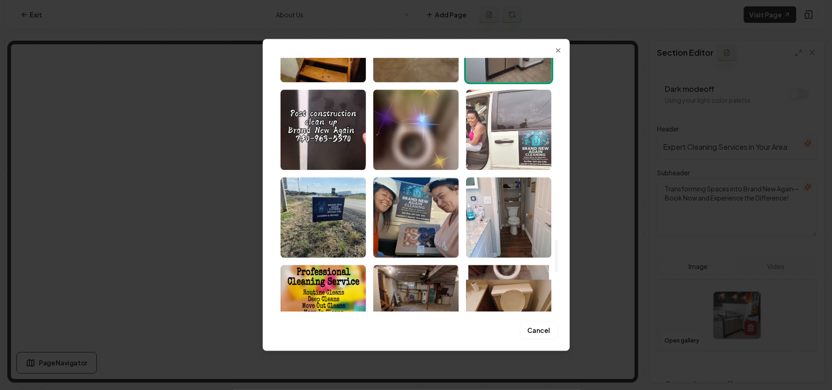
click at [414, 121] on img "Select image image_68bb1e685c7cd75eb8df0a0e.jpeg" at bounding box center [508, 130] width 85 height 80
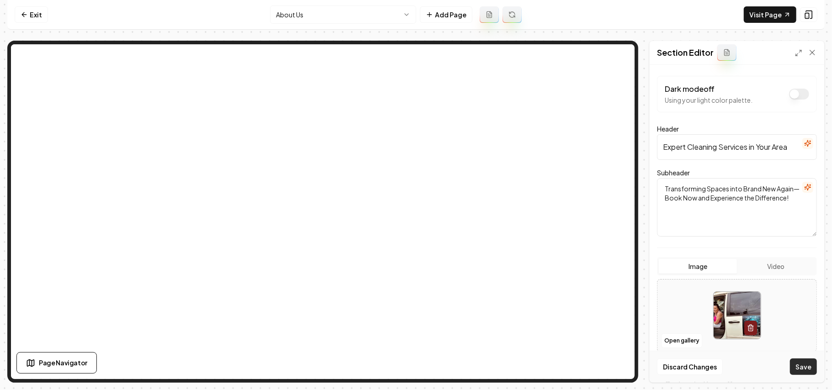
click at [414, 364] on button "Save" at bounding box center [803, 366] width 27 height 16
click at [41, 8] on link "Exit" at bounding box center [31, 14] width 33 height 16
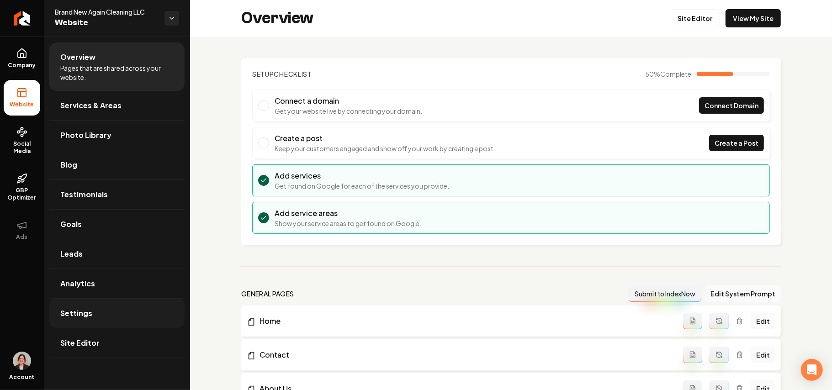
click at [101, 314] on link "Settings" at bounding box center [116, 313] width 135 height 29
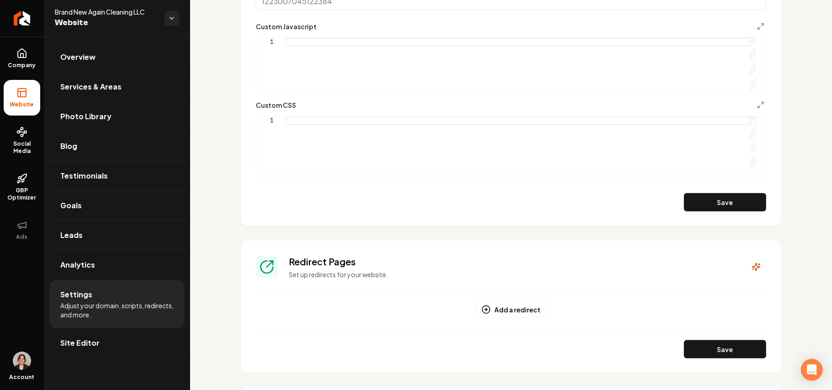
scroll to position [552, 0]
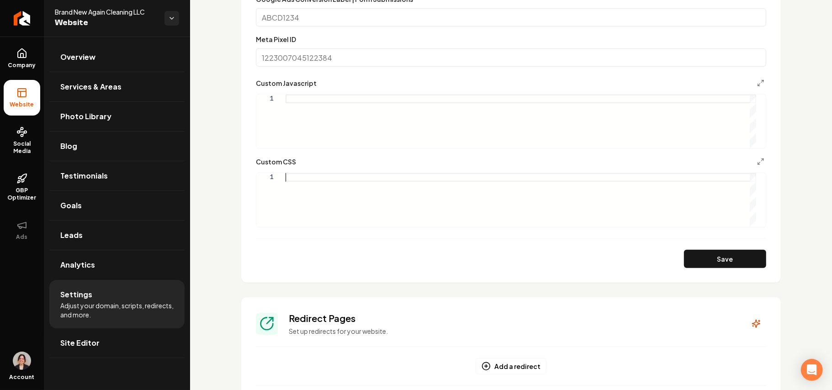
click at [335, 186] on div "Main content area" at bounding box center [520, 199] width 470 height 53
click at [300, 174] on div ".gra-hero-section" at bounding box center [520, 199] width 470 height 53
click at [369, 178] on div ".gra-hero-section" at bounding box center [520, 199] width 470 height 53
click at [300, 178] on div ".gra-hero-section" at bounding box center [520, 199] width 470 height 53
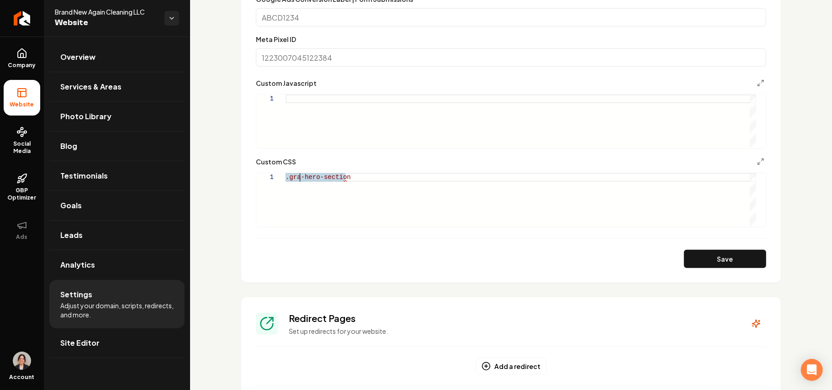
scroll to position [0, 17]
click at [375, 176] on div ".grab-hero-section" at bounding box center [520, 199] width 470 height 53
click at [414, 258] on button "Save" at bounding box center [725, 259] width 82 height 18
type textarea "**********"
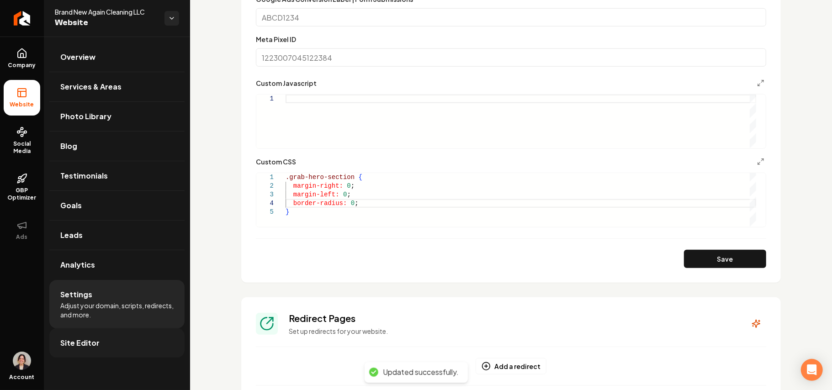
click at [99, 349] on link "Site Editor" at bounding box center [116, 342] width 135 height 29
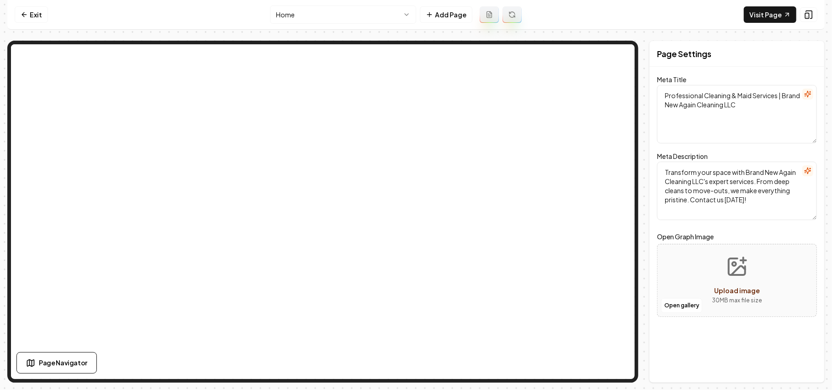
click at [365, 17] on html "Computer Required This feature is only available on a computer. Please switch t…" at bounding box center [416, 195] width 832 height 390
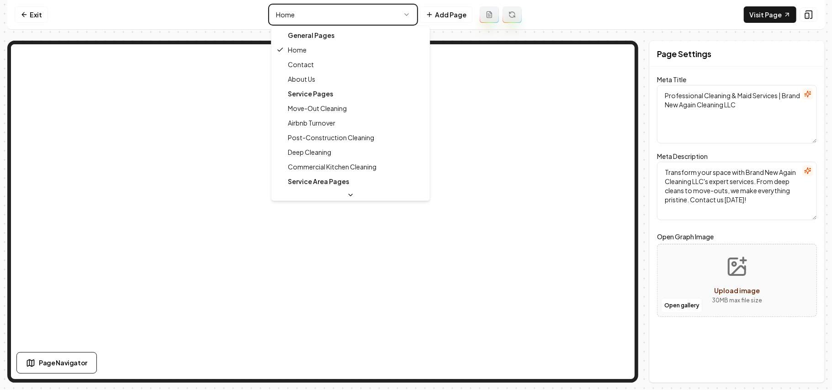
type textarea "About Us | Trusted Cleaning Services - Brand New Again Cleaning LLC"
type textarea "Discover Brand New Again Cleaning LLC—a dedicated team transforming spaces with…"
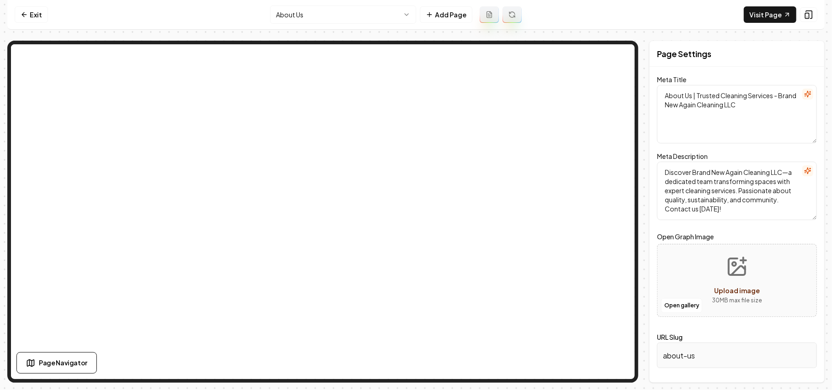
click at [306, 24] on nav "Exit About Us Add Page Visit Page" at bounding box center [415, 15] width 817 height 30
click at [304, 19] on html "Computer Required This feature is only available on a computer. Please switch t…" at bounding box center [416, 195] width 832 height 390
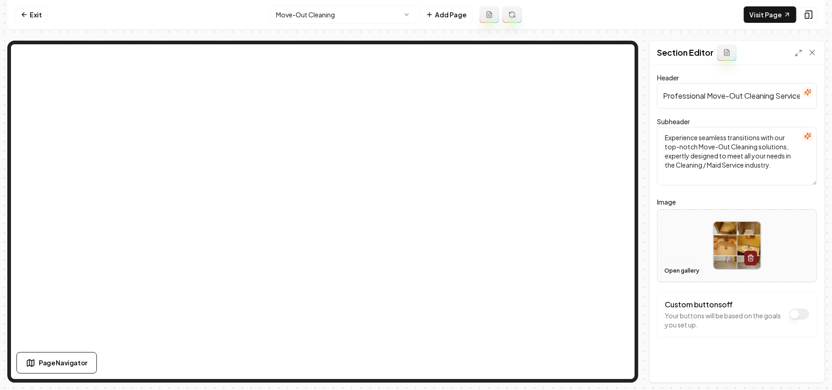
click at [414, 269] on button "Open gallery" at bounding box center [681, 271] width 41 height 15
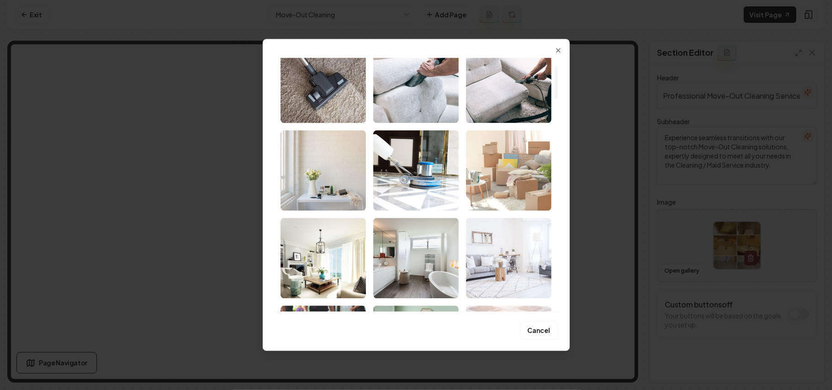
scroll to position [61, 0]
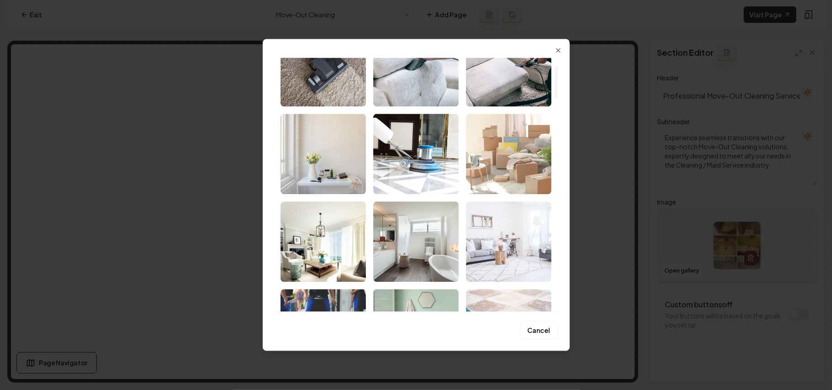
click at [414, 169] on img "Select image image_68bb1fe75c7cd75eb8e80d2a.jpeg" at bounding box center [508, 154] width 85 height 80
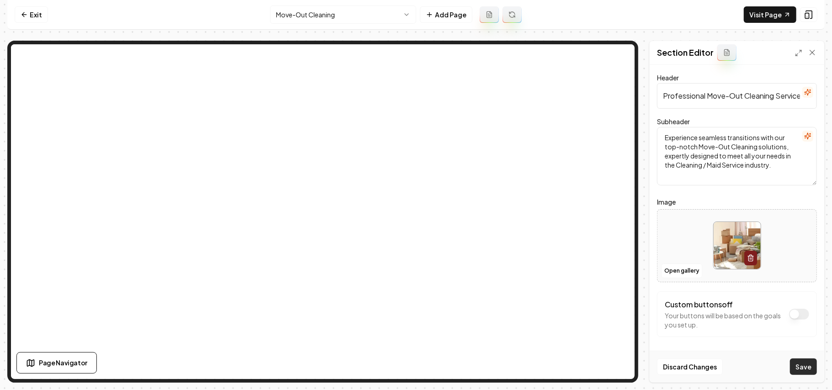
click at [414, 365] on button "Save" at bounding box center [803, 366] width 27 height 16
click at [359, 24] on nav "Exit Move-Out Cleaning Add Page Visit Page" at bounding box center [415, 15] width 817 height 30
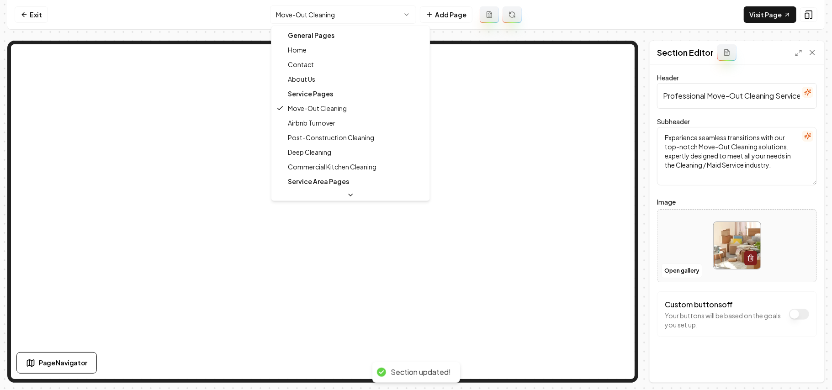
click at [357, 19] on html "Computer Required This feature is only available on a computer. Please switch t…" at bounding box center [416, 195] width 832 height 390
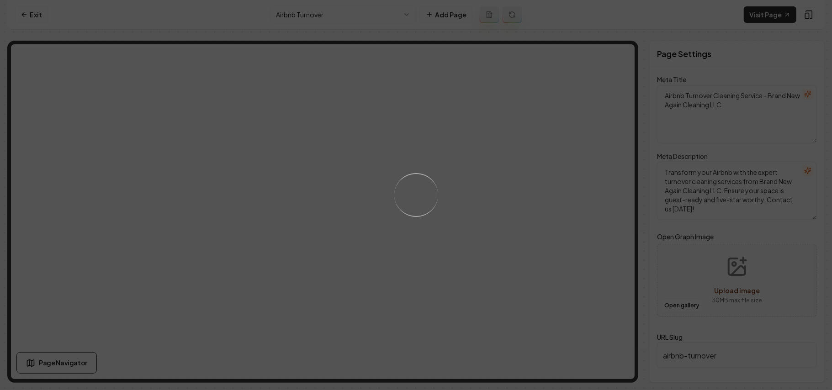
click at [414, 240] on div "Loading..." at bounding box center [416, 195] width 832 height 390
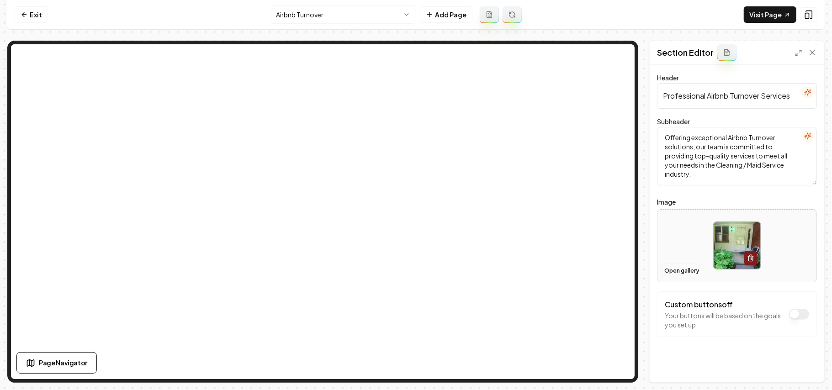
click at [414, 267] on button "Open gallery" at bounding box center [681, 271] width 41 height 15
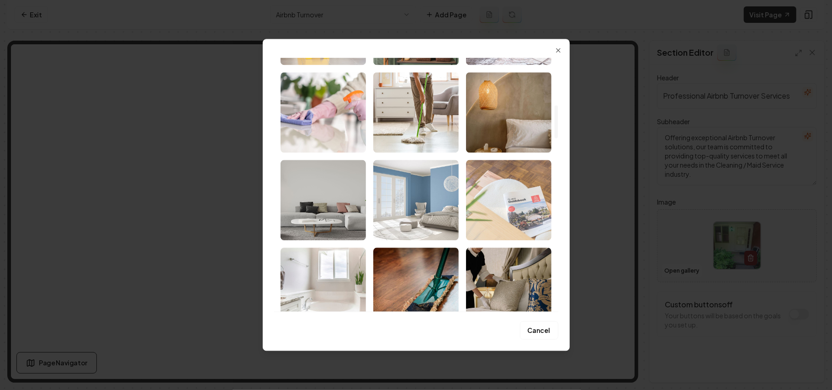
scroll to position [487, 0]
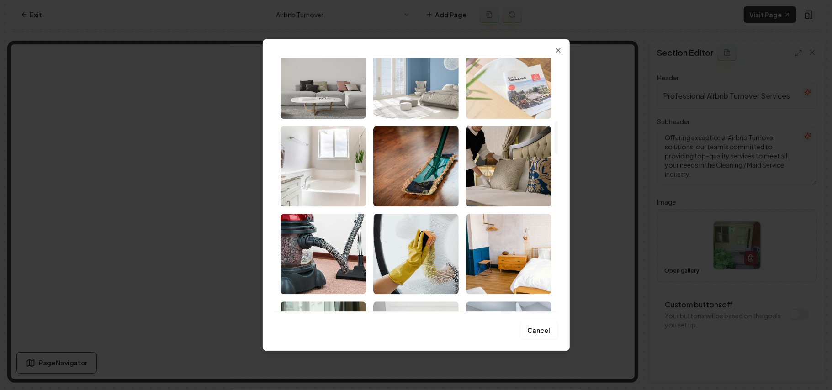
click at [414, 95] on img "Select image image_68bb1fe55c7cd75eb8e80499.jpg" at bounding box center [508, 78] width 85 height 80
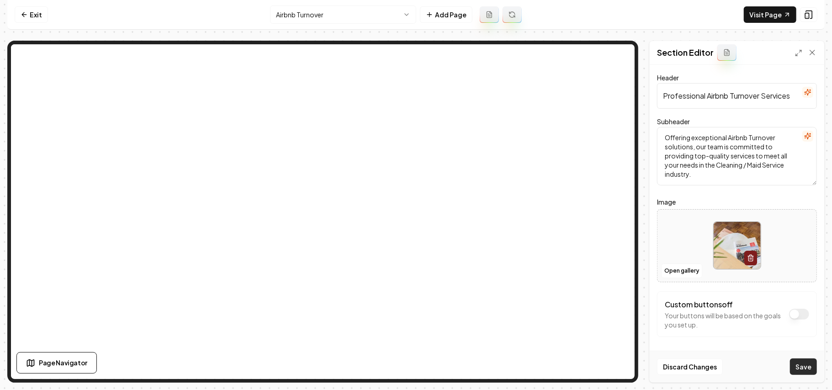
click at [414, 364] on button "Save" at bounding box center [803, 366] width 27 height 16
click at [375, 17] on html "Computer Required This feature is only available on a computer. Please switch t…" at bounding box center [416, 195] width 832 height 390
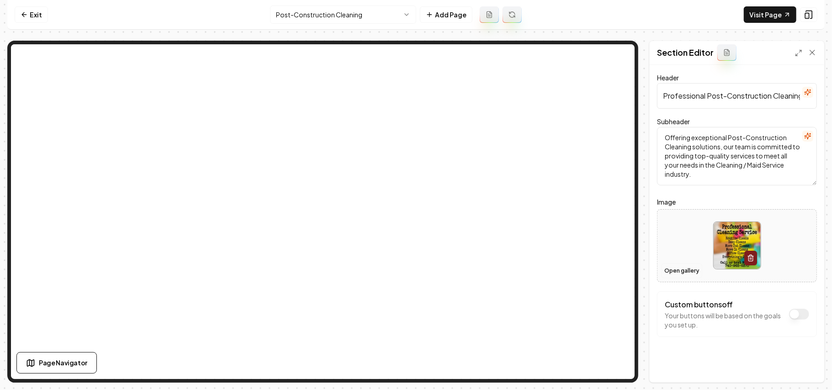
click at [414, 269] on button "Open gallery" at bounding box center [681, 271] width 41 height 15
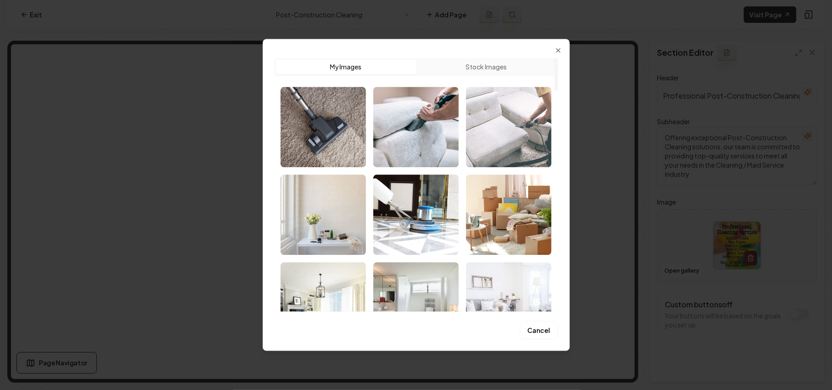
click at [414, 148] on img "Select image image_68bb1fe85c7cd75eb8e811a0.jpeg" at bounding box center [508, 127] width 85 height 80
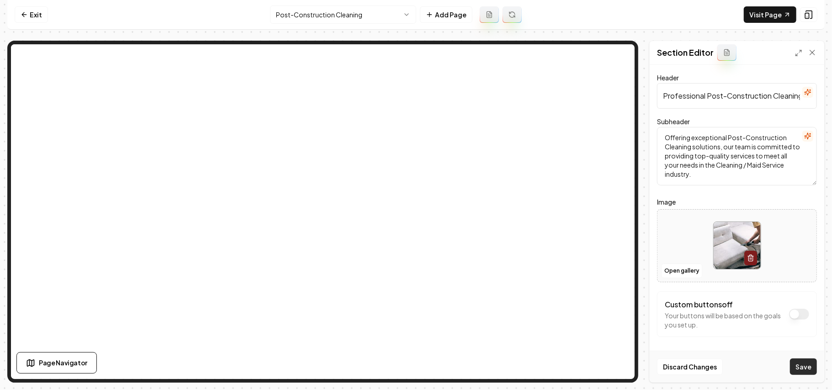
click at [414, 368] on button "Save" at bounding box center [803, 366] width 27 height 16
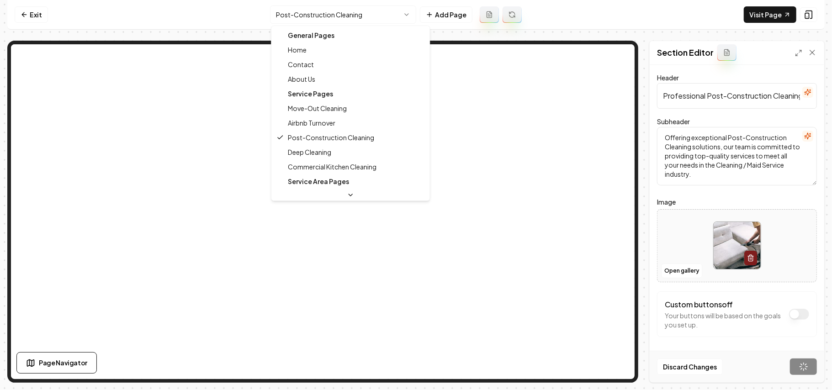
click at [296, 13] on html "Computer Required This feature is only available on a computer. Please switch t…" at bounding box center [416, 195] width 832 height 390
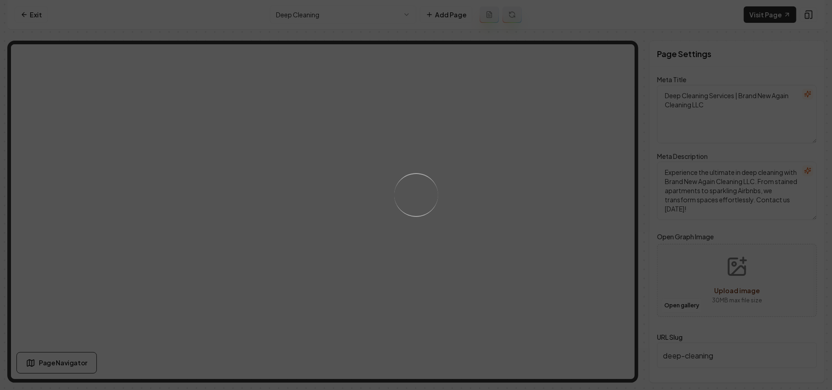
click at [414, 236] on div "Loading..." at bounding box center [416, 195] width 832 height 390
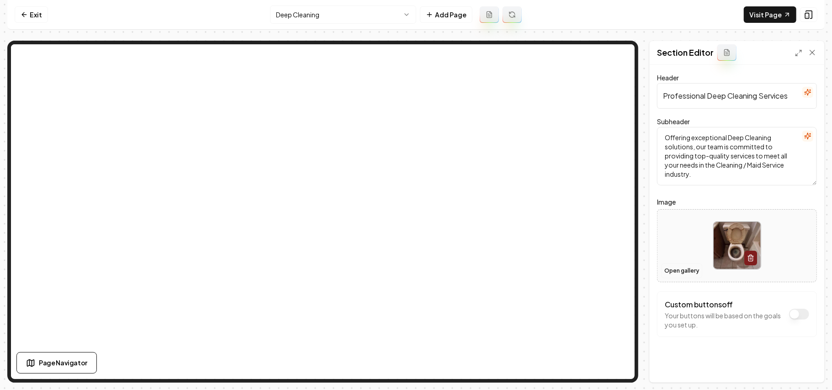
click at [414, 264] on button "Open gallery" at bounding box center [681, 271] width 41 height 15
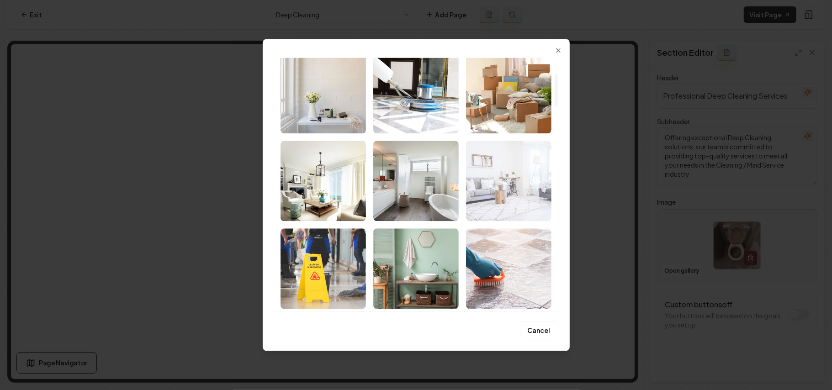
scroll to position [243, 0]
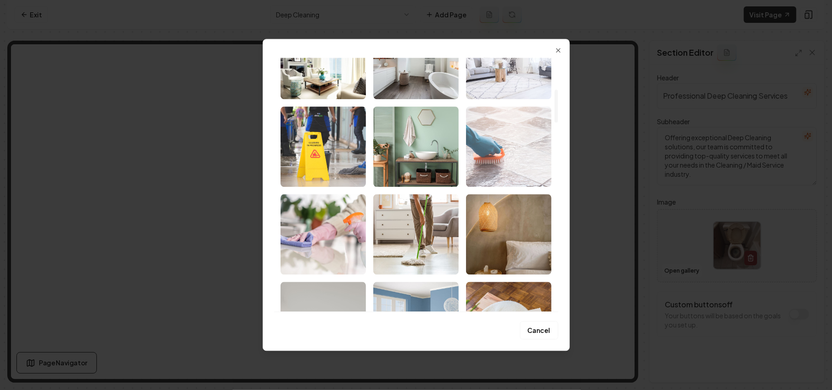
click at [414, 143] on img "Select image image_68bb1fe75c7cd75eb8e809af.jpeg" at bounding box center [508, 146] width 85 height 80
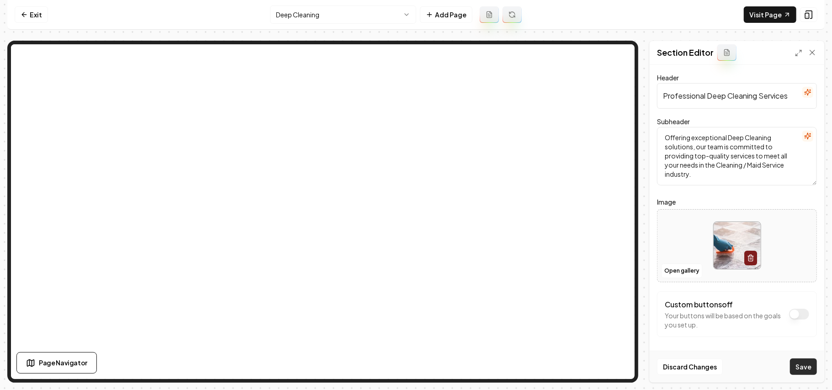
drag, startPoint x: 807, startPoint y: 347, endPoint x: 802, endPoint y: 361, distance: 14.4
click at [414, 349] on form "Header Professional Deep Cleaning Services Subheader Offering exceptional Deep …" at bounding box center [737, 222] width 160 height 301
click at [414, 364] on button "Save" at bounding box center [803, 366] width 27 height 16
click at [287, 5] on html "Computer Required This feature is only available on a computer. Please switch t…" at bounding box center [416, 195] width 832 height 390
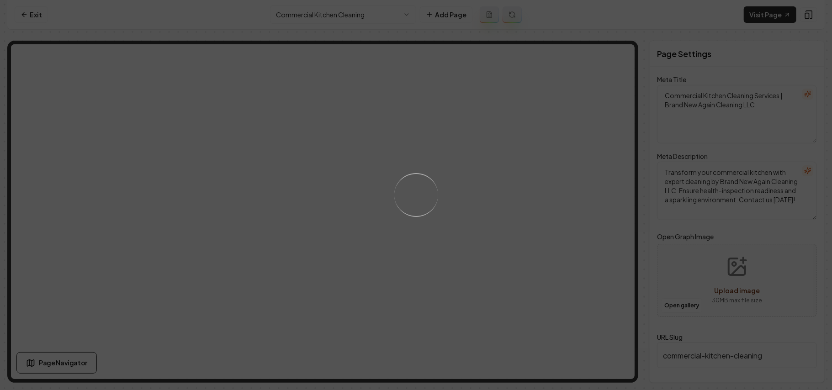
click at [414, 221] on div "Loading..." at bounding box center [416, 195] width 832 height 390
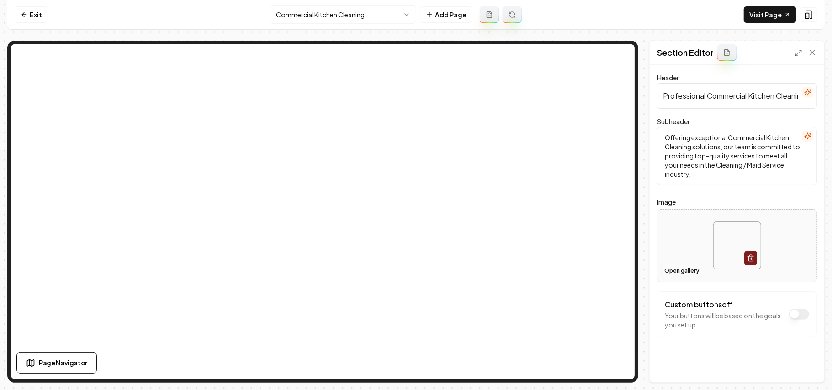
click at [414, 267] on button "Open gallery" at bounding box center [681, 271] width 41 height 15
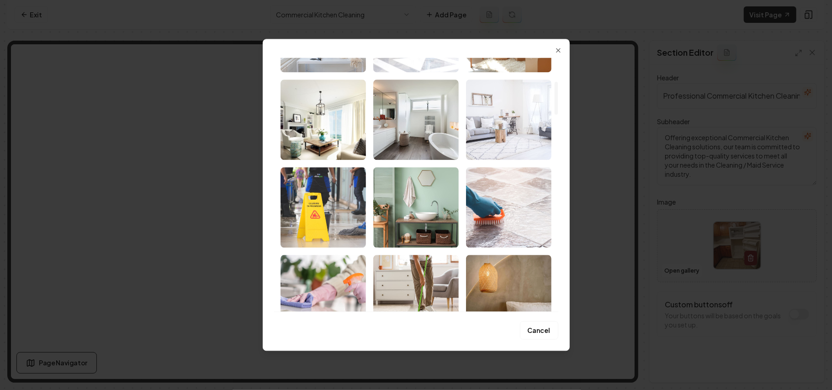
scroll to position [226, 0]
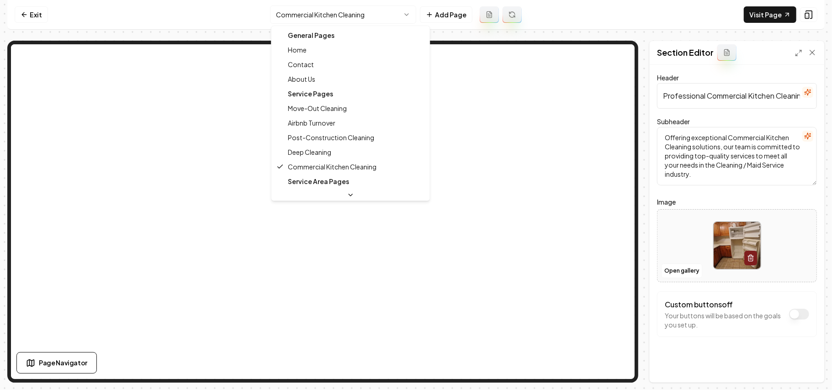
click at [331, 21] on html "Computer Required This feature is only available on a computer. Please switch t…" at bounding box center [416, 195] width 832 height 390
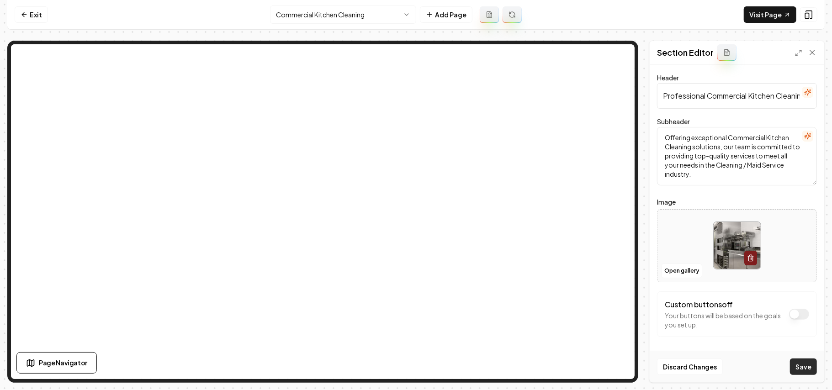
click at [414, 367] on button "Save" at bounding box center [803, 366] width 27 height 16
click at [363, 1] on nav "Exit Commercial Kitchen Cleaning Add Page Visit Page" at bounding box center [415, 15] width 817 height 30
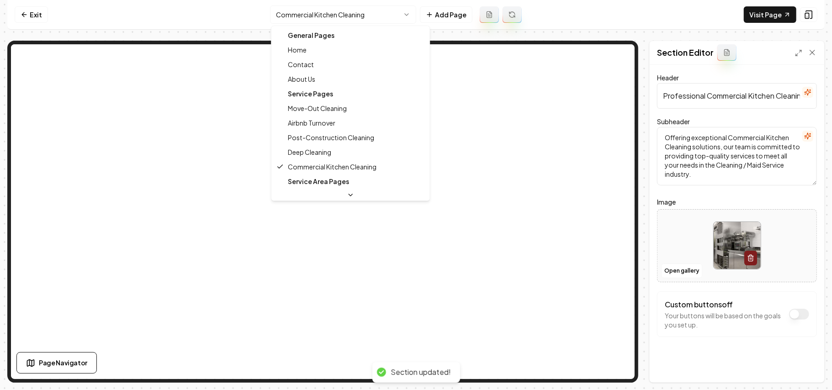
click at [353, 12] on html "Computer Required This feature is only available on a computer. Please switch t…" at bounding box center [416, 195] width 832 height 390
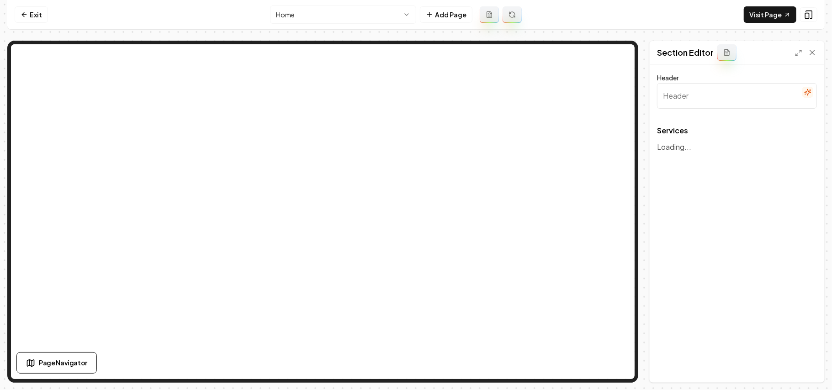
type input "Transformative Cleaning Solutions"
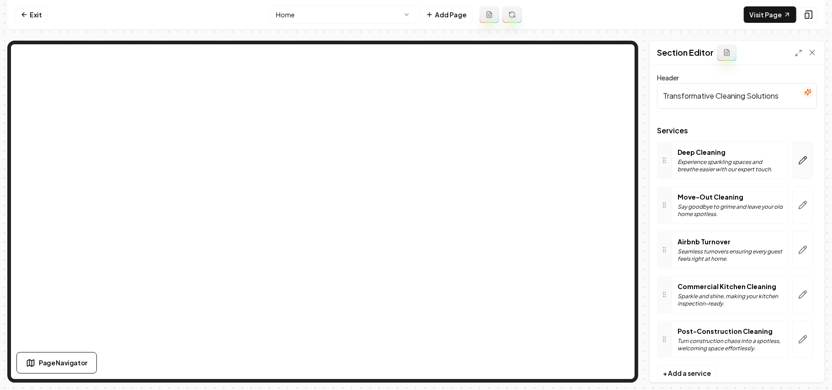
click at [414, 167] on button "button" at bounding box center [802, 160] width 21 height 37
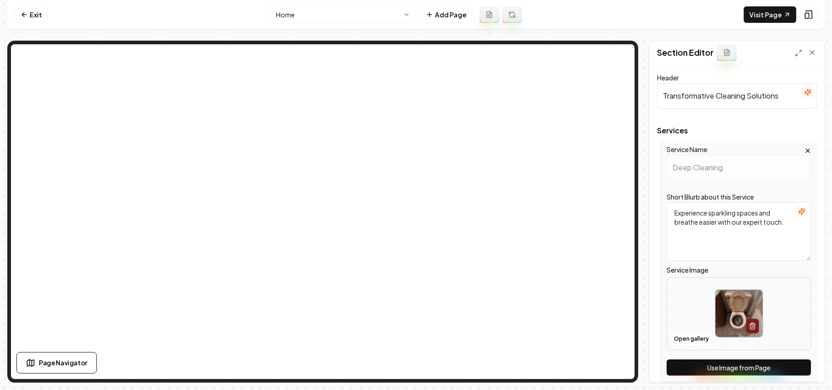
scroll to position [183, 0]
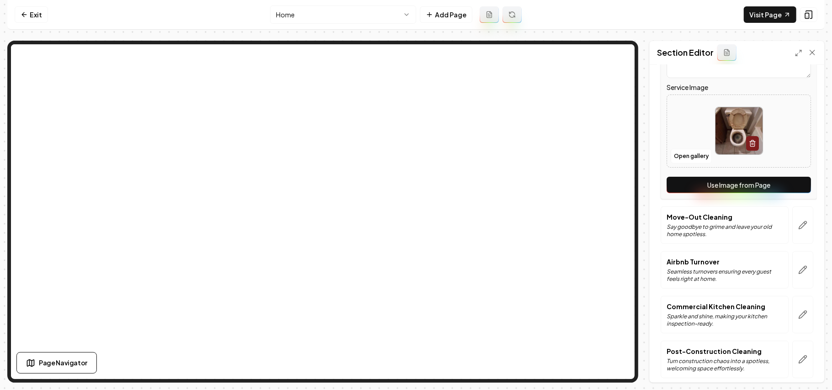
click at [414, 185] on button "Use Image from Page" at bounding box center [738, 185] width 144 height 16
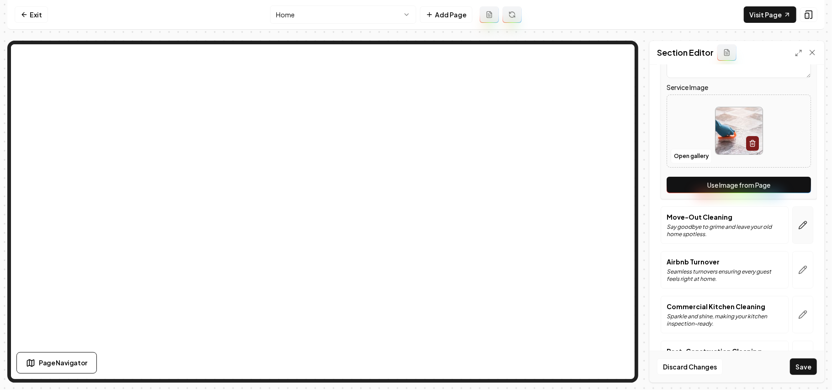
click at [414, 221] on icon "button" at bounding box center [802, 225] width 9 height 9
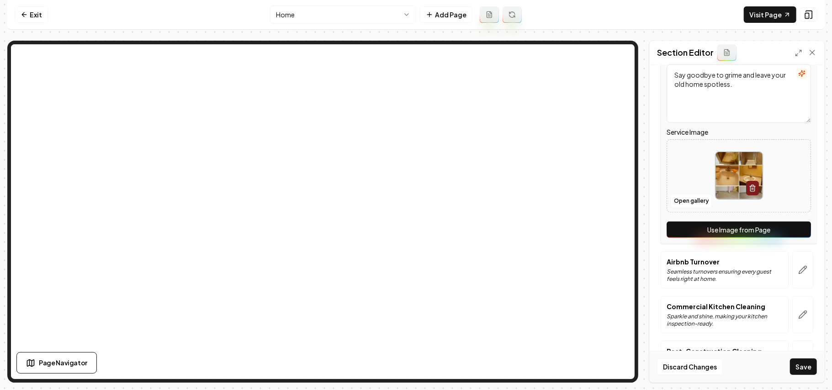
scroll to position [0, 0]
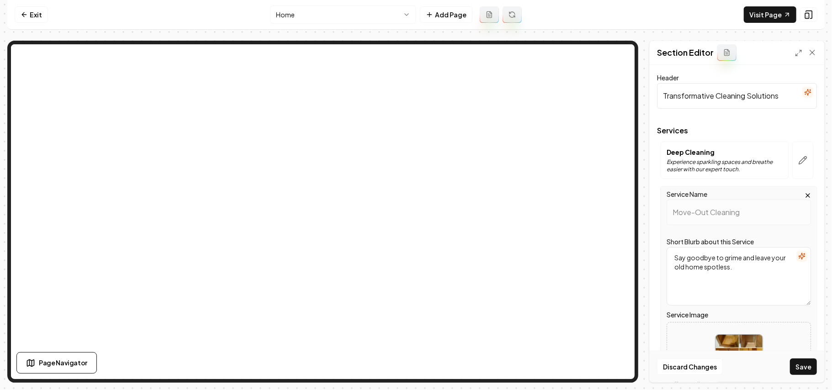
click at [414, 231] on div "Service Name Move-Out Cleaning Short Blurb about this Service Say goodbye to gr…" at bounding box center [738, 306] width 156 height 240
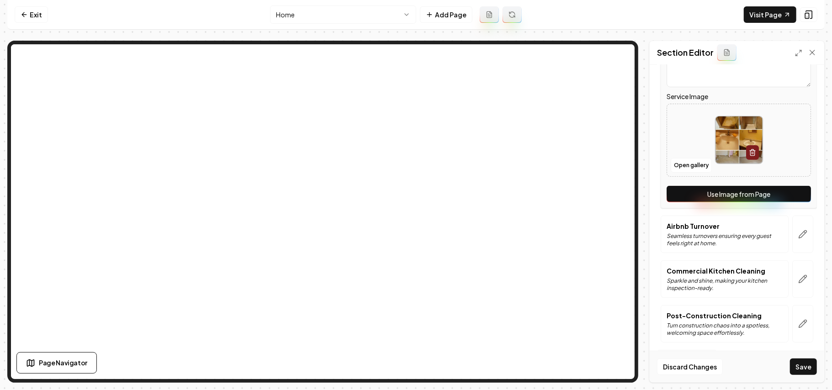
scroll to position [222, 0]
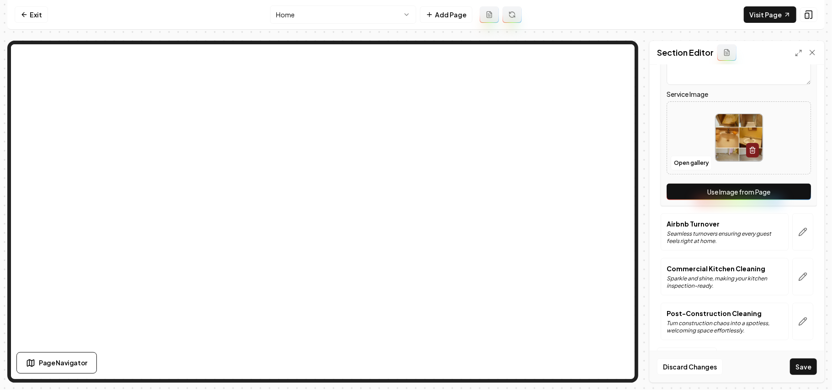
click at [414, 194] on button "Use Image from Page" at bounding box center [738, 192] width 144 height 16
click at [414, 226] on button "button" at bounding box center [802, 231] width 21 height 37
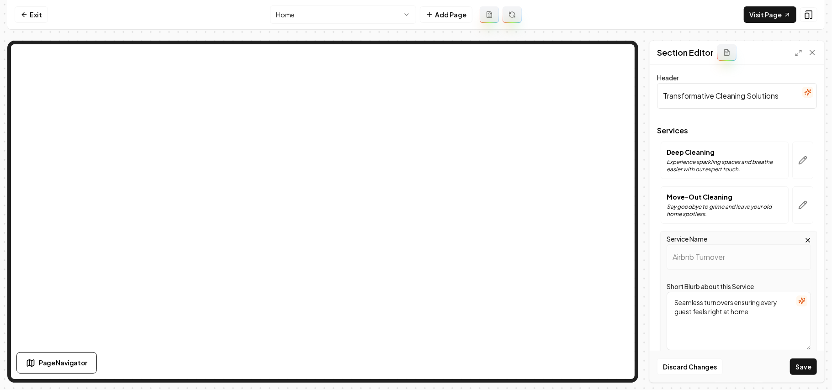
scroll to position [183, 0]
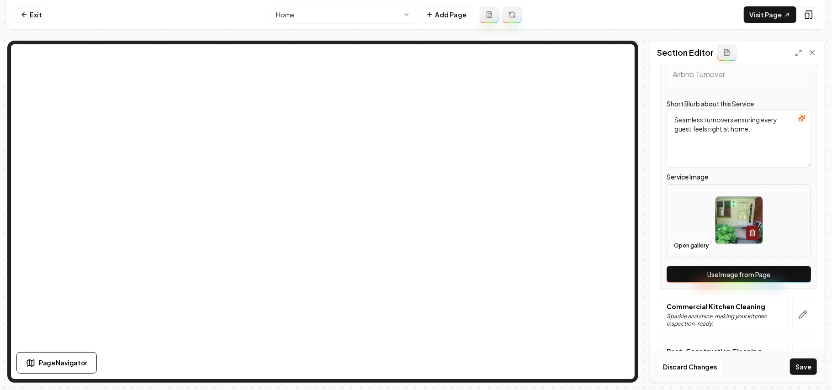
click at [414, 277] on button "Use Image from Page" at bounding box center [738, 274] width 144 height 16
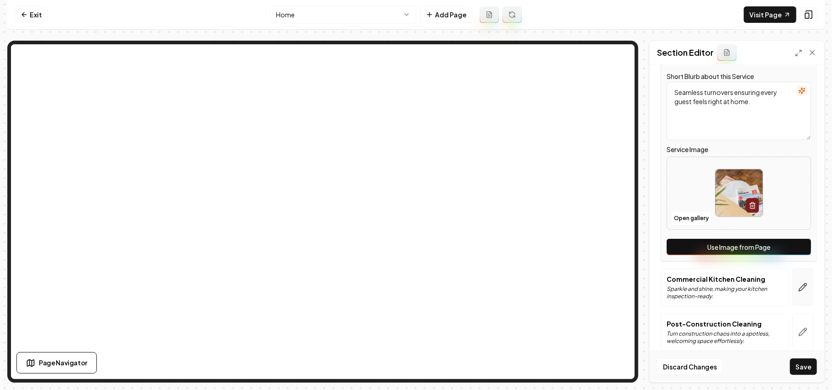
scroll to position [222, 0]
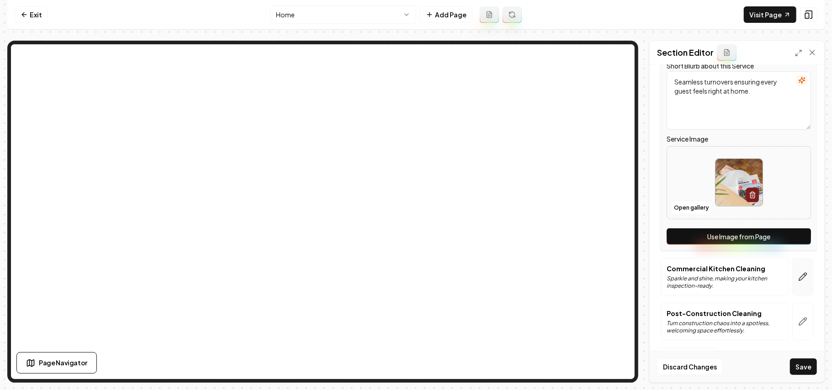
click at [414, 289] on button "button" at bounding box center [802, 276] width 21 height 37
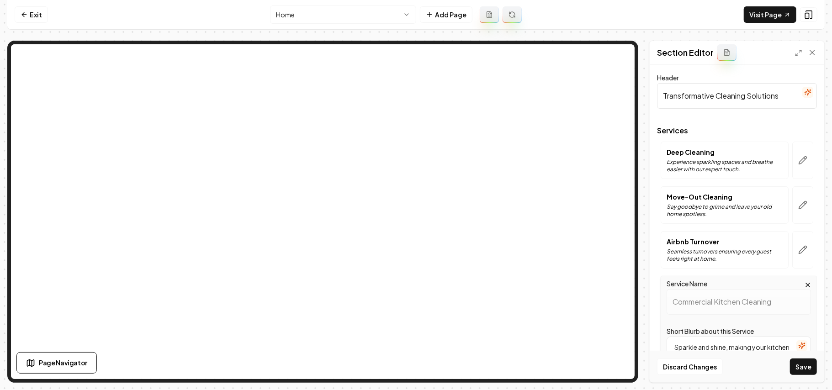
scroll to position [183, 0]
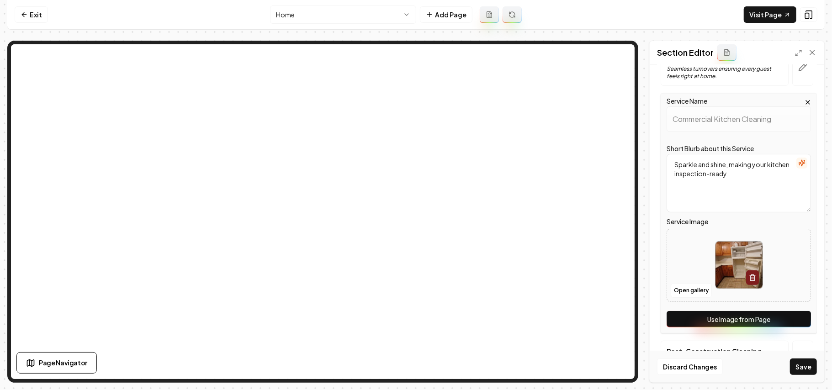
click at [414, 322] on button "Use Image from Page" at bounding box center [738, 319] width 144 height 16
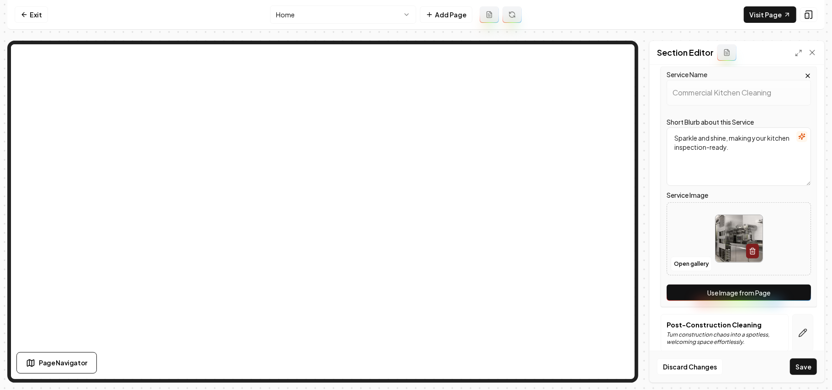
scroll to position [222, 0]
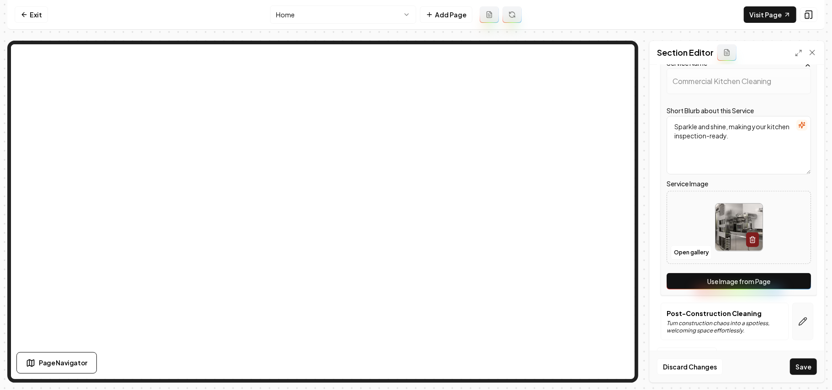
click at [414, 329] on button "button" at bounding box center [802, 321] width 21 height 37
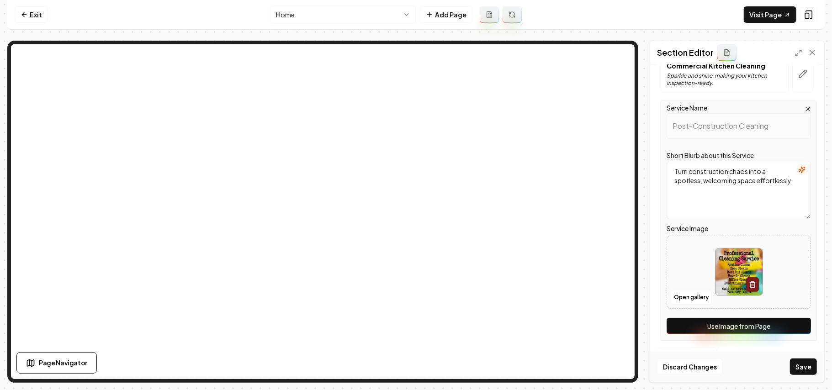
click at [414, 324] on button "Use Image from Page" at bounding box center [738, 326] width 144 height 16
click at [414, 365] on button "Save" at bounding box center [803, 366] width 27 height 16
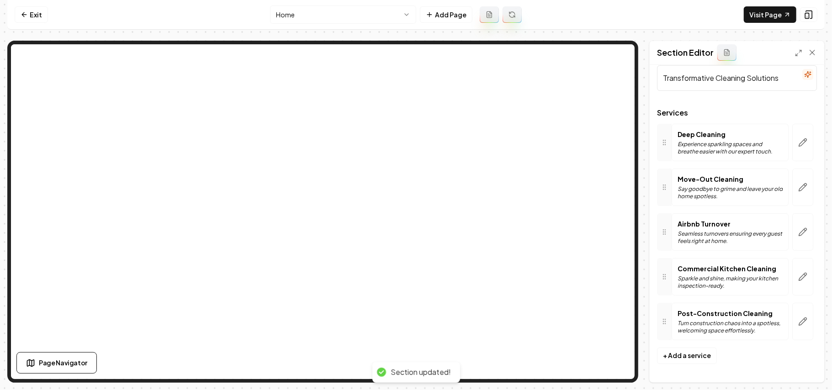
scroll to position [19, 0]
click at [337, 13] on html "Computer Required This feature is only available on a computer. Please switch t…" at bounding box center [416, 195] width 832 height 390
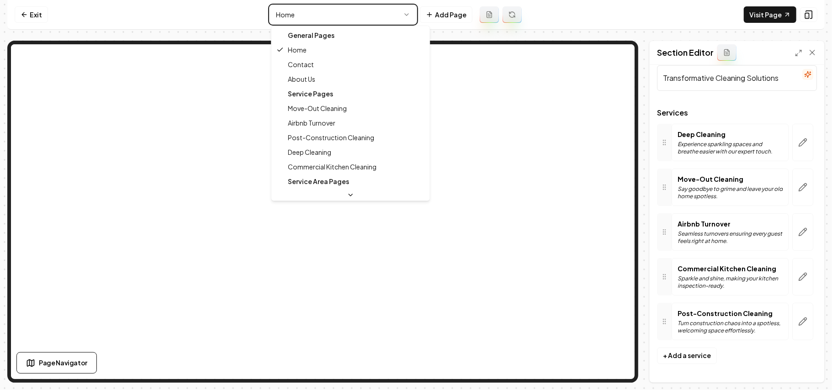
click at [414, 17] on html "Computer Required This feature is only available on a computer. Please switch t…" at bounding box center [416, 195] width 832 height 390
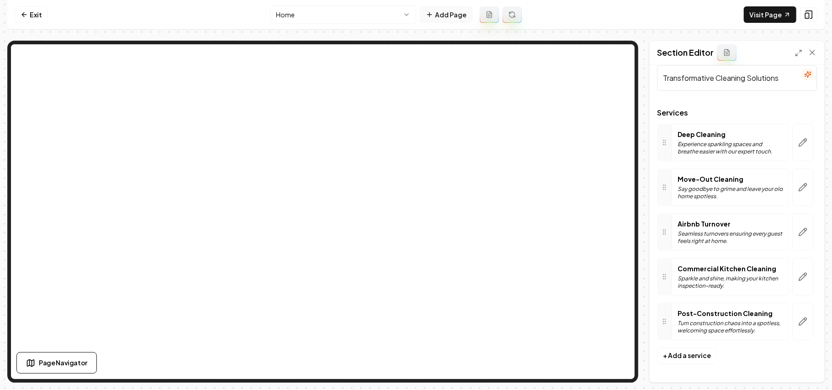
click at [414, 16] on button "Add Page" at bounding box center [446, 14] width 53 height 16
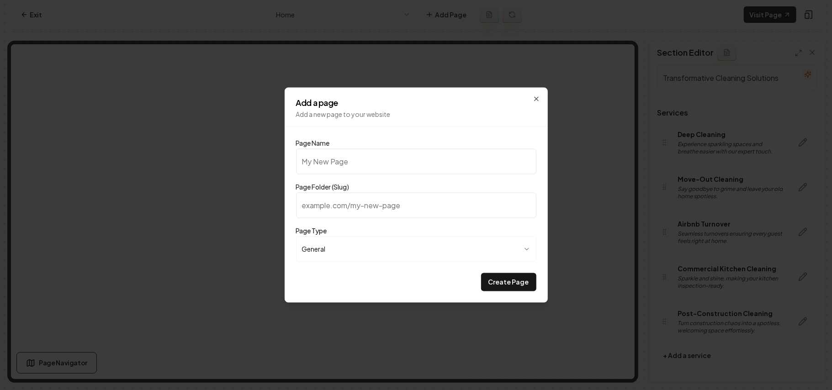
type input "P"
type input "p"
type input "Po"
type input "po"
type input "Por"
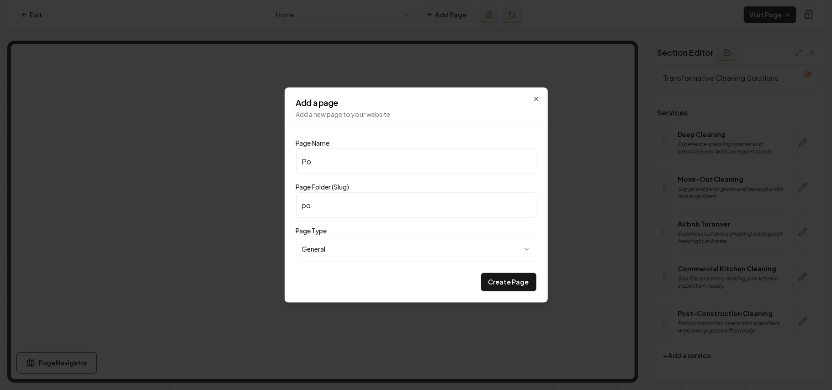
type input "por"
type input "Port"
type input "port"
type input "Portf"
type input "portf"
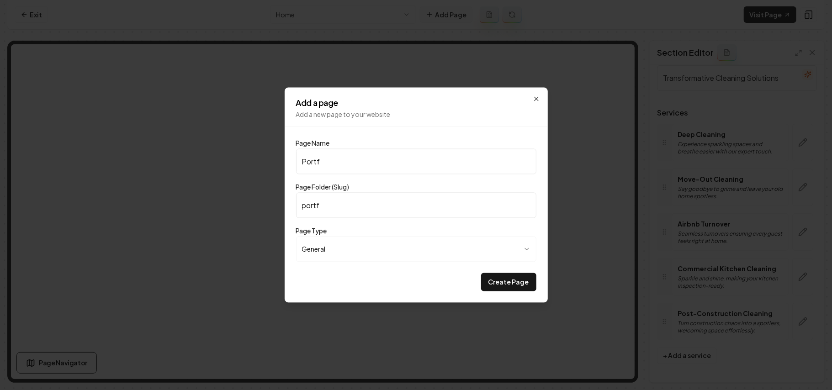
type input "Portfo"
type input "portfo"
type input "Portfol"
type input "portfol"
type input "Portfoli"
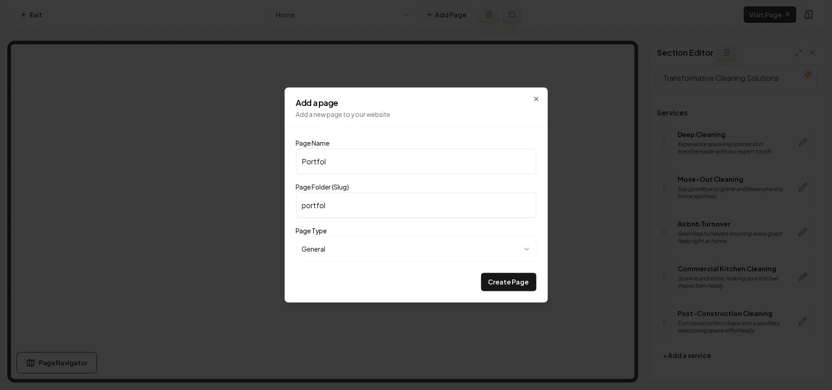
type input "portfoli"
type input "Portfolio"
type input "portfolio"
type input "Portfolio"
click at [414, 273] on button "Create Page" at bounding box center [508, 282] width 55 height 18
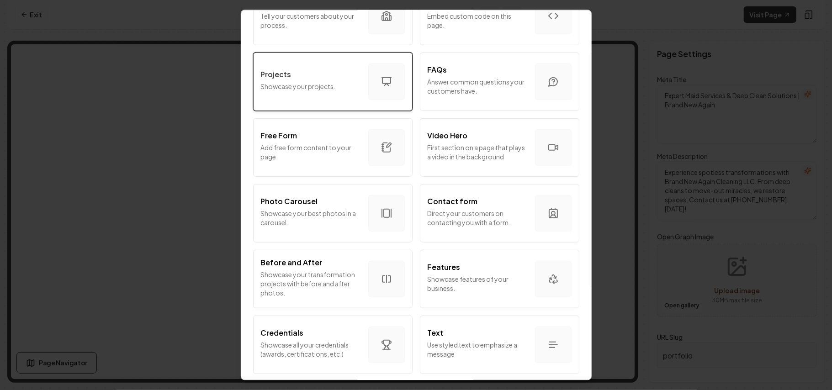
scroll to position [426, 0]
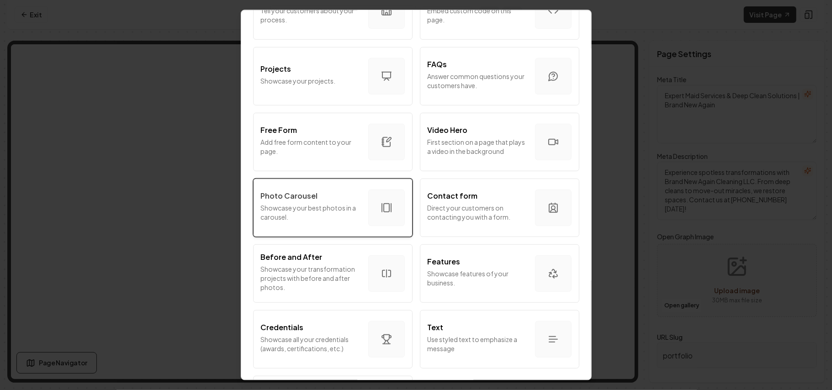
click at [289, 209] on p "Showcase your best photos in a carousel." at bounding box center [311, 212] width 100 height 18
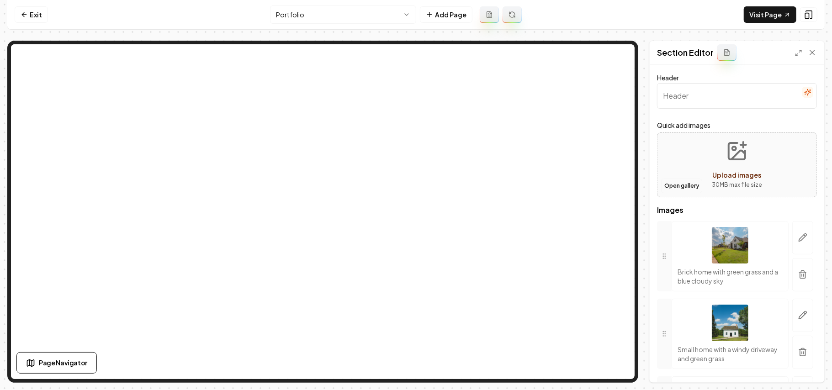
click at [414, 189] on button "Open gallery" at bounding box center [681, 186] width 41 height 15
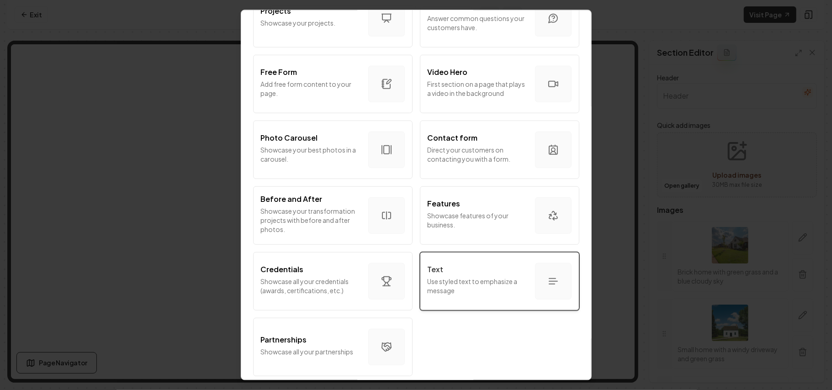
scroll to position [493, 0]
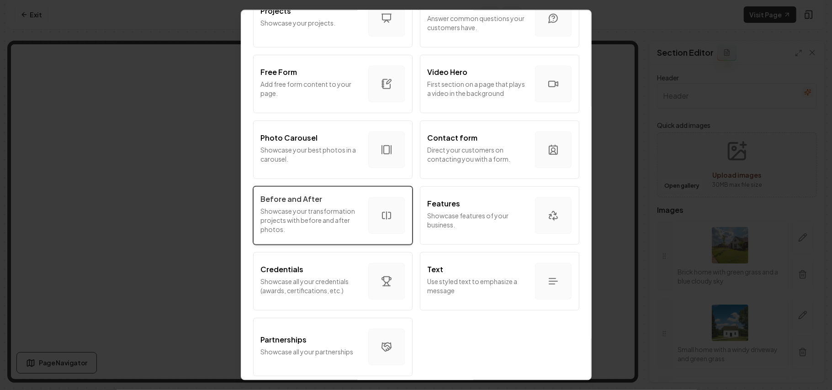
click at [279, 195] on p "Before and After" at bounding box center [292, 198] width 62 height 11
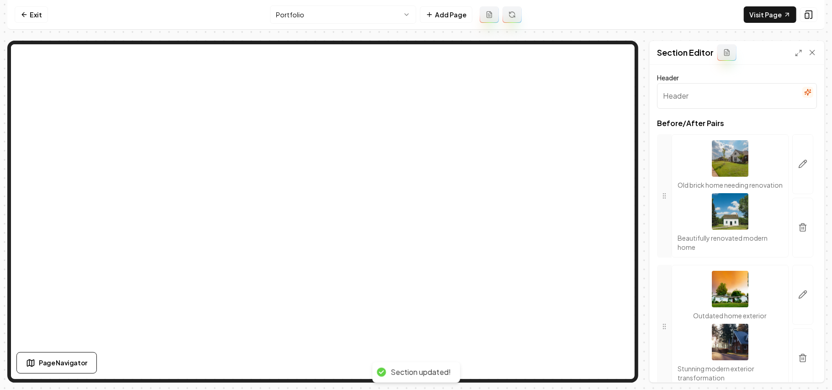
click at [414, 90] on icon "button" at bounding box center [807, 92] width 7 height 7
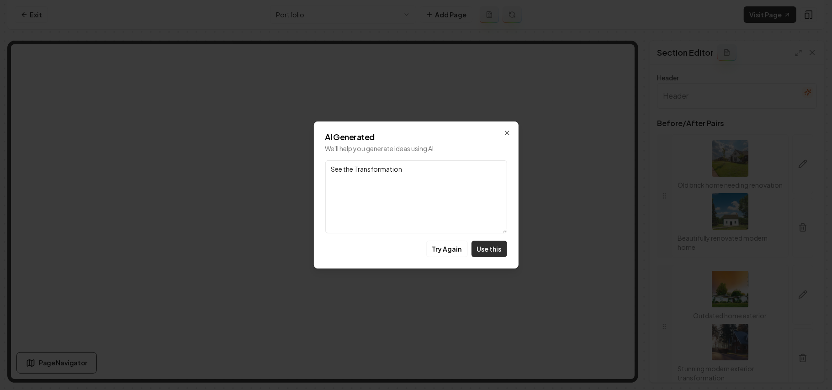
click at [414, 248] on button "Use this" at bounding box center [489, 249] width 36 height 16
type input "See the Transformation"
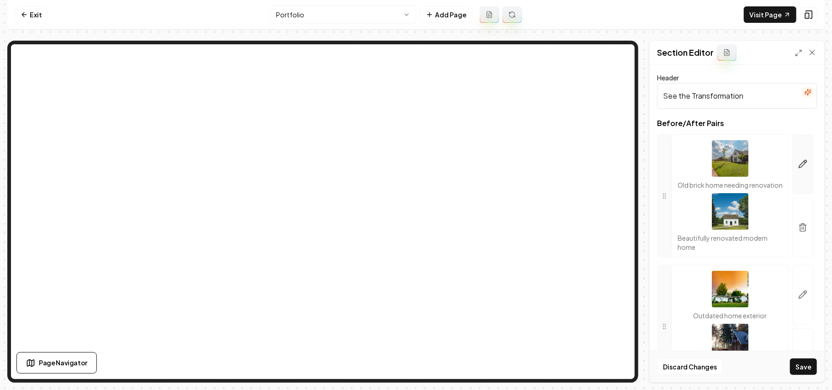
click at [414, 168] on icon "button" at bounding box center [802, 163] width 9 height 9
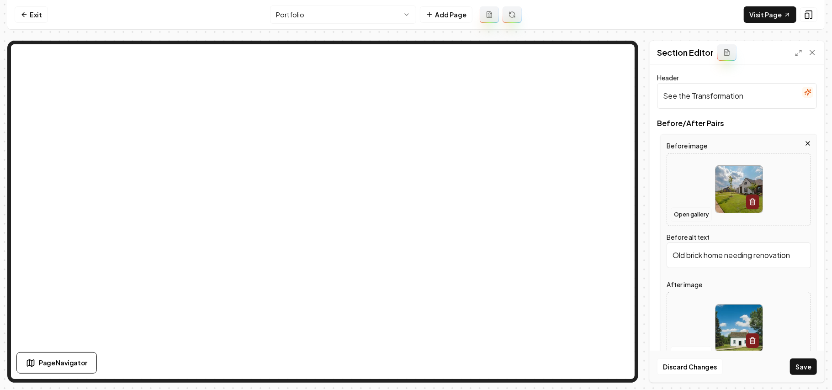
click at [414, 209] on button "Open gallery" at bounding box center [690, 214] width 41 height 15
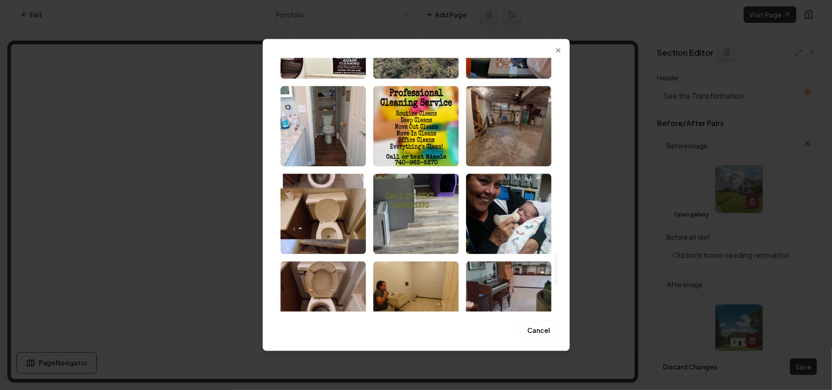
scroll to position [1583, 0]
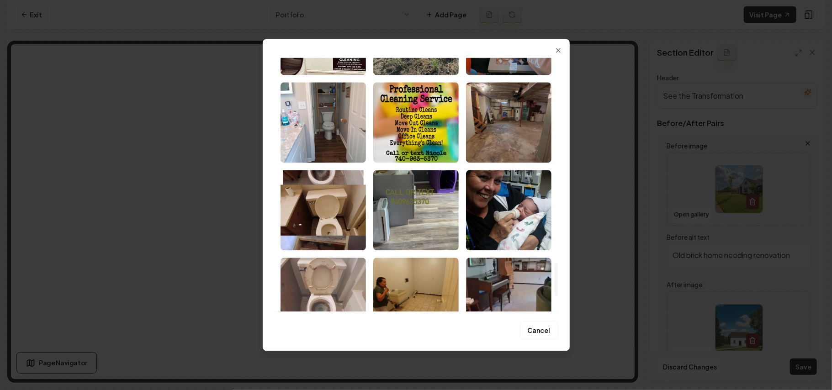
click at [333, 276] on img "Select image image_68bb1e685c7cd75eb8df07fe.jpeg" at bounding box center [322, 298] width 85 height 80
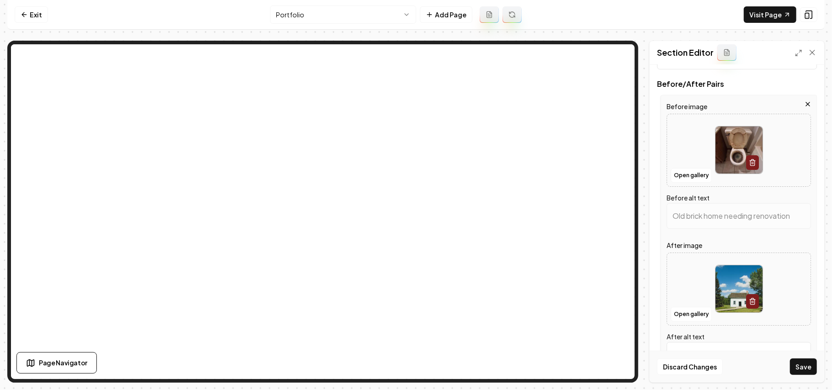
scroll to position [61, 0]
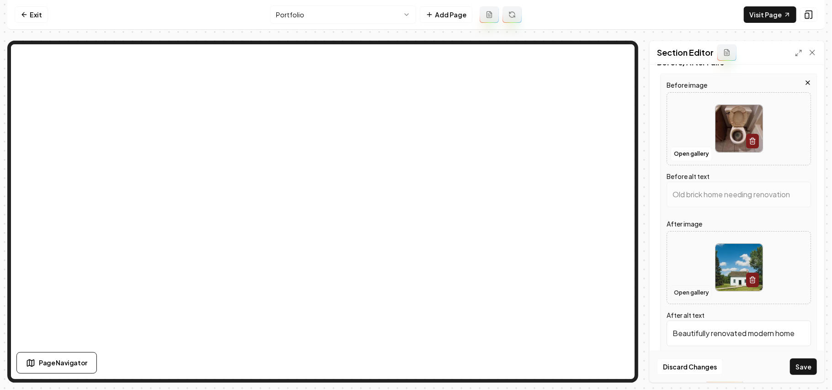
click at [414, 291] on button "Open gallery" at bounding box center [690, 292] width 41 height 15
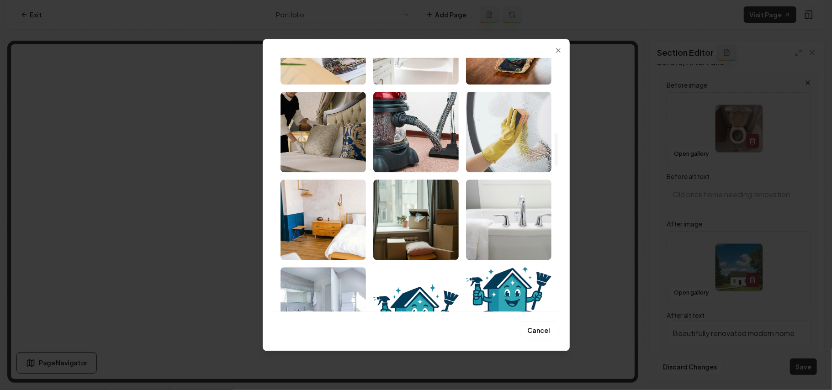
type input "Dirty toilet with a stained bowl and brown residue, set in an unkempt bathroom …"
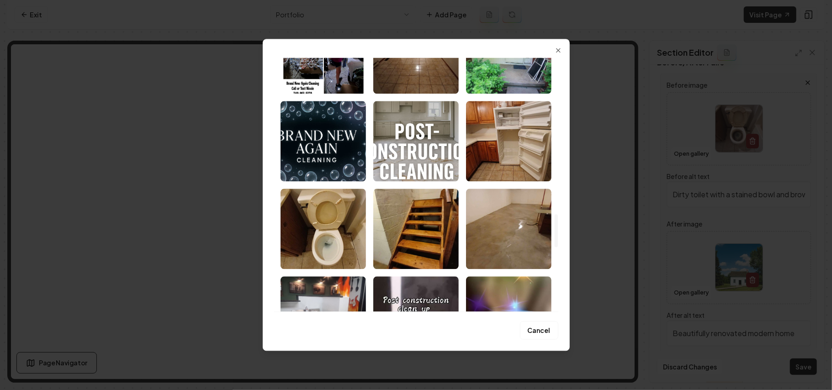
scroll to position [1218, 0]
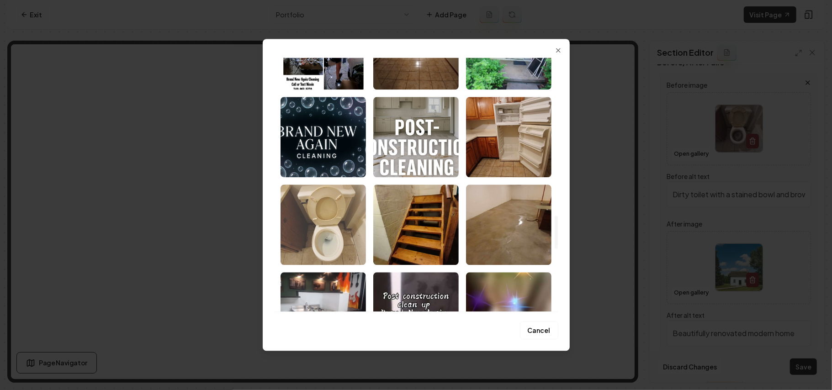
click at [318, 231] on img "Select image image_68bb1e685c7cd75eb8df0abf.jpeg" at bounding box center [322, 224] width 85 height 80
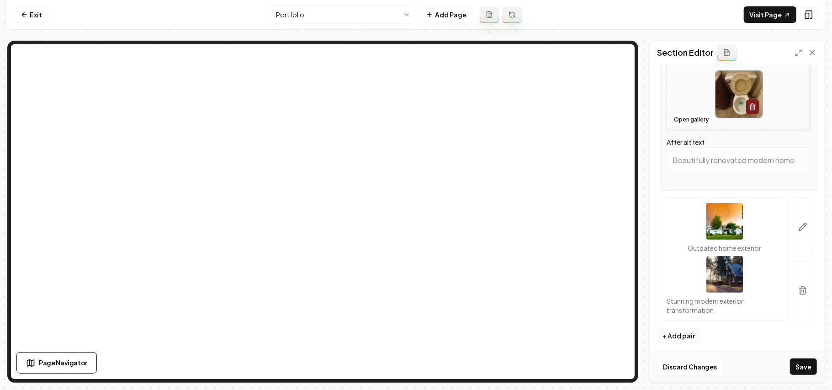
scroll to position [239, 0]
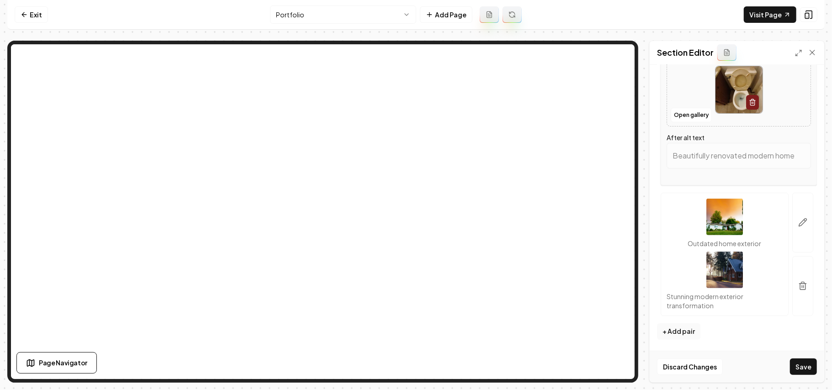
click at [414, 217] on div at bounding box center [802, 254] width 28 height 123
click at [414, 219] on icon "button" at bounding box center [802, 222] width 9 height 9
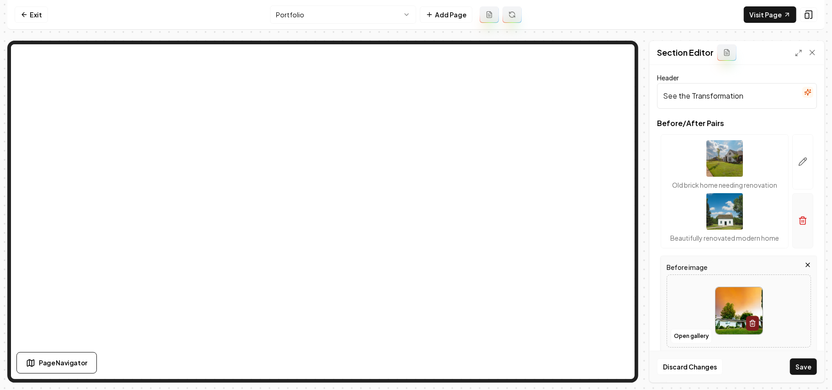
scroll to position [243, 0]
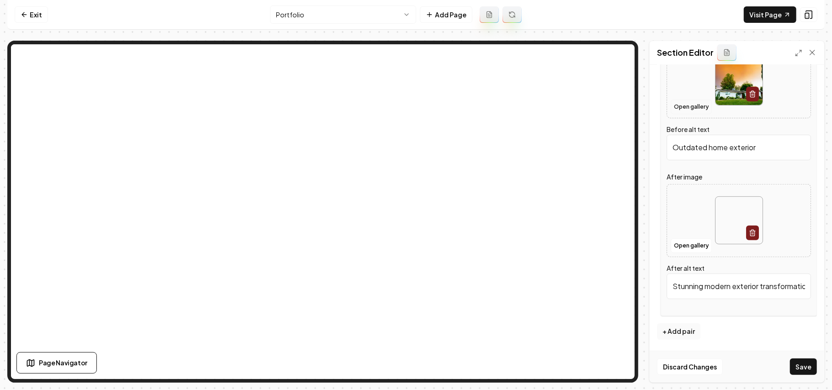
click at [414, 110] on button "Open gallery" at bounding box center [690, 107] width 41 height 15
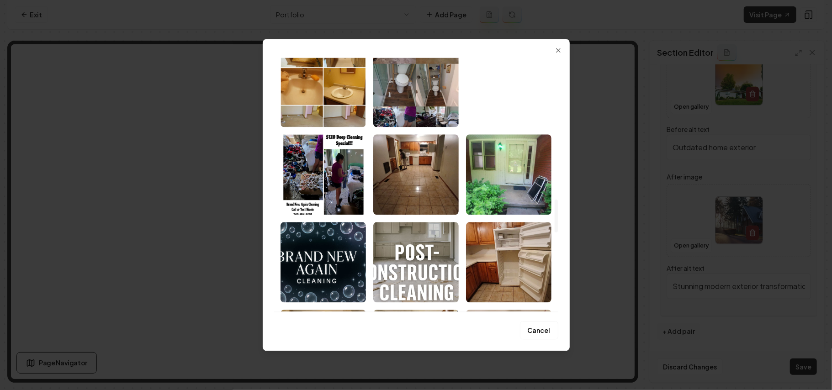
scroll to position [1155, 0]
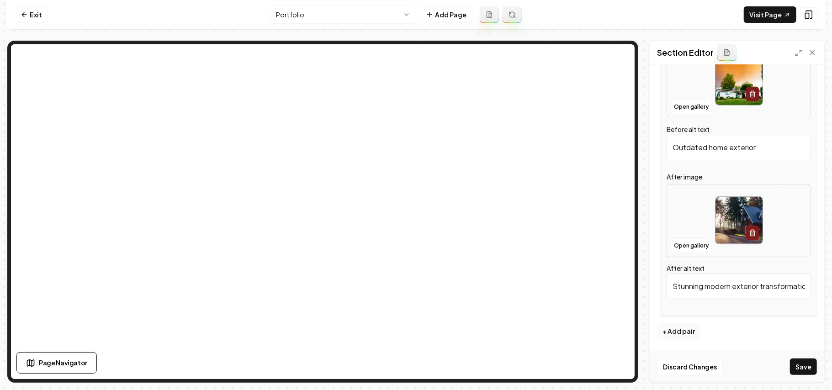
click at [414, 95] on div at bounding box center [738, 81] width 143 height 63
type input "**********"
click at [414, 216] on div at bounding box center [738, 220] width 143 height 63
type input "Wooden staircase with worn steps and visible dirt, leading to an upper area in …"
click at [414, 251] on button "Open gallery" at bounding box center [690, 245] width 41 height 15
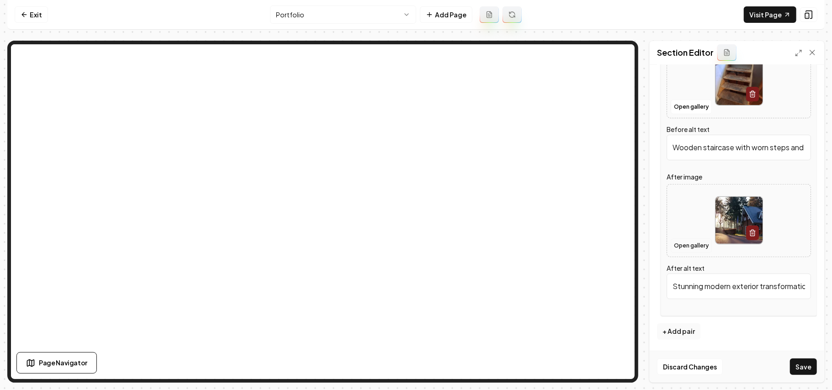
click at [414, 252] on button "Open gallery" at bounding box center [690, 245] width 41 height 15
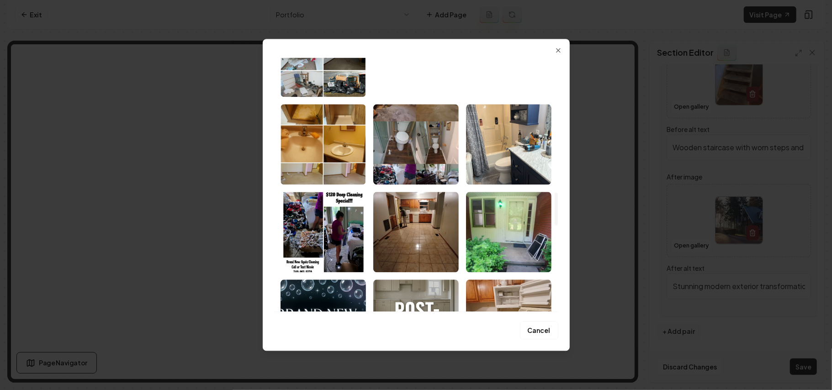
scroll to position [1339, 0]
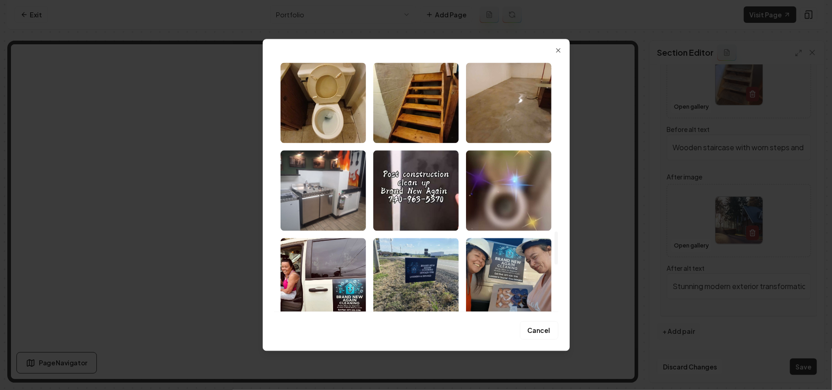
click at [414, 121] on img "Select image image_68bb1e695c7cd75eb8df0c7a.jpeg" at bounding box center [415, 103] width 85 height 80
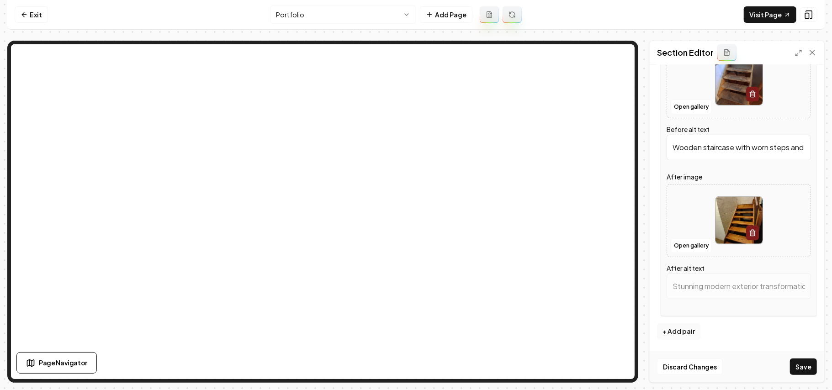
click at [414, 358] on div "Discard Changes Save" at bounding box center [736, 367] width 174 height 32
type input "Wooden staircase leading to a basement, featuring sturdy steps and a simple des…"
click at [414, 366] on button "Save" at bounding box center [803, 366] width 27 height 16
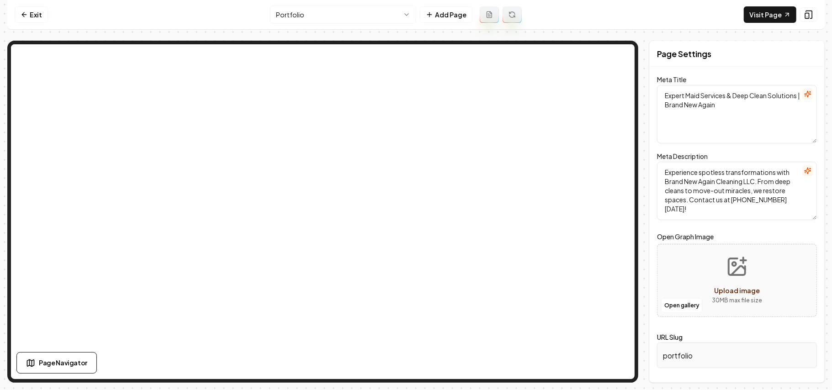
scroll to position [0, 0]
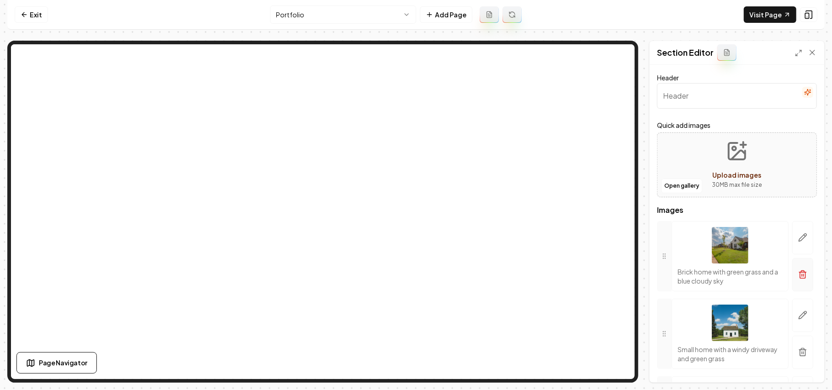
click at [414, 278] on icon "button" at bounding box center [802, 274] width 9 height 9
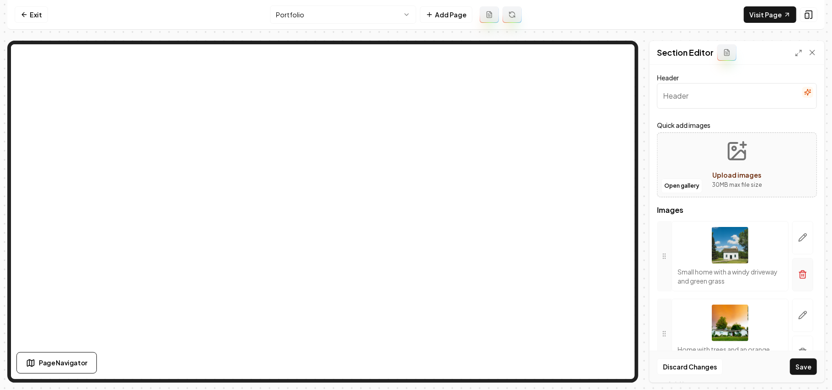
click at [414, 276] on icon "button" at bounding box center [802, 274] width 9 height 9
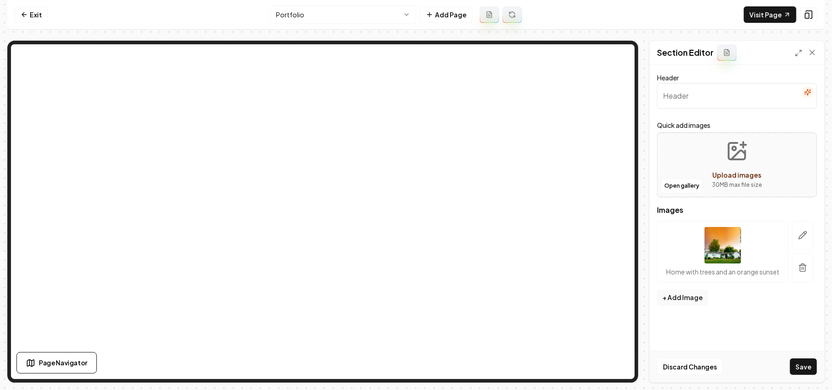
click at [414, 276] on button "button" at bounding box center [802, 267] width 21 height 29
click at [414, 189] on button "Open gallery" at bounding box center [681, 186] width 41 height 15
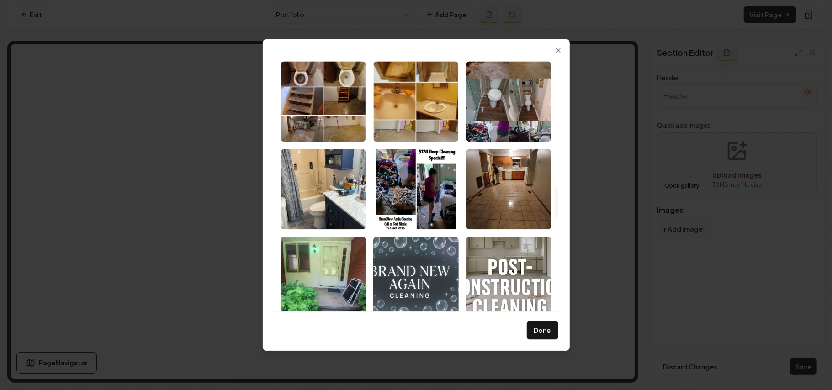
scroll to position [1096, 0]
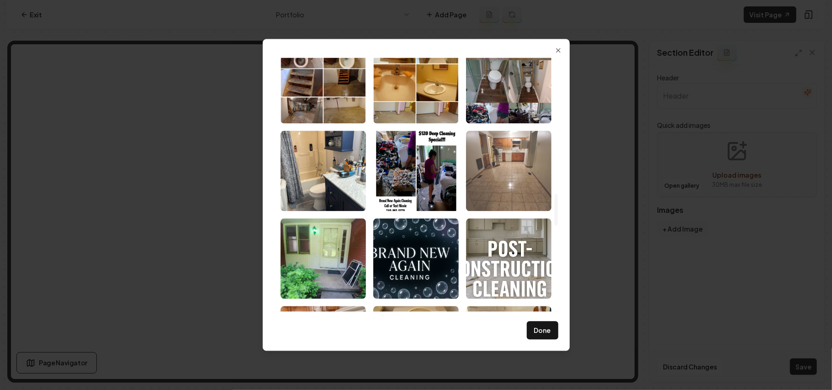
drag, startPoint x: 519, startPoint y: 169, endPoint x: 406, endPoint y: 174, distance: 112.9
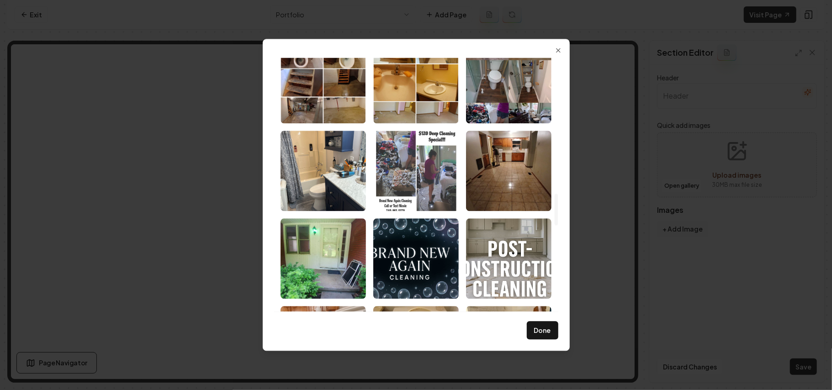
click at [414, 169] on img "Select image image_68bb1e695c7cd75eb8df0cc8.jpeg" at bounding box center [508, 171] width 85 height 80
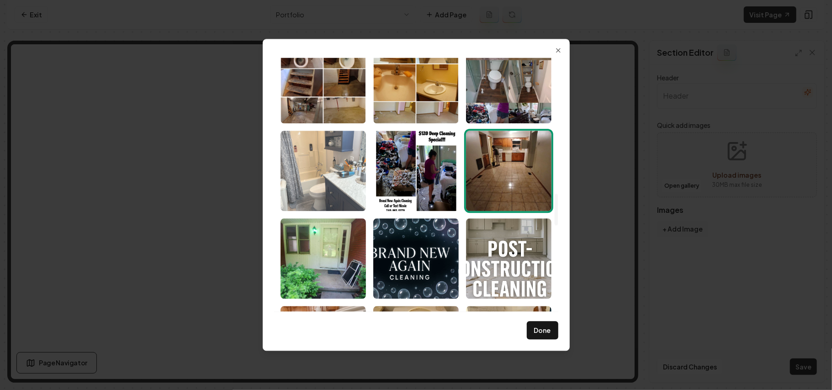
click at [337, 169] on img "Select image image_68bb1e695c7cd75eb8df0ef1.jpeg" at bounding box center [322, 171] width 85 height 80
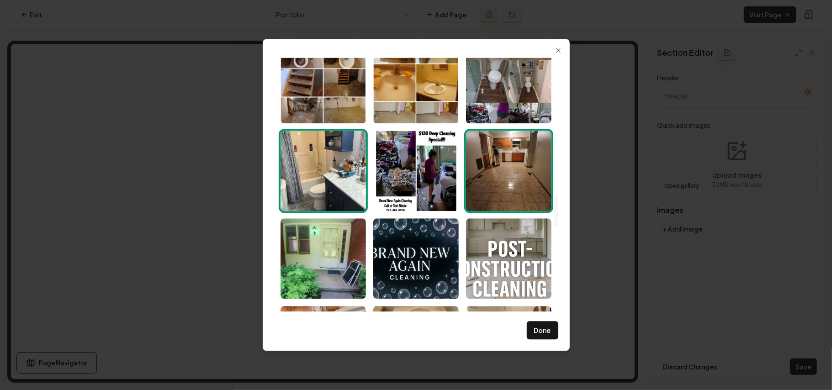
scroll to position [1218, 0]
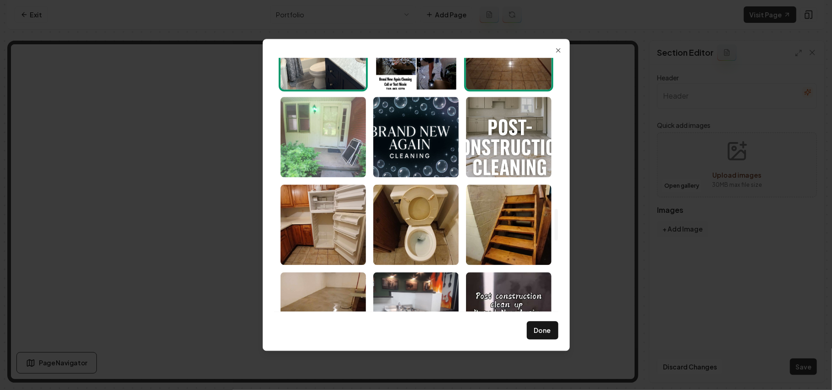
click at [335, 156] on img "Select image image_68bb1e695c7cd75eb8df0df4.jpeg" at bounding box center [322, 137] width 85 height 80
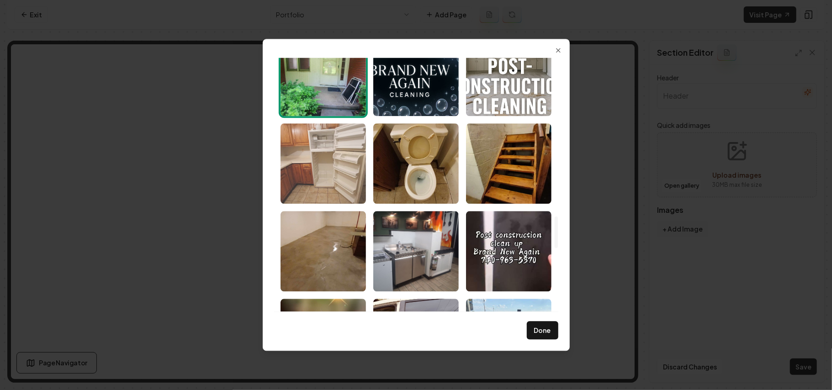
click at [327, 179] on img "Select image image_68bb1e685c7cd75eb8df098b.jpeg" at bounding box center [322, 163] width 85 height 80
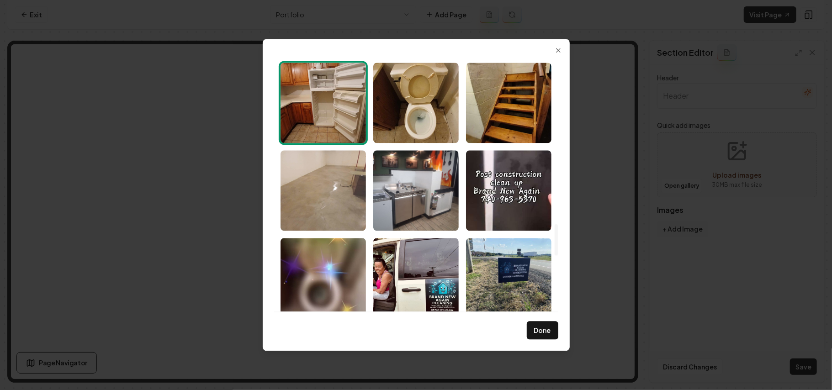
click at [322, 198] on img "Select image image_68bb1e685c7cd75eb8df0b63.jpeg" at bounding box center [322, 190] width 85 height 80
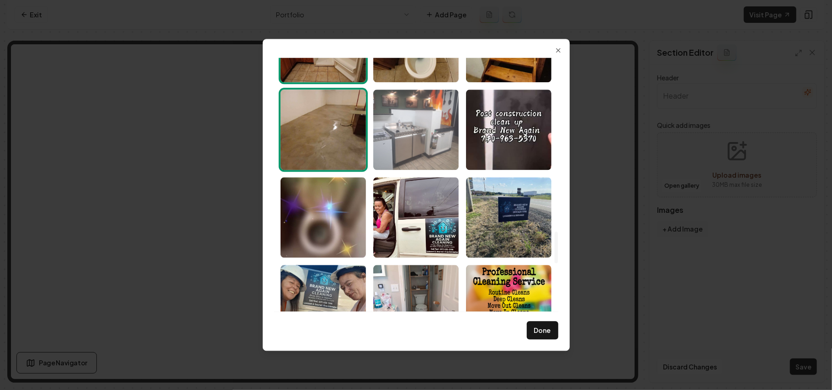
click at [414, 130] on img "Select image image_68bb1e685c7cd75eb8df0ac6.jpeg" at bounding box center [415, 130] width 85 height 80
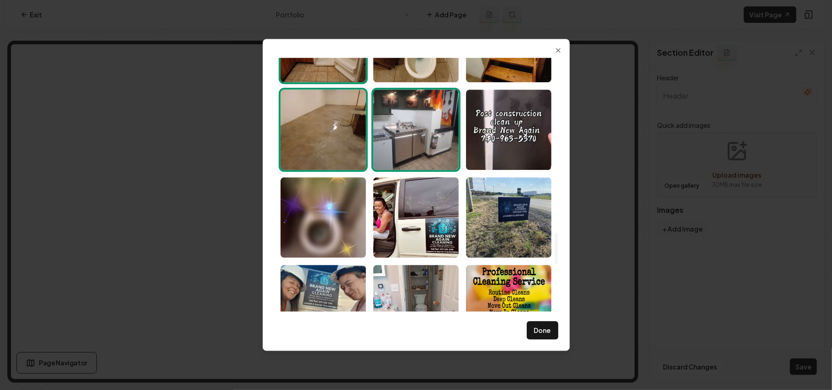
scroll to position [1522, 0]
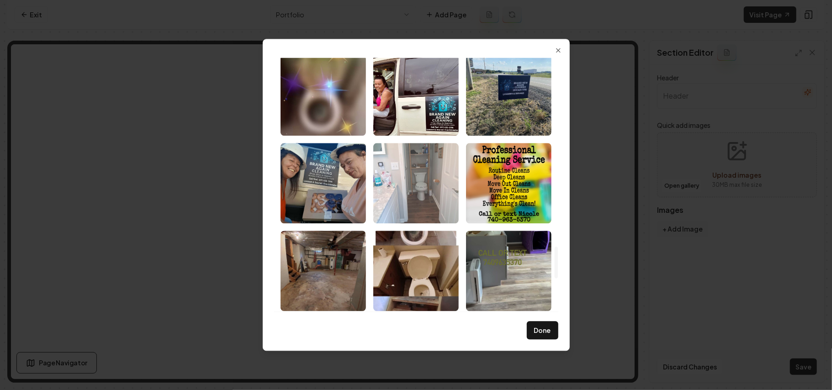
click at [414, 180] on img "Select image image_68bb1e685c7cd75eb8df08f6.jpeg" at bounding box center [415, 183] width 85 height 80
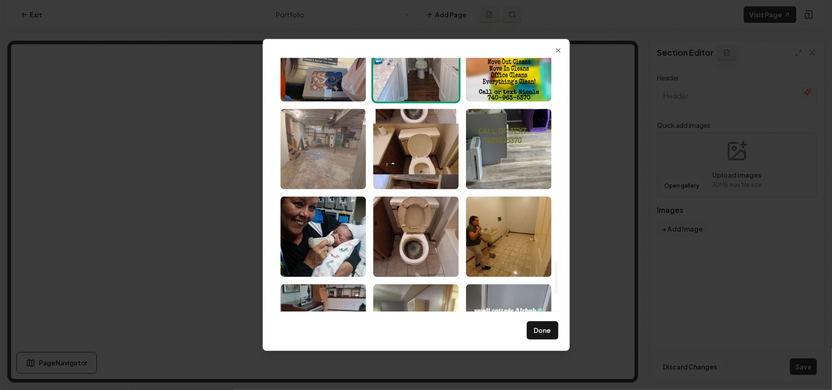
scroll to position [1766, 0]
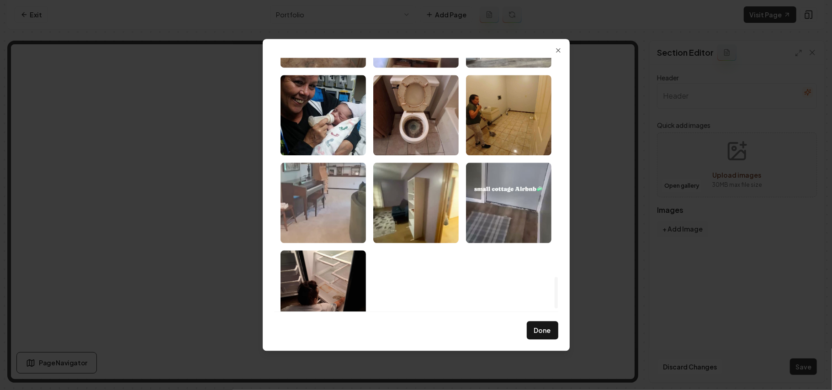
click at [324, 225] on img "Select image image_68bb1e685c7cd75eb8df077b.jpeg" at bounding box center [322, 203] width 85 height 80
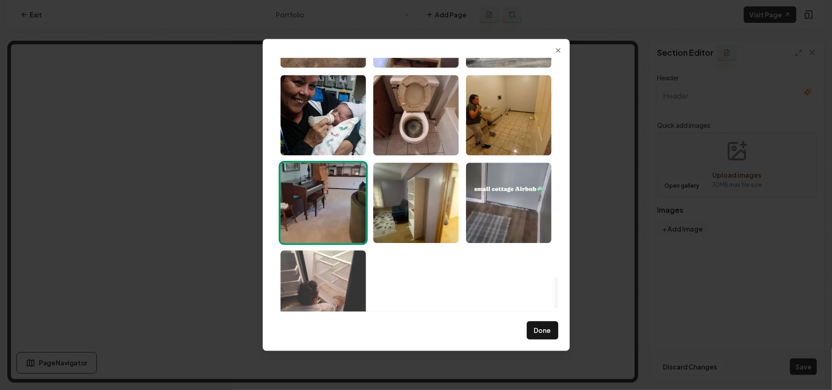
click at [313, 276] on img "Select image image_68bb1e685c7cd75eb8df07a5.jpeg" at bounding box center [322, 290] width 85 height 80
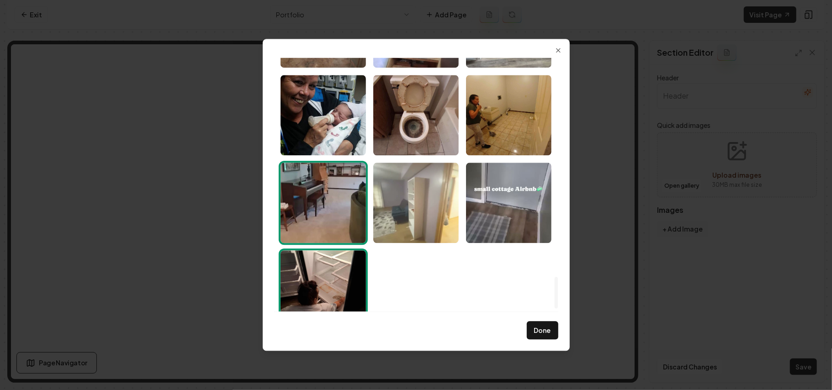
click at [408, 216] on img "Select image image_68bb1e685c7cd75eb8df07de.jpeg" at bounding box center [415, 203] width 85 height 80
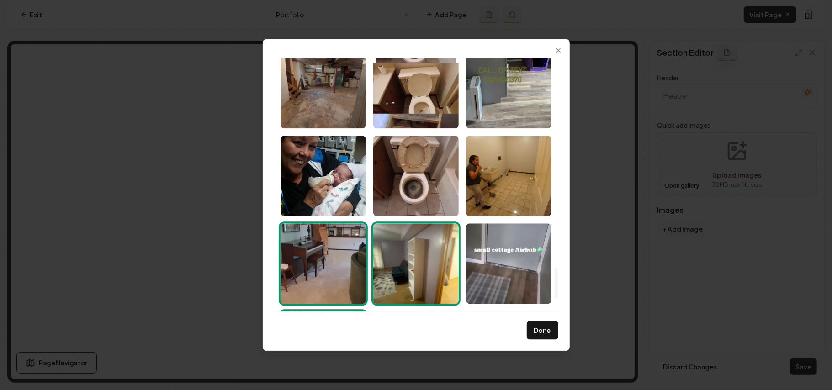
scroll to position [1644, 0]
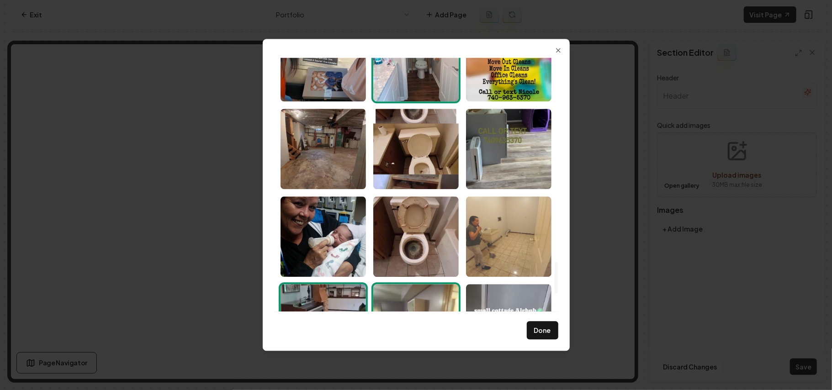
click at [414, 231] on img "Select image image_68bb1e685c7cd75eb8df07b6.jpeg" at bounding box center [508, 236] width 85 height 80
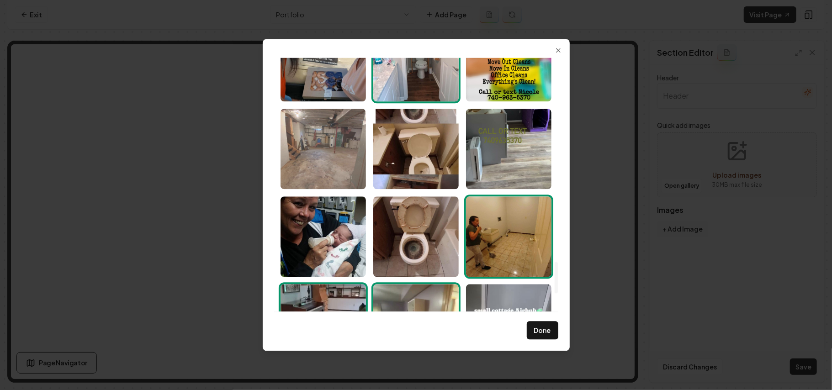
click at [331, 159] on img "Select image image_68bb1e685c7cd75eb8df087a.jpeg" at bounding box center [322, 149] width 85 height 80
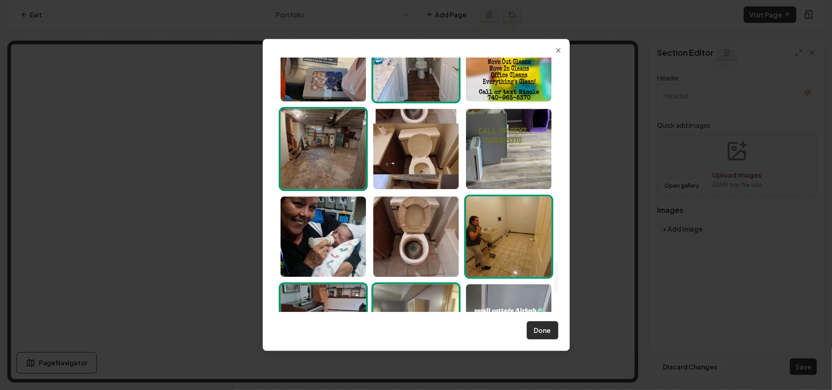
click at [414, 331] on button "Done" at bounding box center [543, 331] width 32 height 18
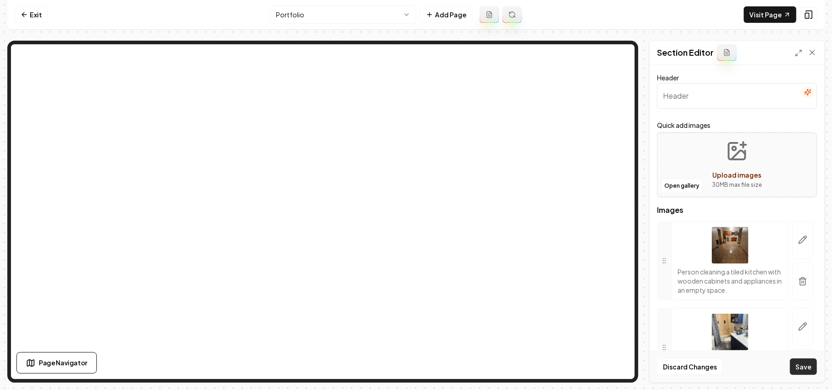
click at [414, 364] on button "Save" at bounding box center [803, 366] width 27 height 16
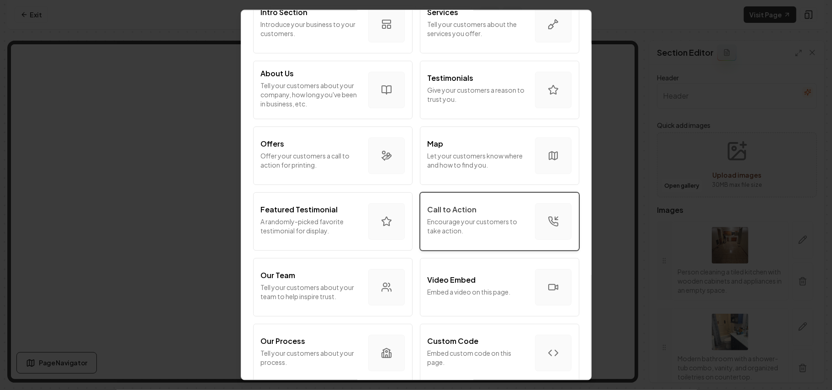
scroll to position [243, 0]
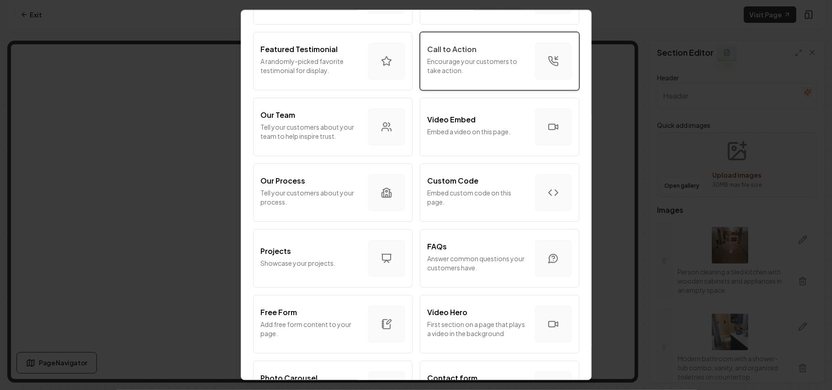
click at [414, 65] on p "Encourage your customers to take action." at bounding box center [477, 66] width 100 height 18
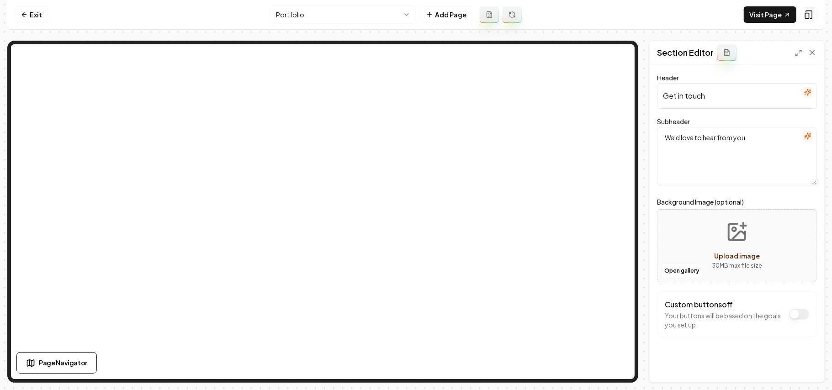
click at [414, 139] on icon "button" at bounding box center [807, 135] width 7 height 7
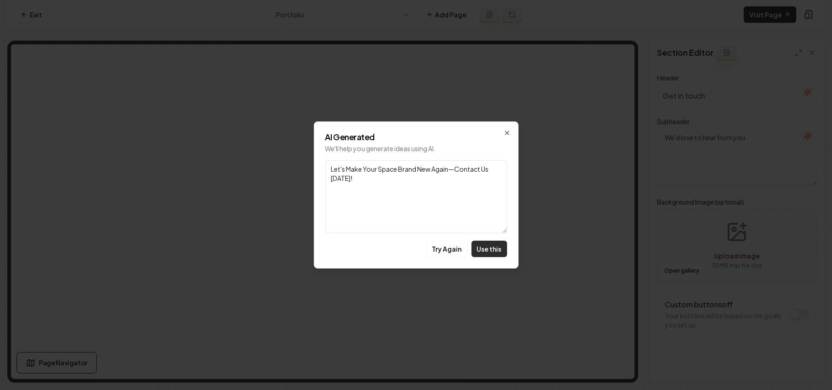
click at [414, 252] on button "Use this" at bounding box center [489, 249] width 36 height 16
type textarea "Let's Make Your Space Brand New Again—Contact Us [DATE]!"
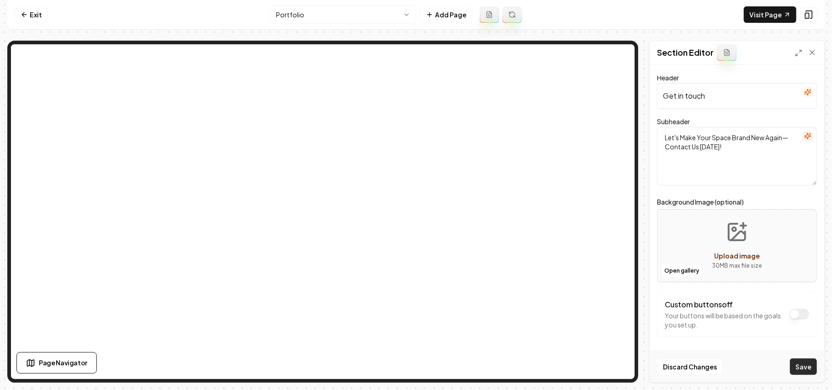
click at [414, 368] on button "Save" at bounding box center [803, 366] width 27 height 16
click at [26, 10] on link "Exit" at bounding box center [31, 14] width 33 height 16
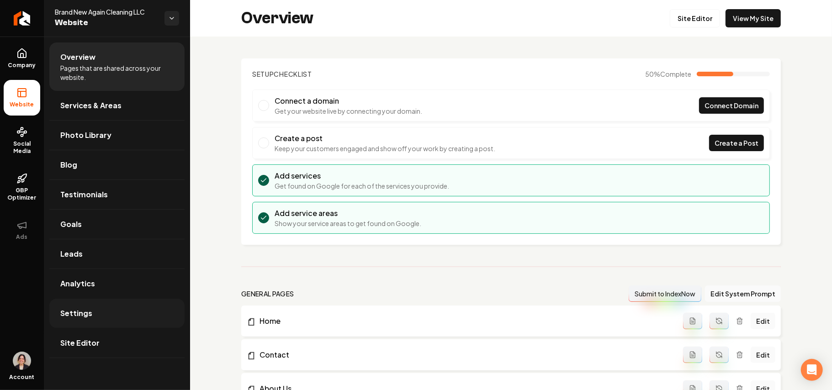
click at [65, 319] on span "Settings" at bounding box center [76, 313] width 32 height 11
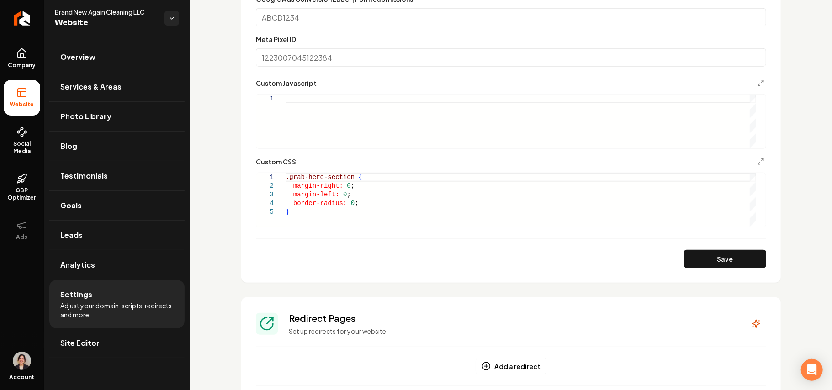
scroll to position [548, 0]
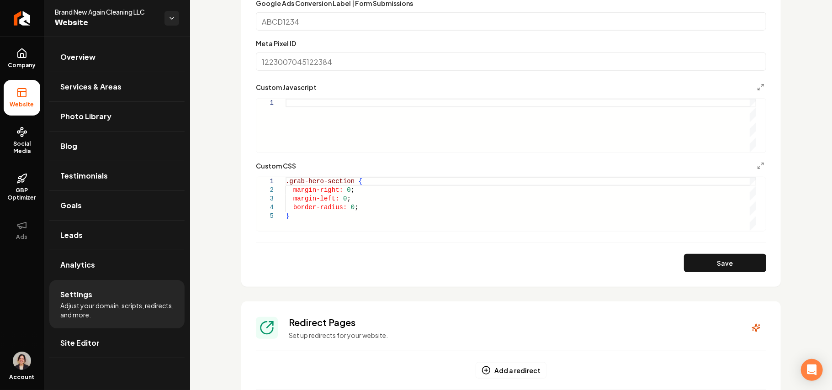
click at [337, 232] on form "**********" at bounding box center [511, 74] width 510 height 395
click at [332, 225] on div ".grab-hero-section { margin-right: 0 ; margin-left: 0 ; border-radius: 0 ; }" at bounding box center [520, 203] width 470 height 53
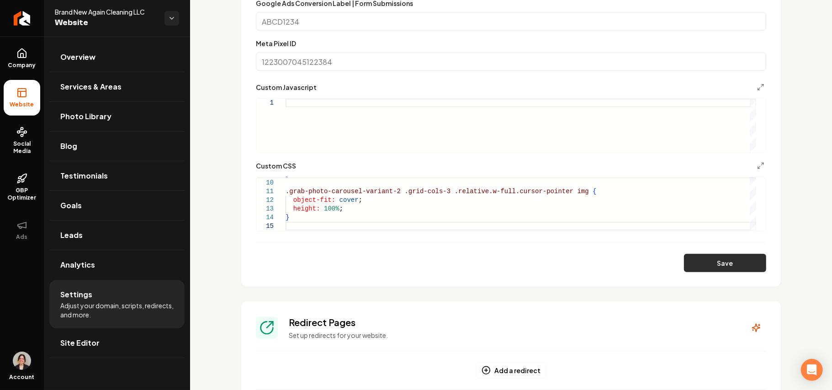
click at [414, 264] on button "Save" at bounding box center [725, 263] width 82 height 18
type textarea "**********"
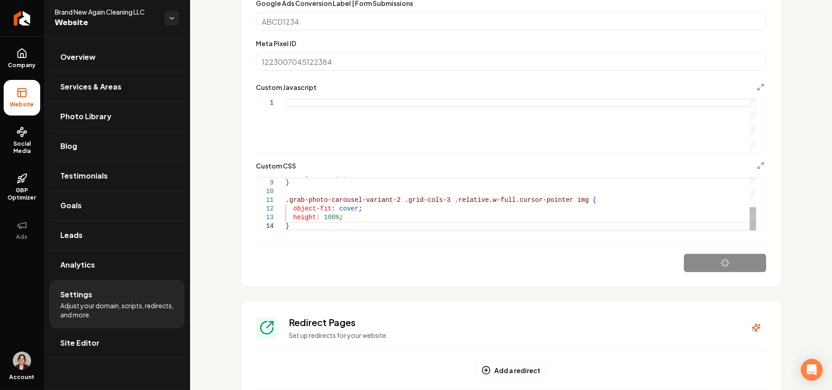
scroll to position [34, 0]
click at [90, 63] on link "Overview" at bounding box center [116, 56] width 135 height 29
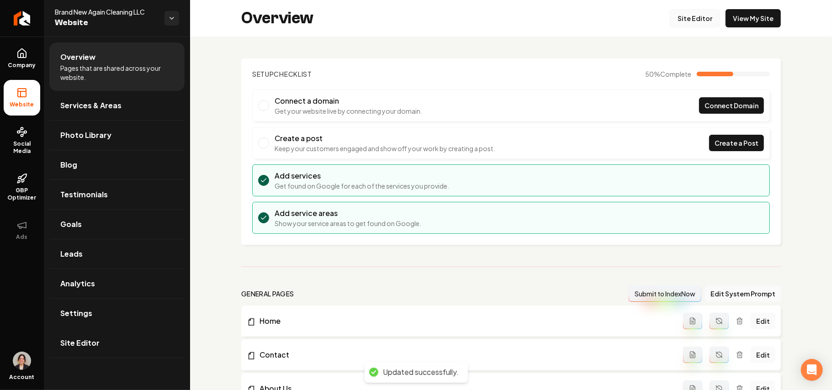
click at [414, 21] on link "Site Editor" at bounding box center [694, 18] width 50 height 18
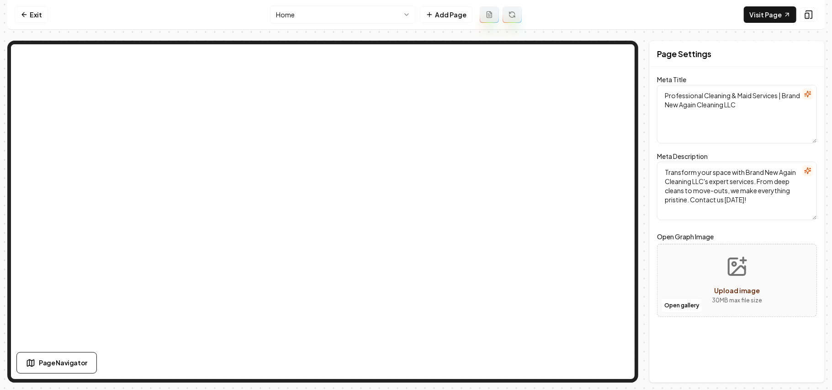
click at [365, 9] on html "Computer Required This feature is only available on a computer. Please switch t…" at bounding box center [416, 195] width 832 height 390
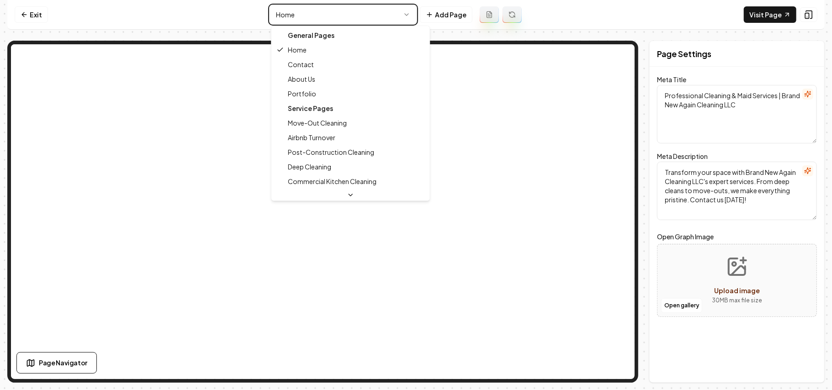
type textarea "Expert Maid Services & Deep Clean Solutions | Brand New Again"
type textarea "Experience spotless transformations with Brand New Again Cleaning LLC. From dee…"
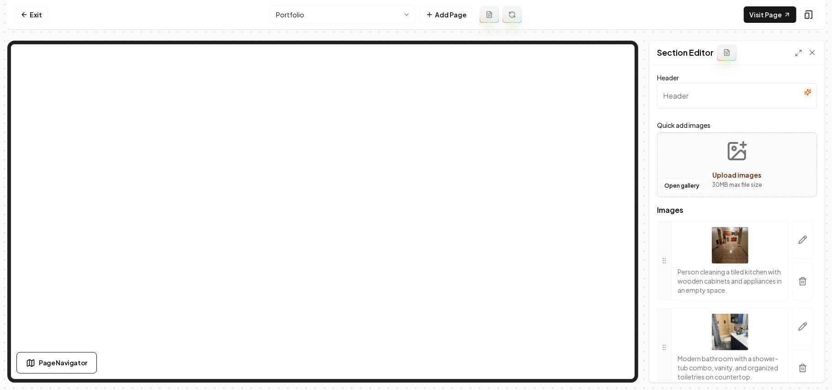
click at [414, 95] on icon "button" at bounding box center [807, 92] width 7 height 7
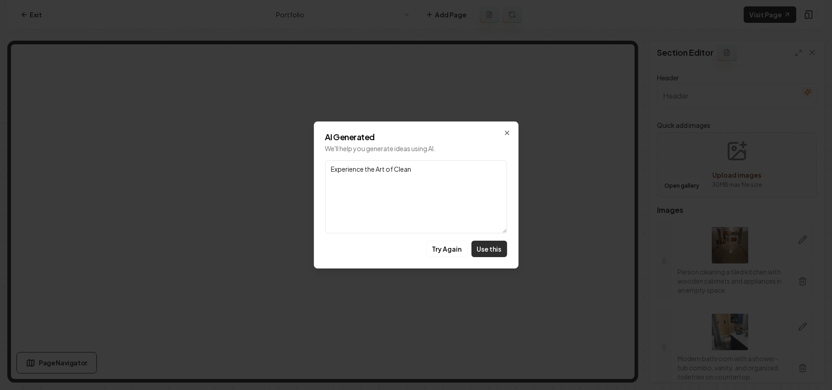
click at [414, 251] on button "Use this" at bounding box center [489, 249] width 36 height 16
type input "Experience the Art of Clean"
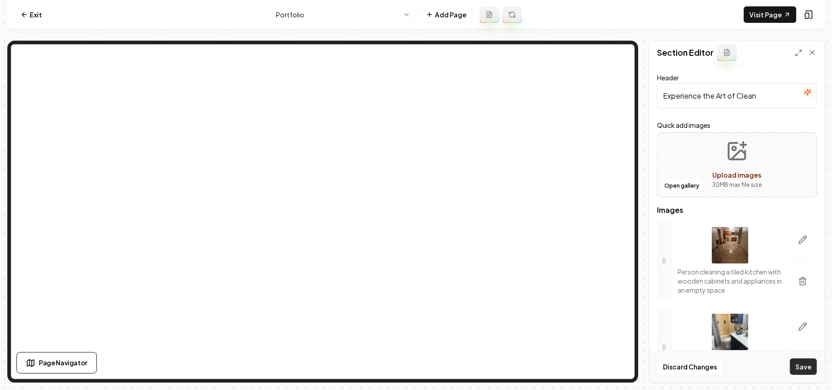
click at [414, 363] on button "Save" at bounding box center [803, 366] width 27 height 16
click at [31, 11] on link "Exit" at bounding box center [31, 14] width 33 height 16
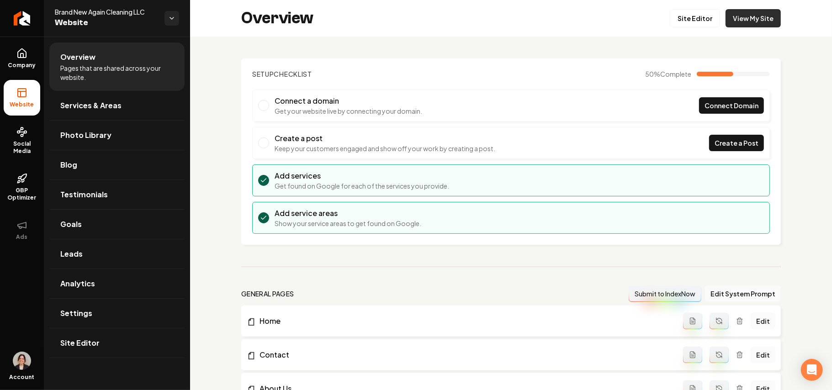
click at [414, 20] on link "View My Site" at bounding box center [752, 18] width 55 height 18
